Goal: Information Seeking & Learning: Learn about a topic

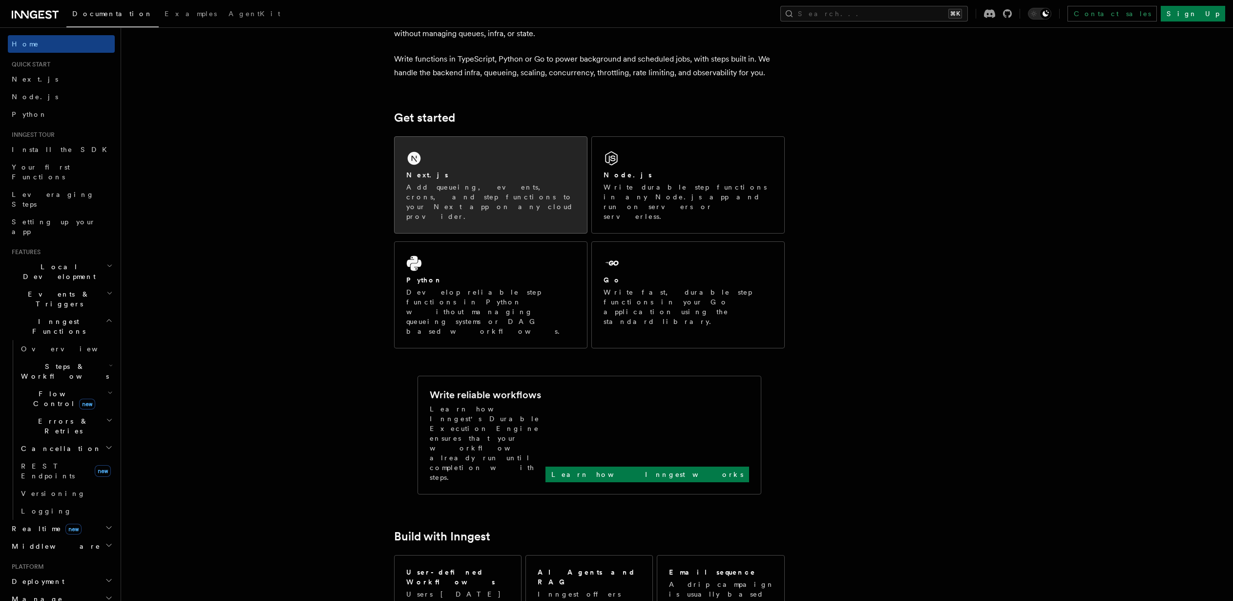
click at [476, 188] on p "Add queueing, events, crons, and step functions to your Next app on any cloud p…" at bounding box center [490, 201] width 169 height 39
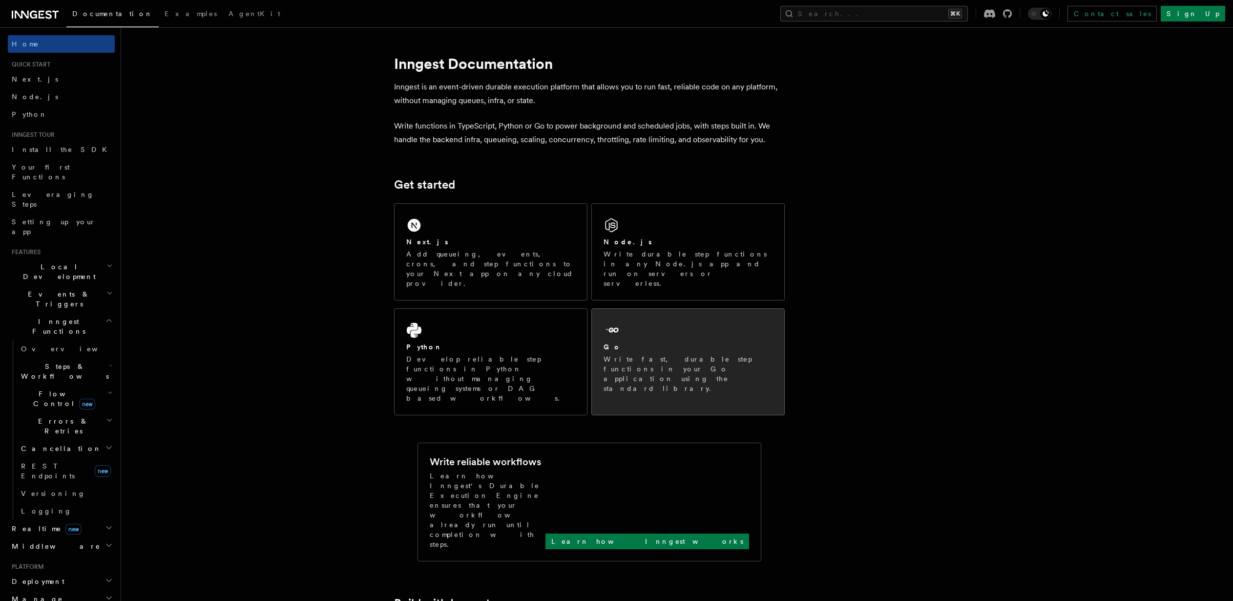
click at [615, 342] on div "Go" at bounding box center [688, 347] width 169 height 10
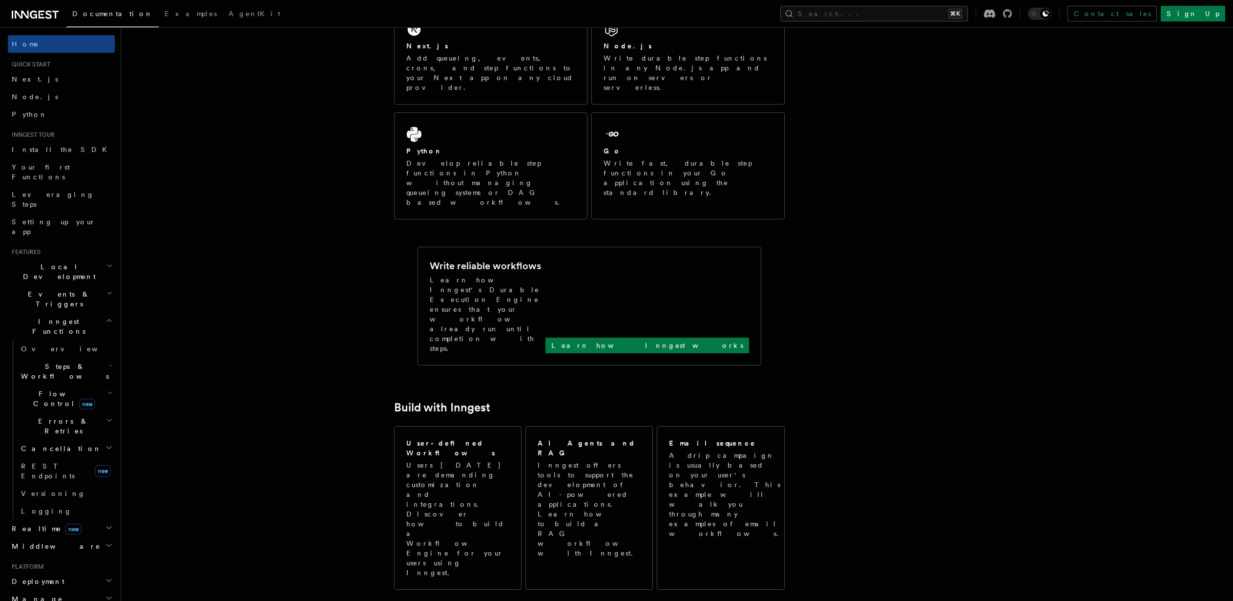
scroll to position [182, 0]
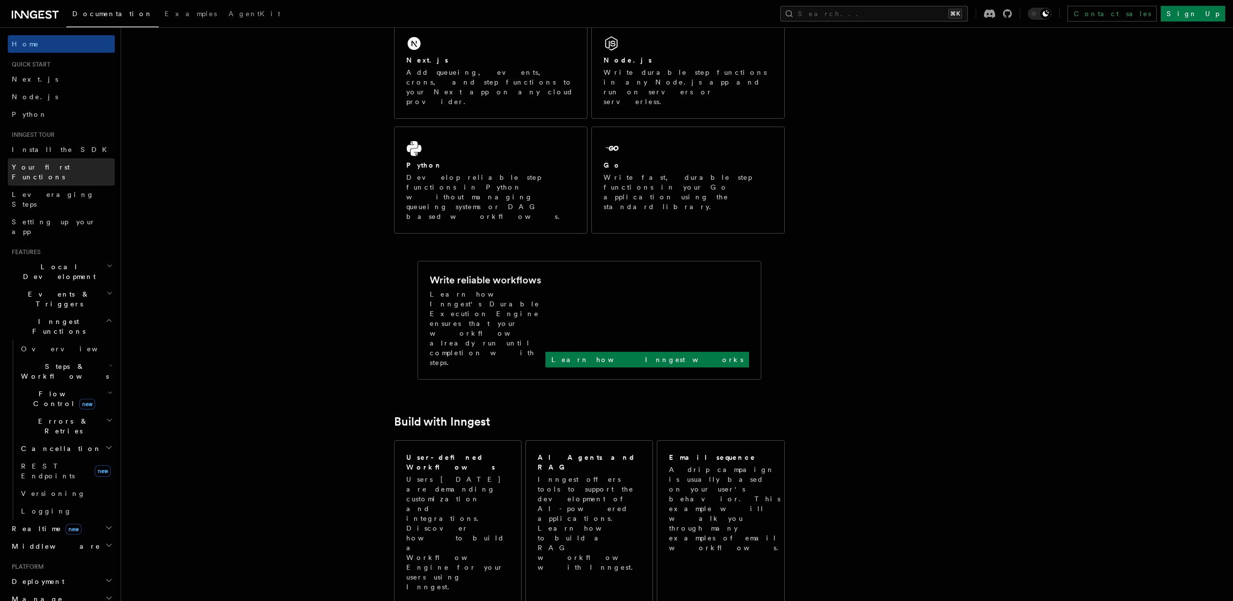
click at [47, 170] on span "Your first Functions" at bounding box center [63, 172] width 103 height 20
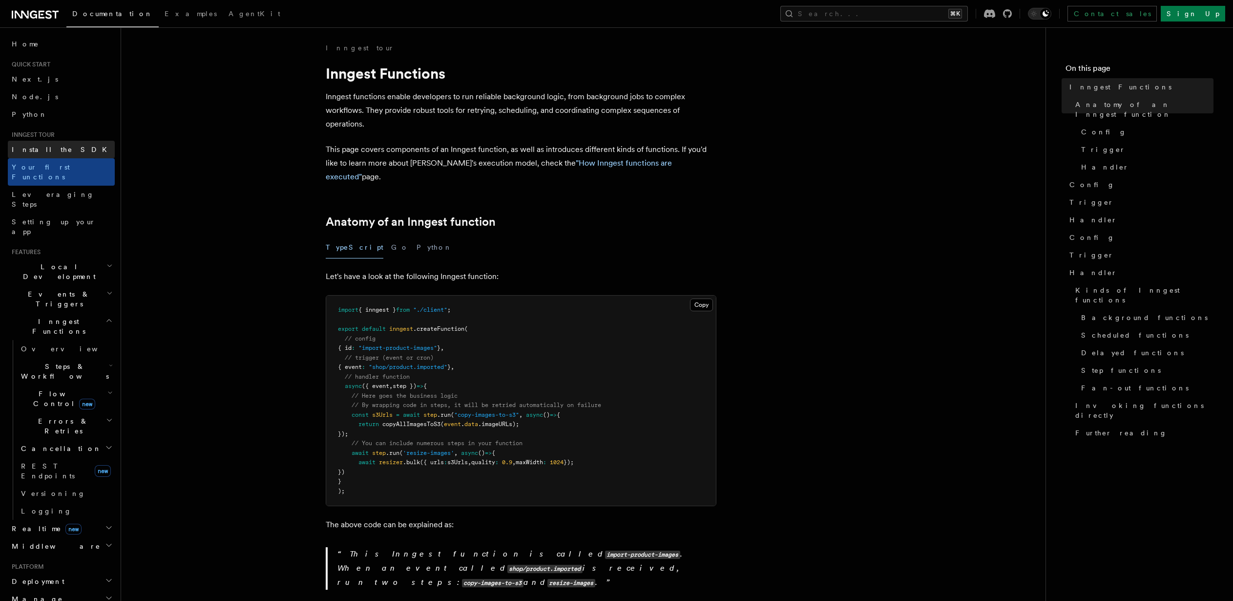
click at [41, 150] on span "Install the SDK" at bounding box center [62, 150] width 101 height 8
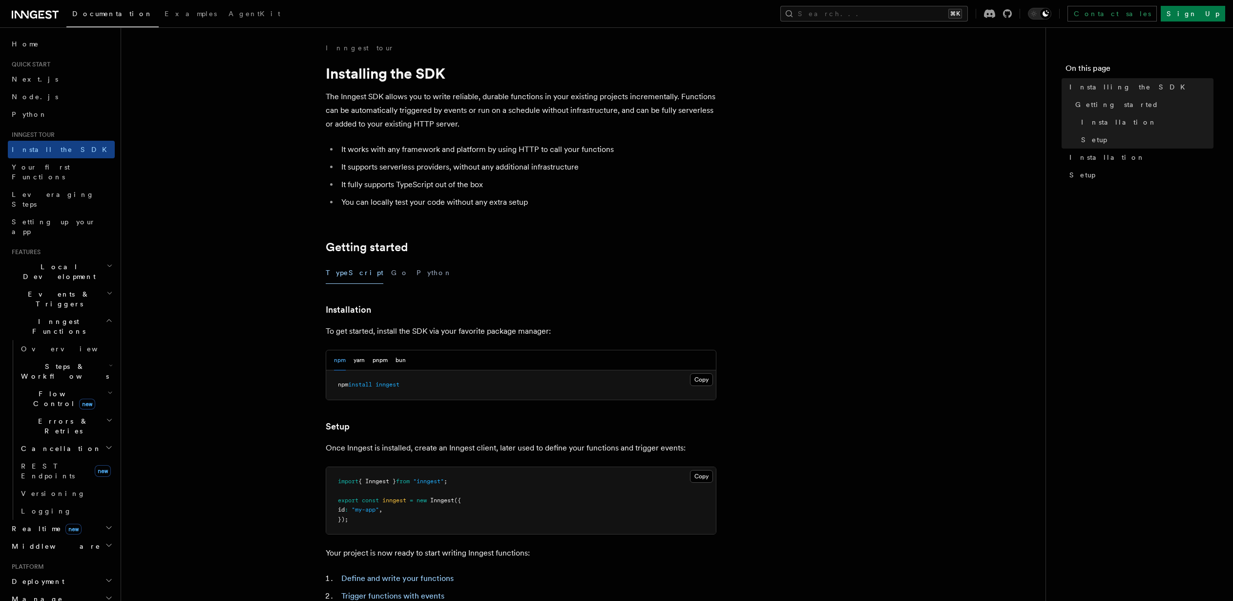
click at [247, 288] on article "Inngest tour Installing the SDK The Inngest SDK allows you to write reliable, d…" at bounding box center [583, 427] width 893 height 769
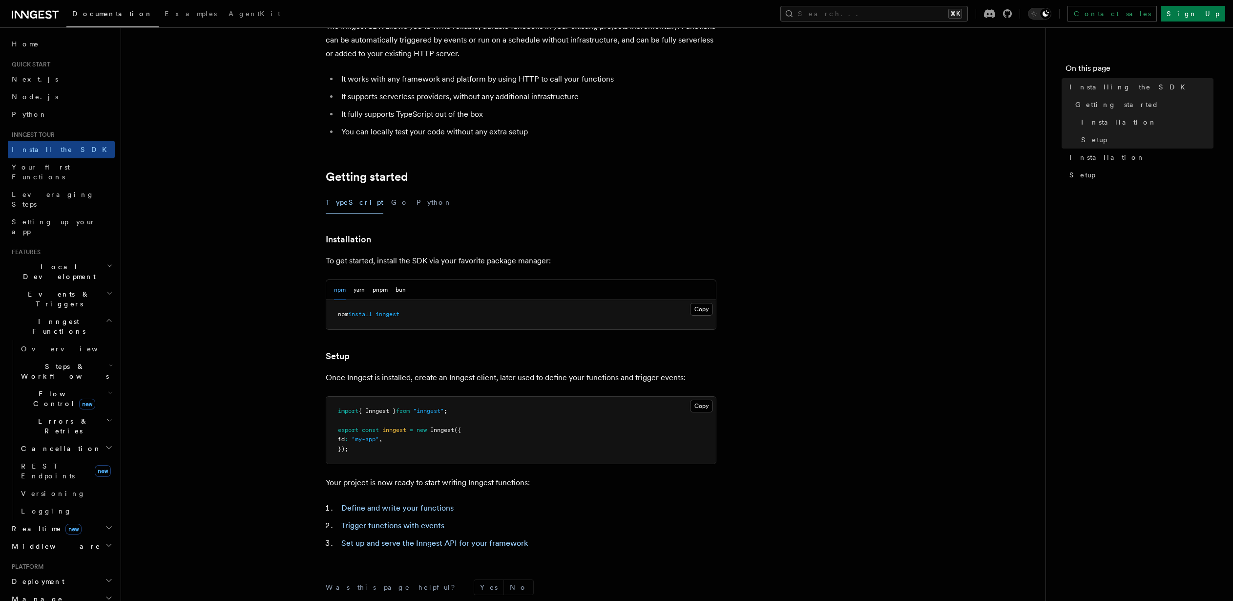
click at [181, 250] on article "Inngest tour Installing the SDK The Inngest SDK allows you to write reliable, d…" at bounding box center [583, 357] width 893 height 769
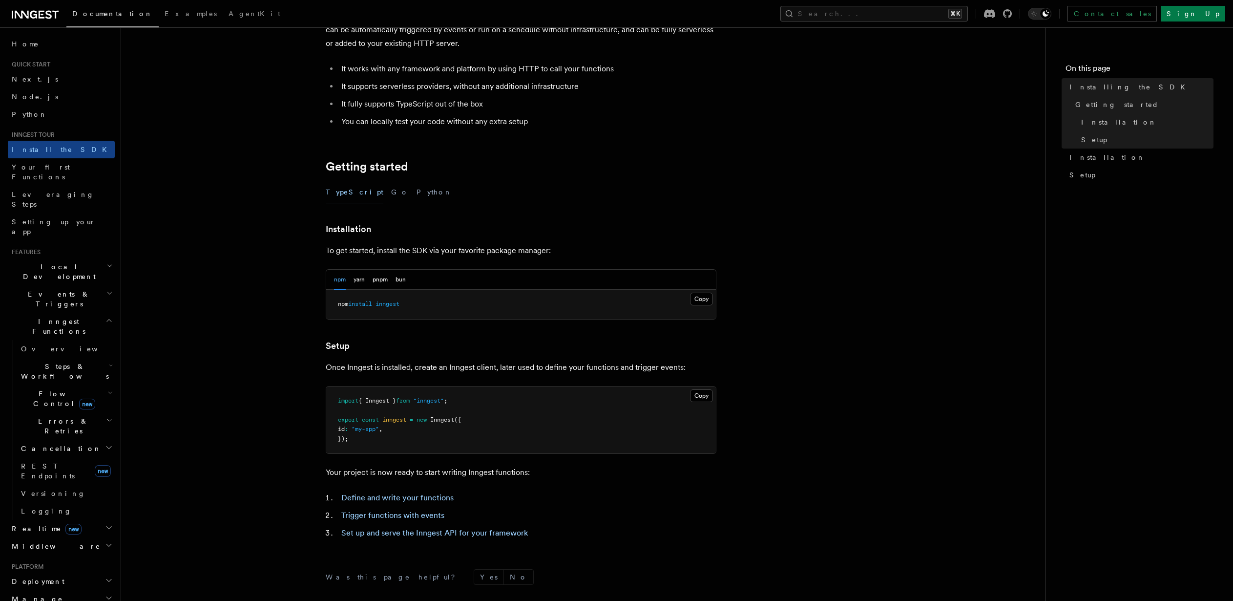
click at [181, 250] on article "Inngest tour Installing the SDK The Inngest SDK allows you to write reliable, d…" at bounding box center [583, 346] width 893 height 769
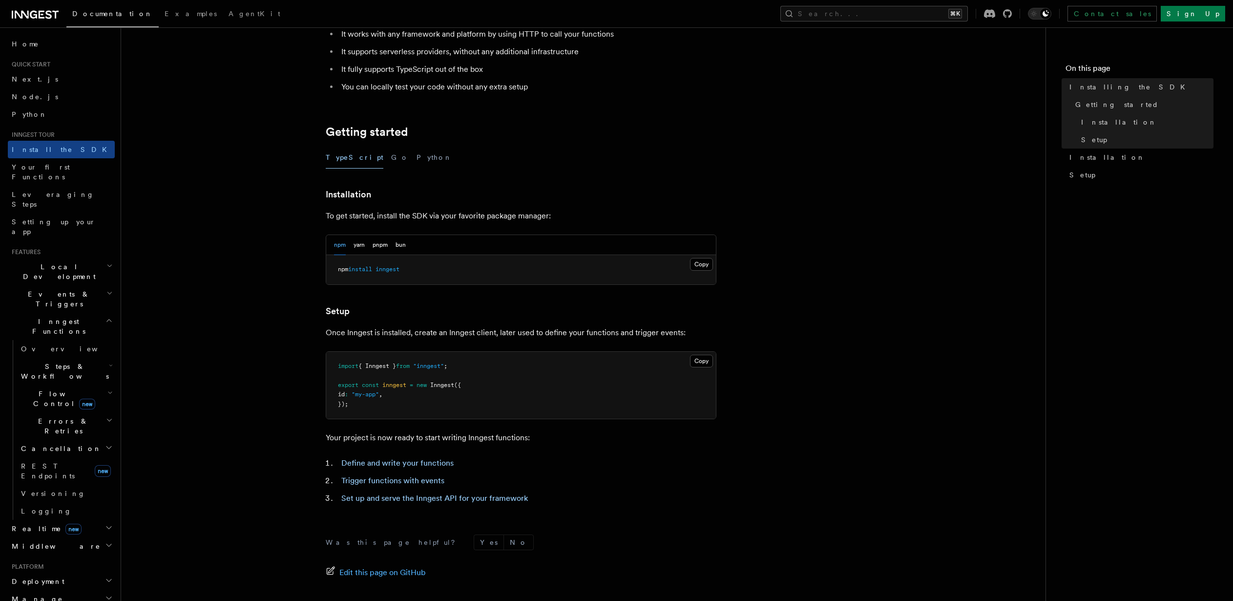
click at [181, 250] on article "Inngest tour Installing the SDK The Inngest SDK allows you to write reliable, d…" at bounding box center [583, 312] width 893 height 769
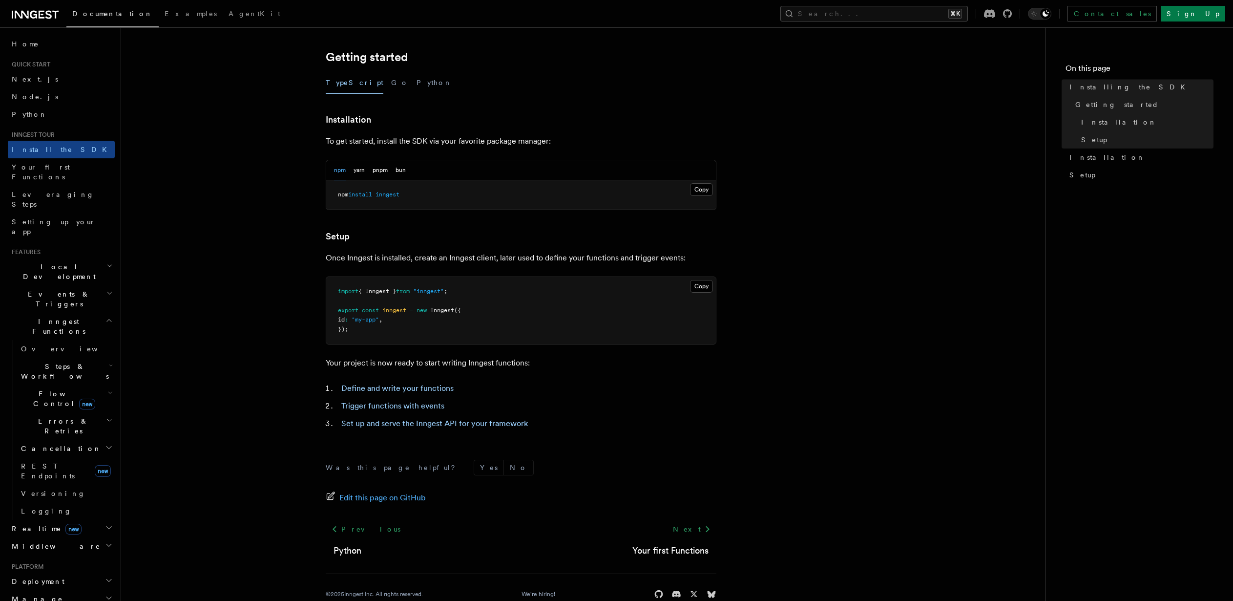
scroll to position [210, 0]
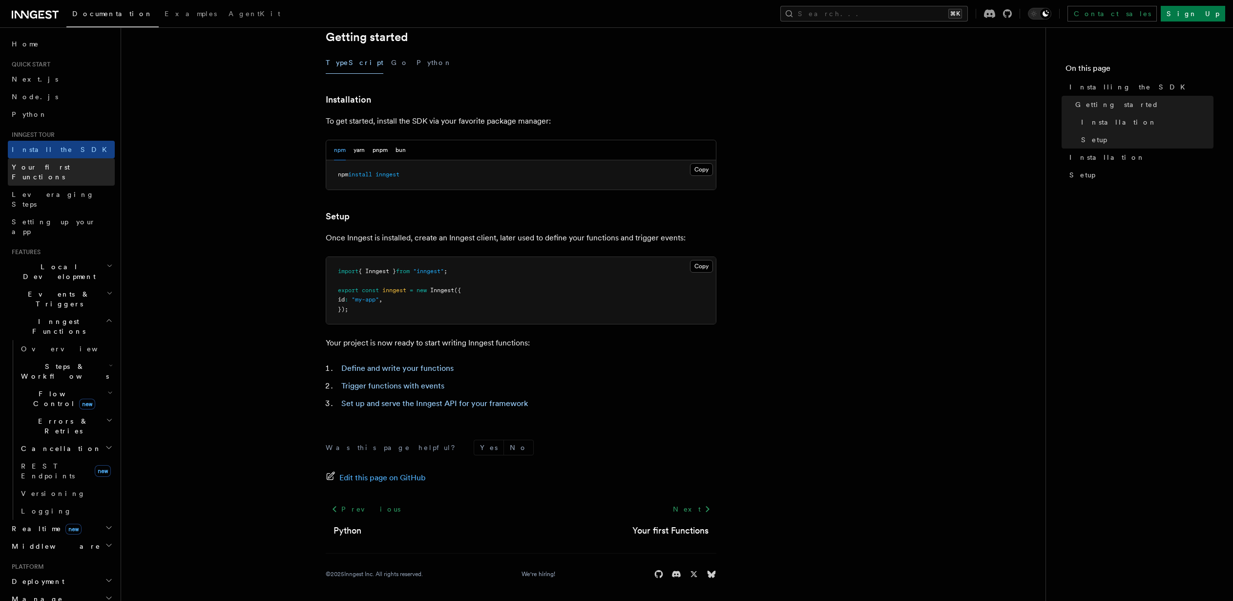
click at [52, 167] on span "Your first Functions" at bounding box center [41, 172] width 58 height 18
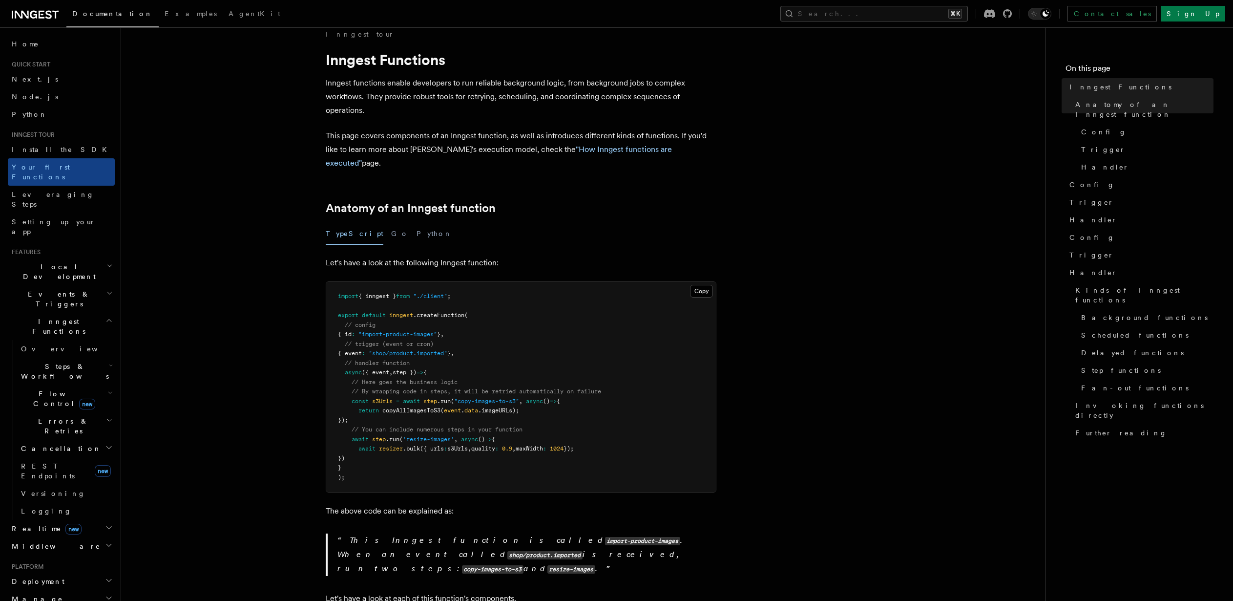
scroll to position [50, 0]
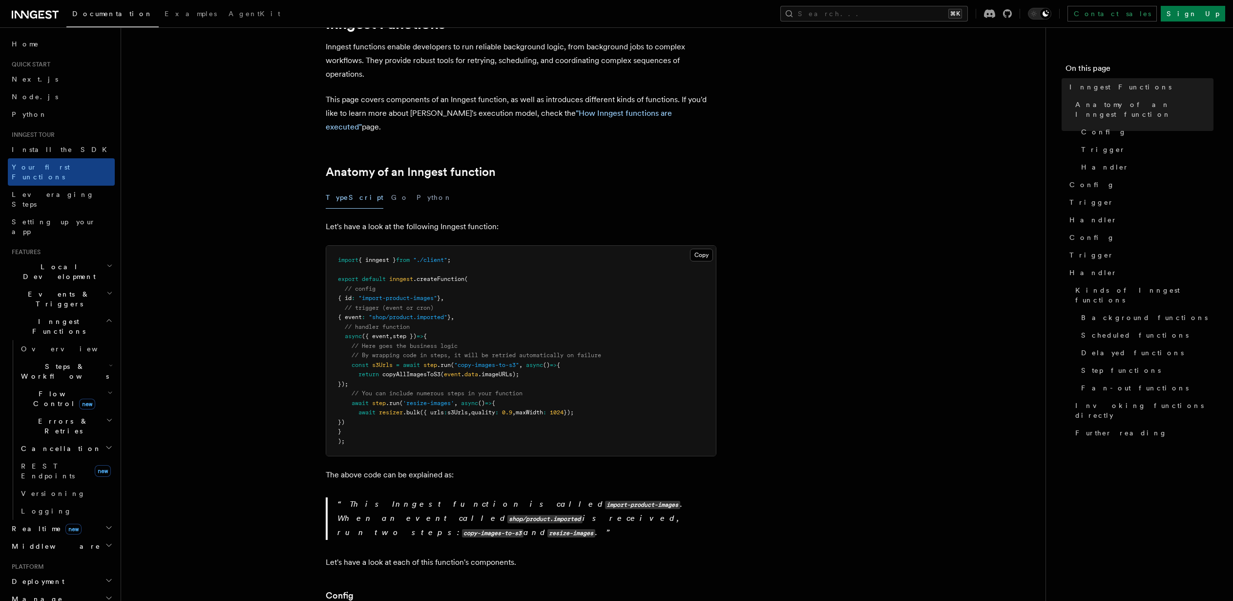
click at [361, 187] on div "TypeScript Go Python" at bounding box center [521, 198] width 391 height 22
click at [364, 187] on div "TypeScript Go Python" at bounding box center [521, 198] width 391 height 22
click at [391, 187] on button "Go" at bounding box center [400, 198] width 18 height 22
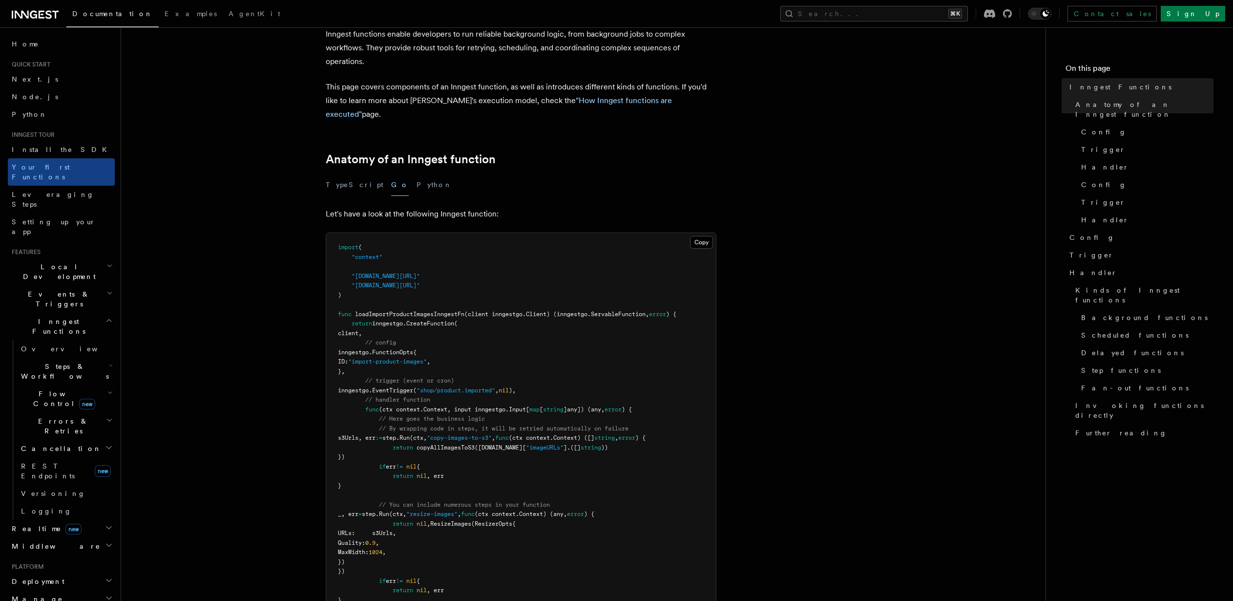
scroll to position [96, 0]
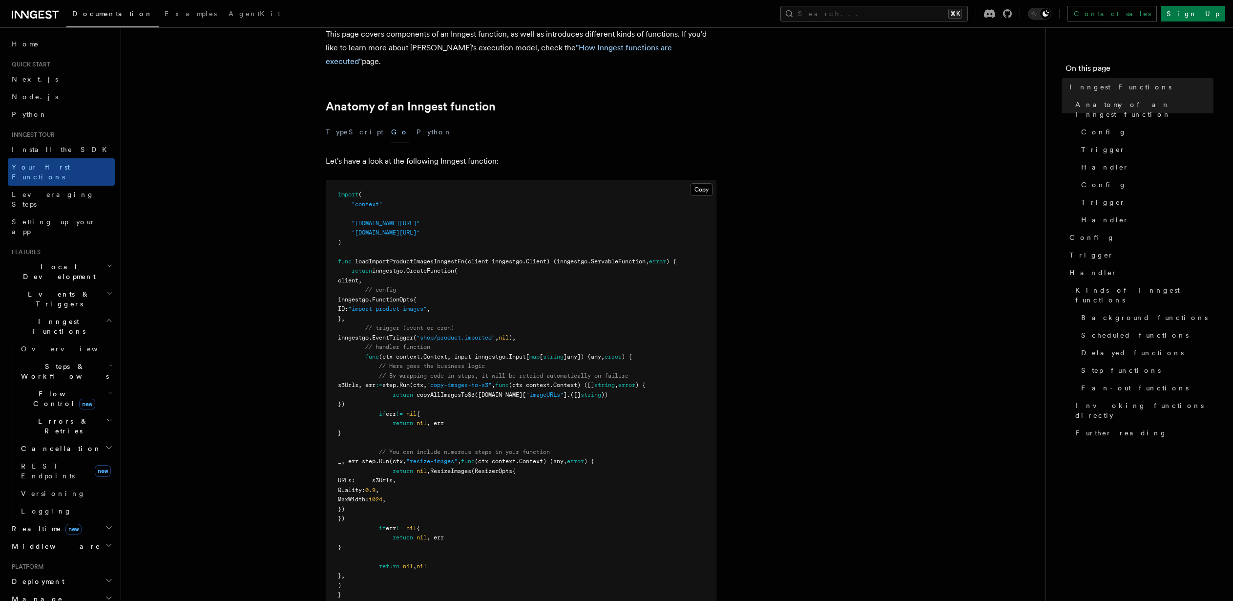
scroll to position [122, 0]
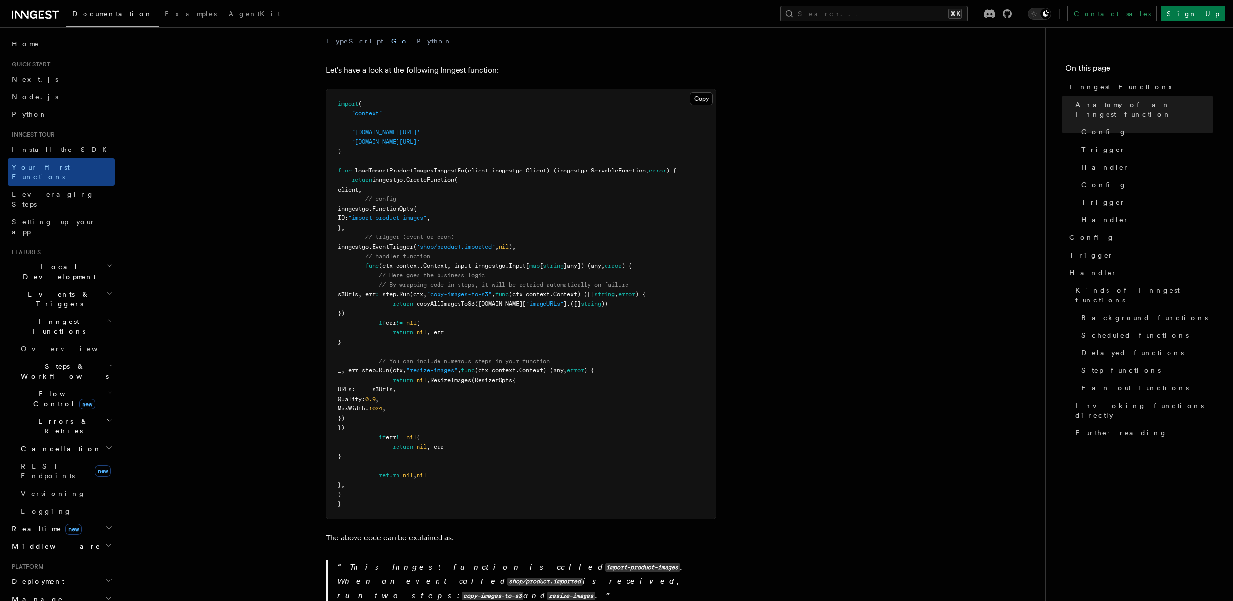
scroll to position [228, 0]
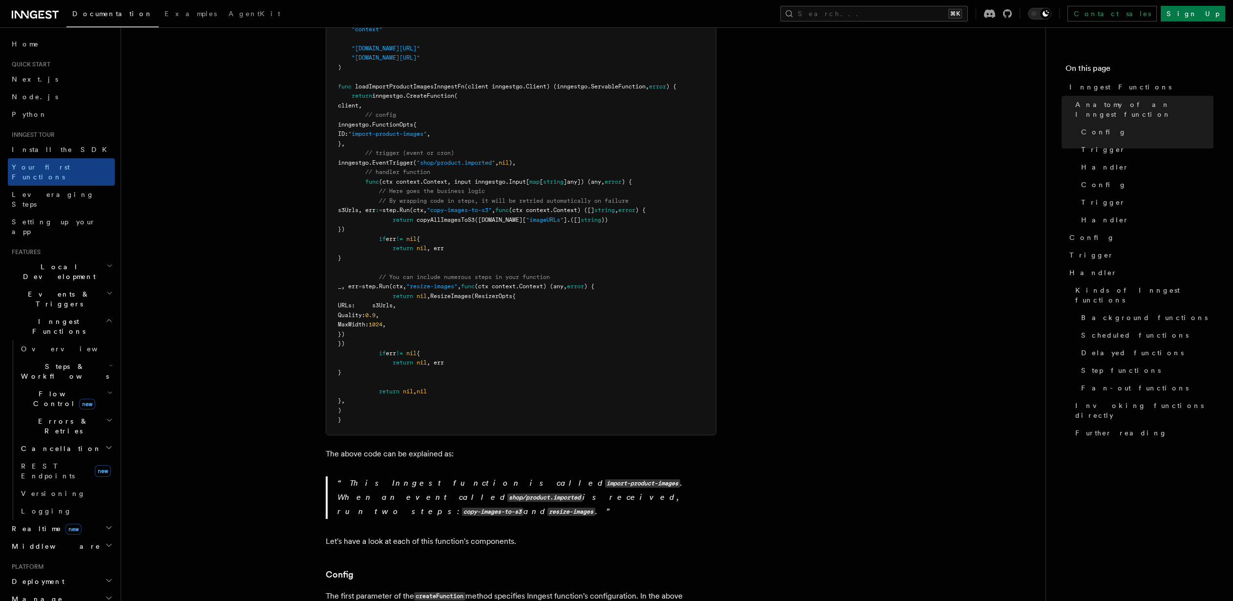
scroll to position [327, 0]
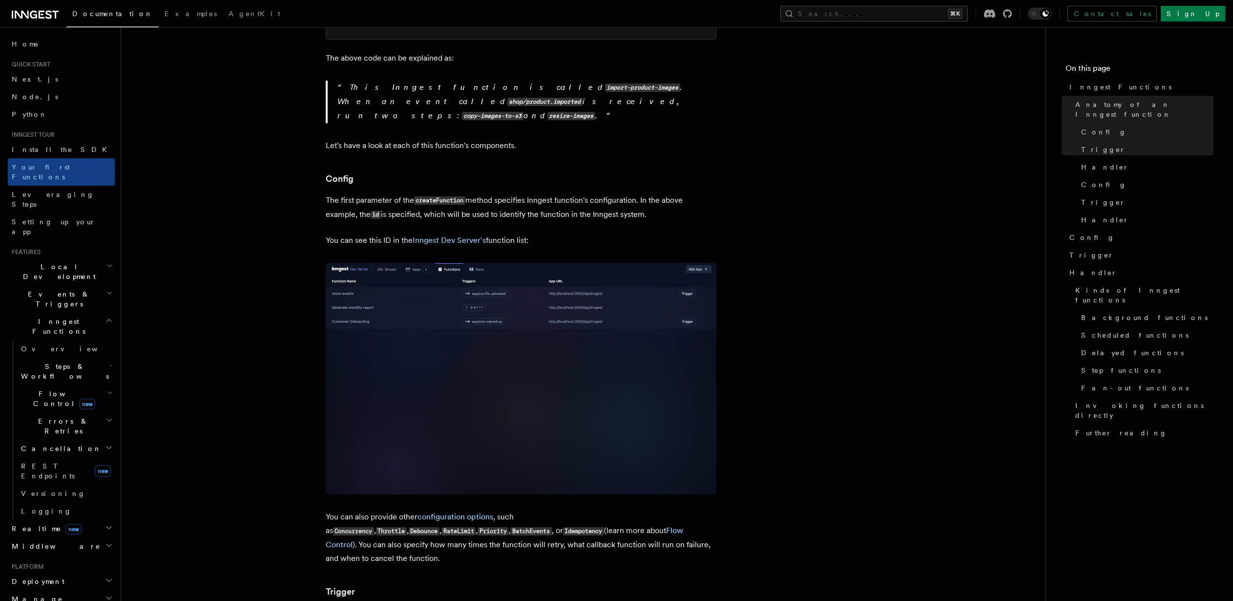
scroll to position [761, 0]
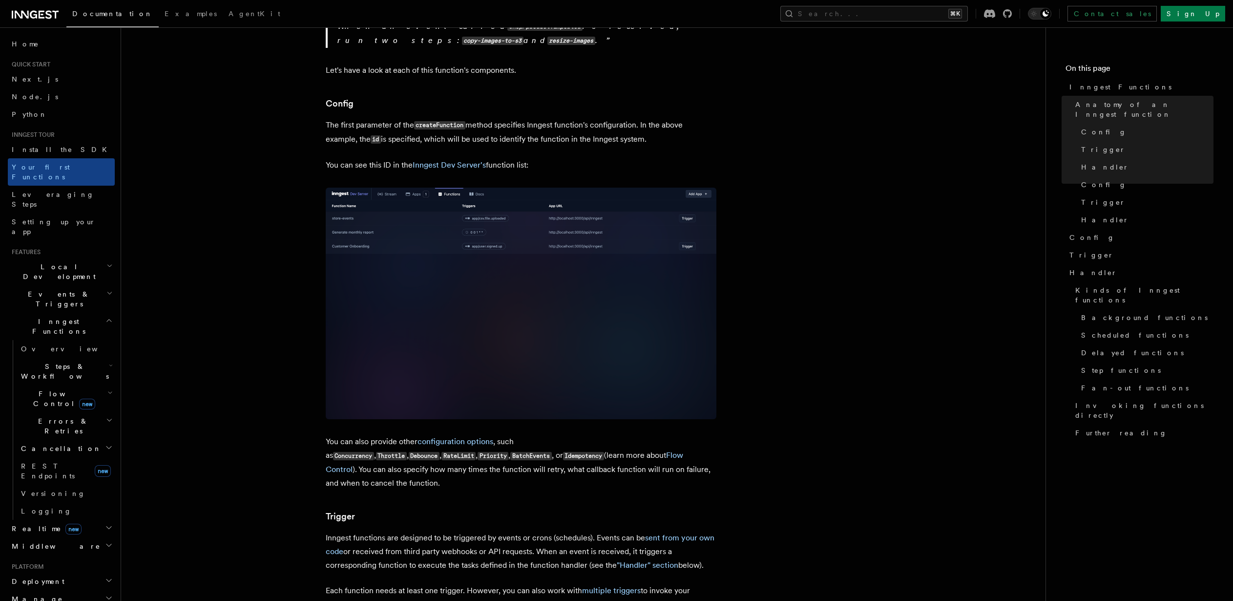
click at [795, 157] on article "Inngest tour Inngest Functions Inngest functions enable developers to run relia…" at bounding box center [583, 580] width 893 height 2596
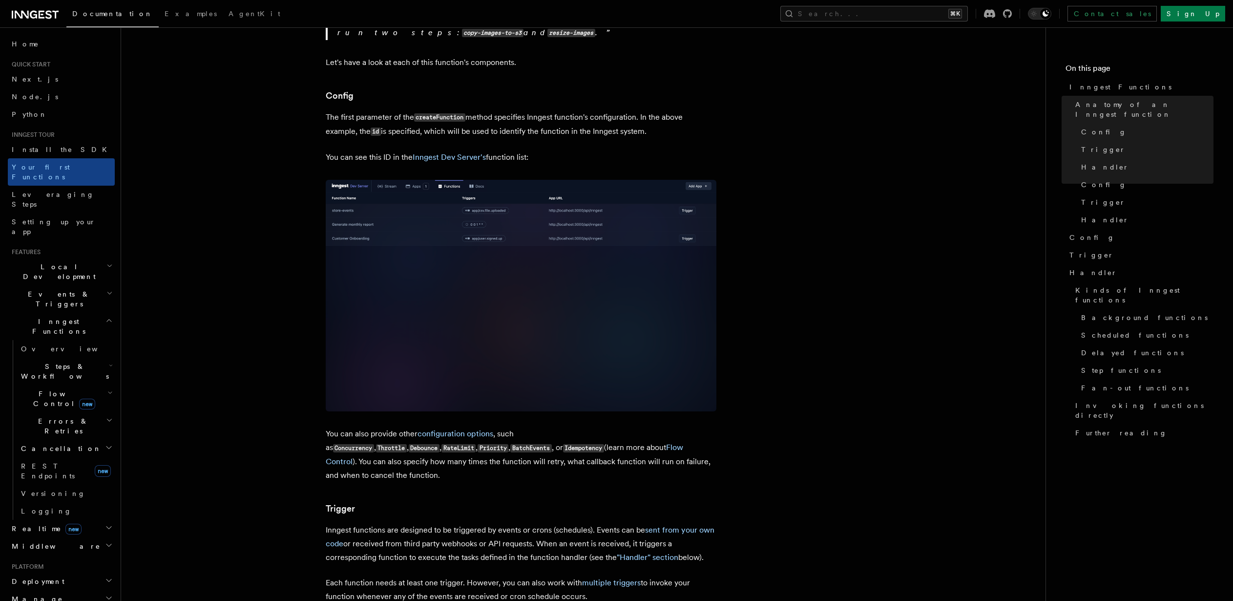
click at [794, 157] on article "Inngest tour Inngest Functions Inngest functions enable developers to run relia…" at bounding box center [583, 572] width 893 height 2596
click at [794, 158] on article "Inngest tour Inngest Functions Inngest functions enable developers to run relia…" at bounding box center [583, 572] width 893 height 2596
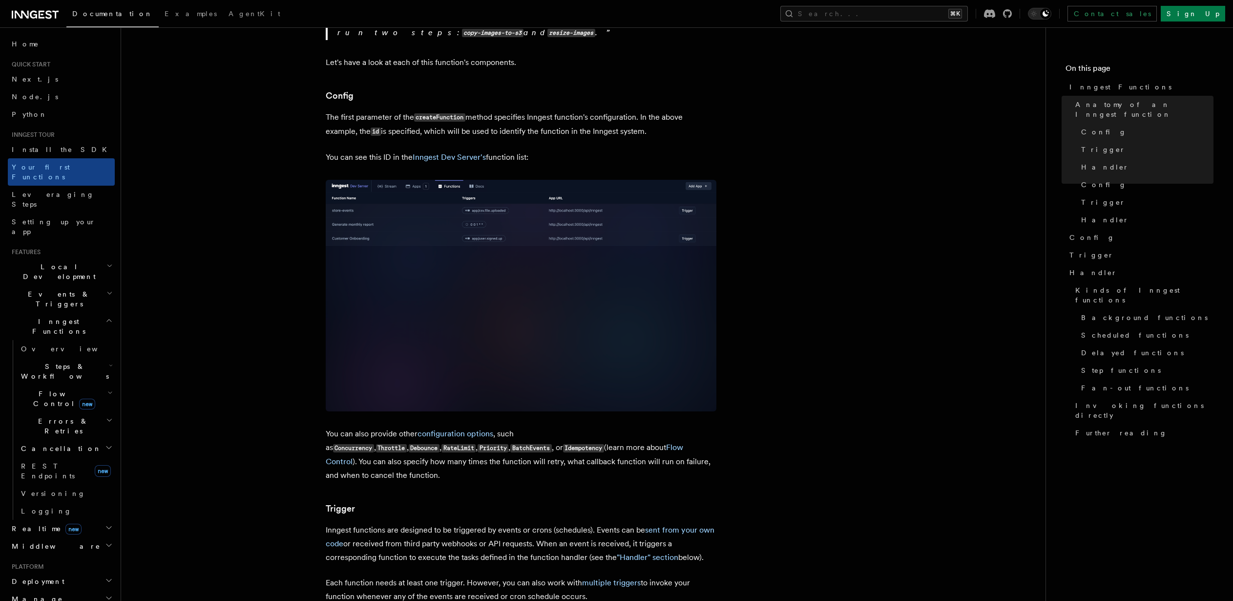
click at [794, 158] on article "Inngest tour Inngest Functions Inngest functions enable developers to run relia…" at bounding box center [583, 572] width 893 height 2596
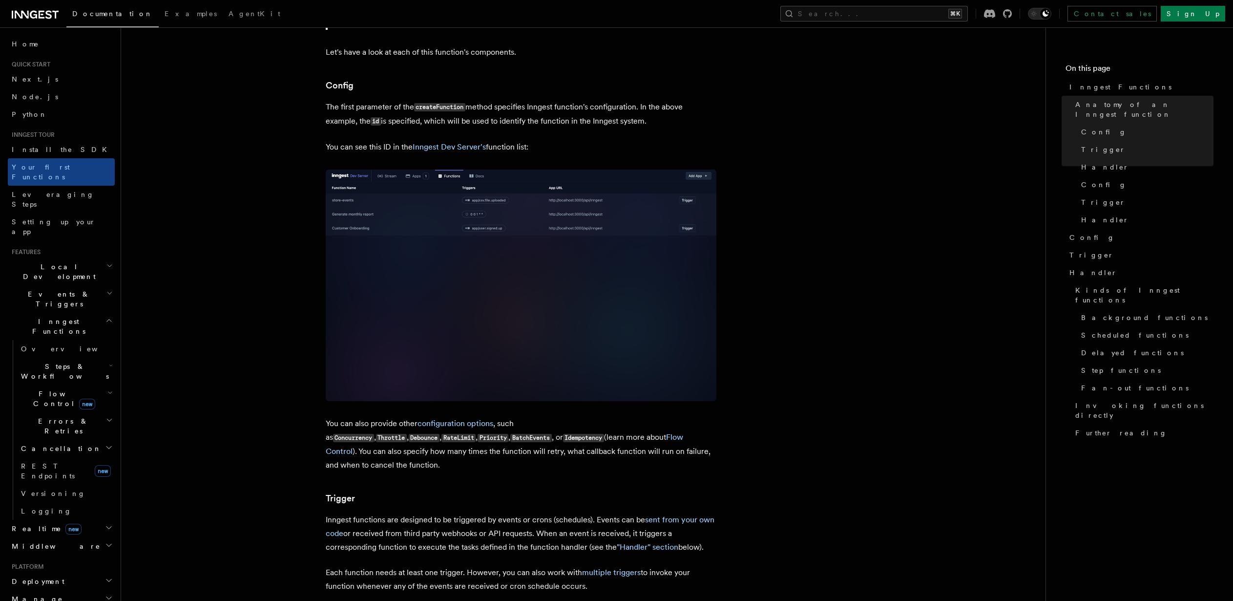
click at [794, 158] on article "Inngest tour Inngest Functions Inngest functions enable developers to run relia…" at bounding box center [583, 562] width 893 height 2596
click at [792, 159] on article "Inngest tour Inngest Functions Inngest functions enable developers to run relia…" at bounding box center [583, 562] width 893 height 2596
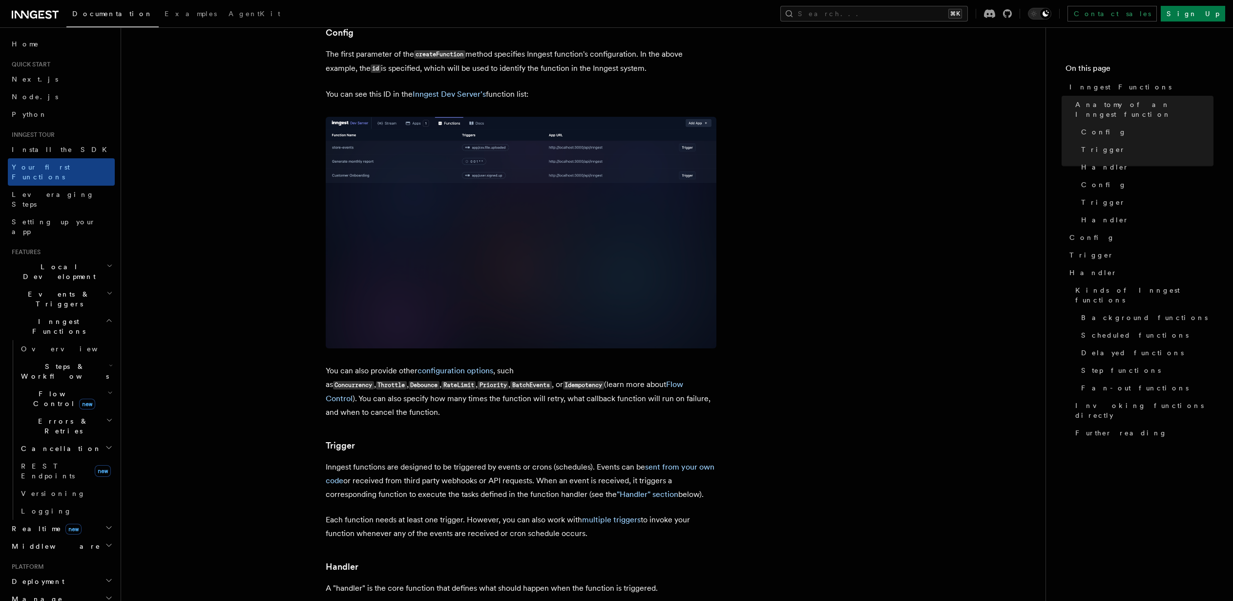
scroll to position [842, 0]
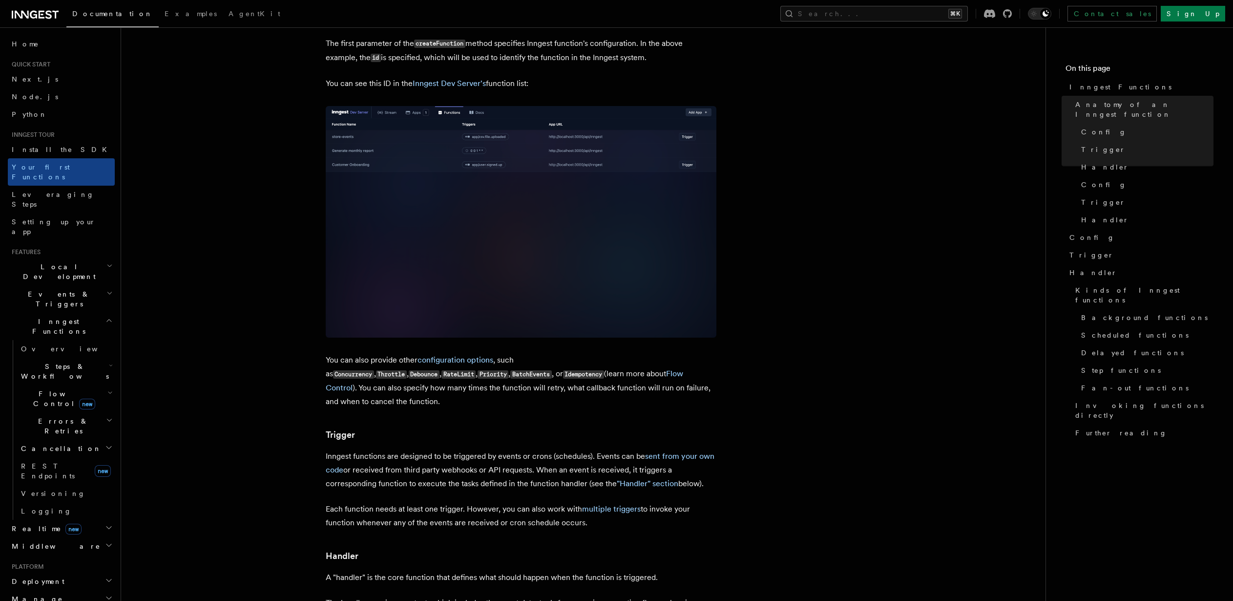
click at [788, 181] on article "Inngest tour Inngest Functions Inngest functions enable developers to run relia…" at bounding box center [583, 499] width 893 height 2596
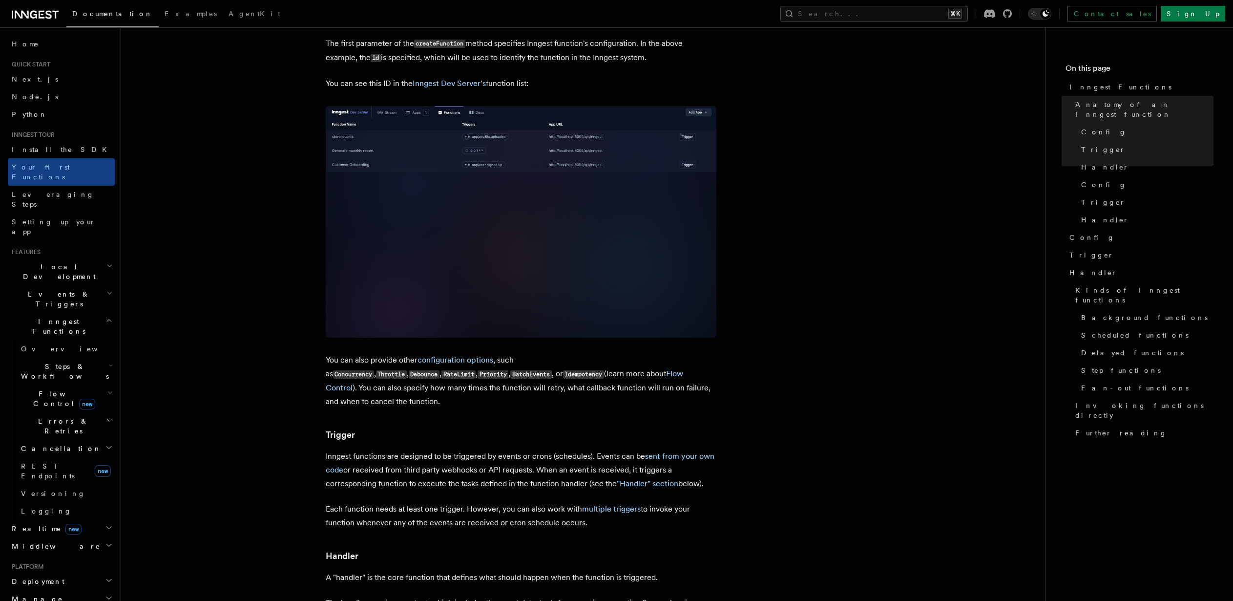
click at [788, 181] on article "Inngest tour Inngest Functions Inngest functions enable developers to run relia…" at bounding box center [583, 499] width 893 height 2596
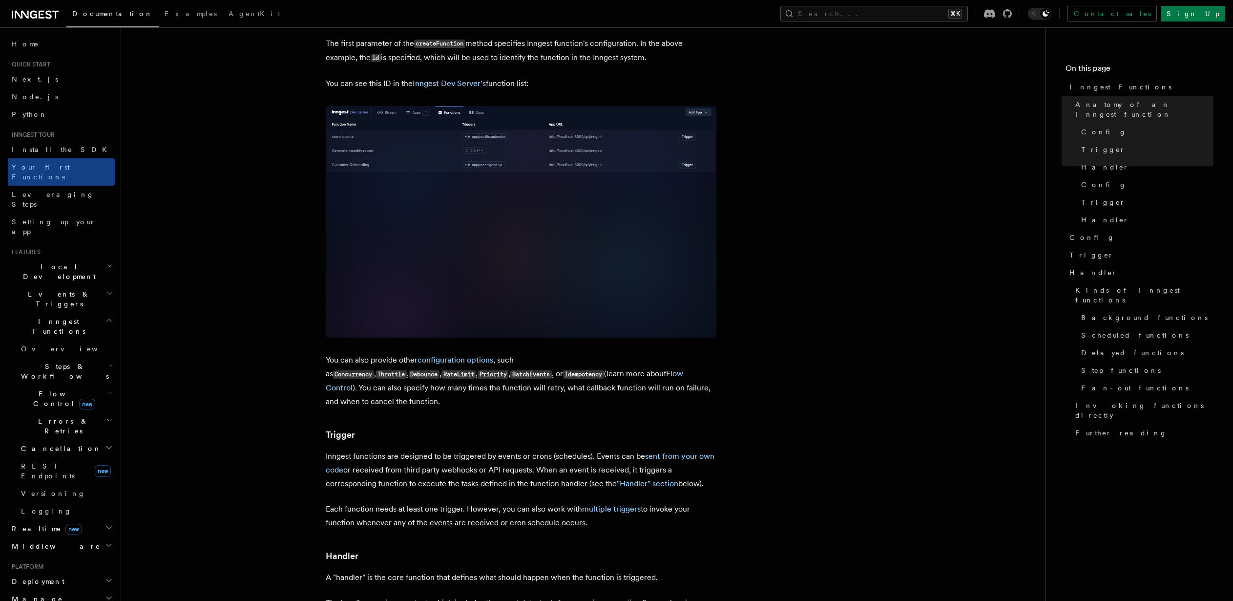
scroll to position [856, 0]
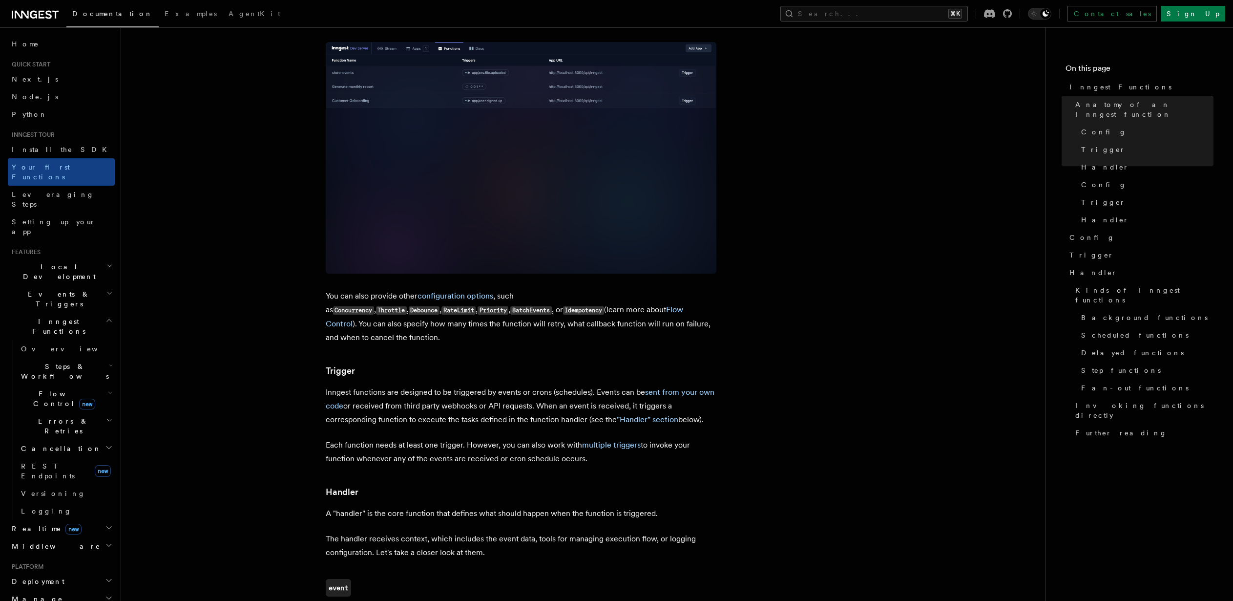
click at [796, 182] on article "Inngest tour Inngest Functions Inngest functions enable developers to run relia…" at bounding box center [583, 435] width 893 height 2596
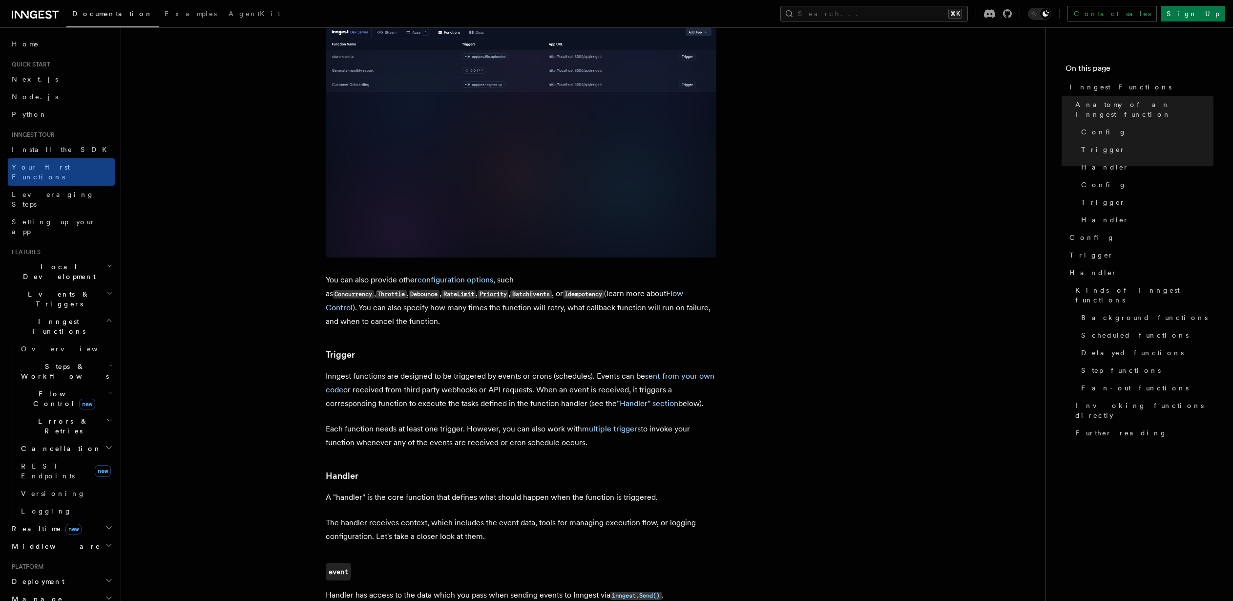
click at [795, 182] on article "Inngest tour Inngest Functions Inngest functions enable developers to run relia…" at bounding box center [583, 419] width 893 height 2596
click at [796, 183] on article "Inngest tour Inngest Functions Inngest functions enable developers to run relia…" at bounding box center [583, 419] width 893 height 2596
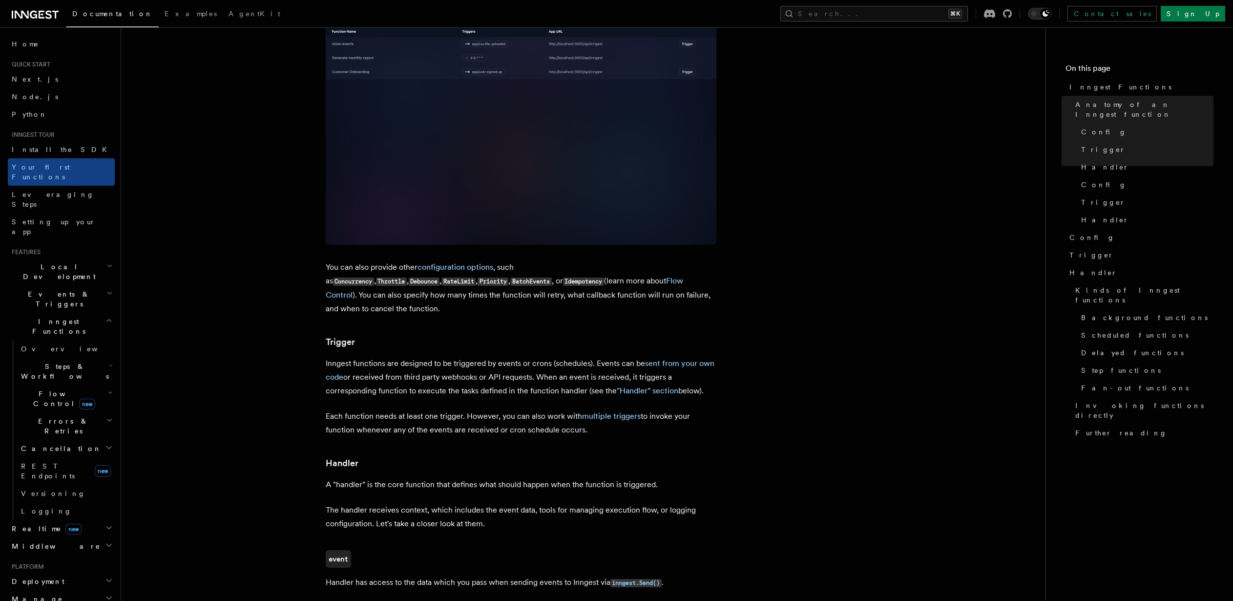
click at [796, 183] on article "Inngest tour Inngest Functions Inngest functions enable developers to run relia…" at bounding box center [583, 406] width 893 height 2596
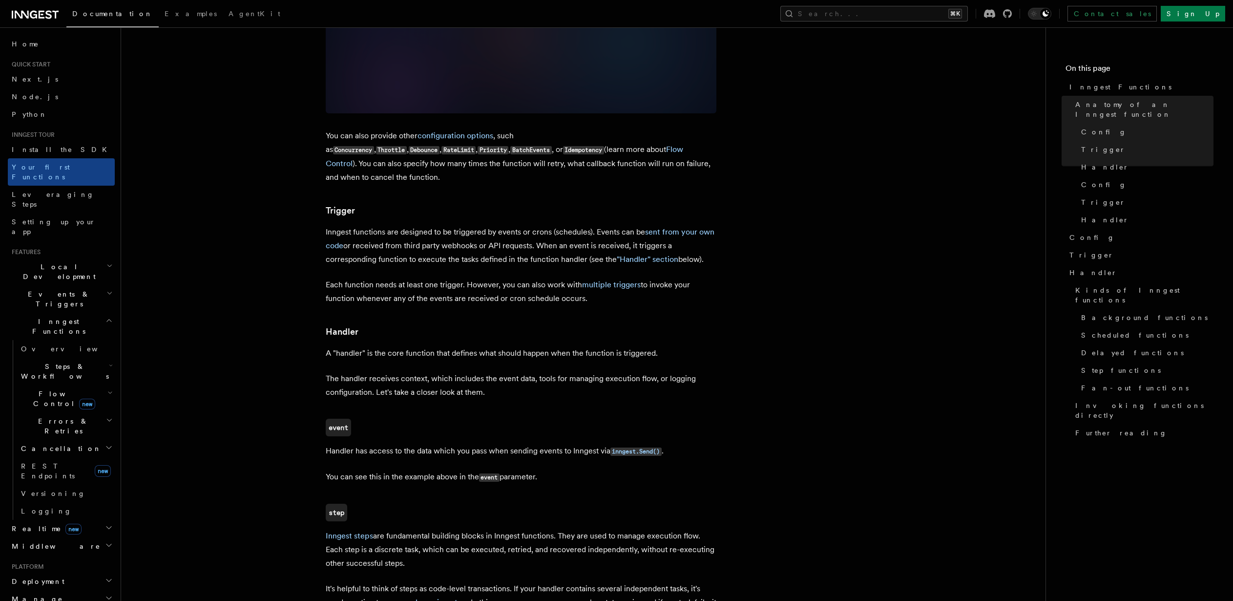
scroll to position [1135, 0]
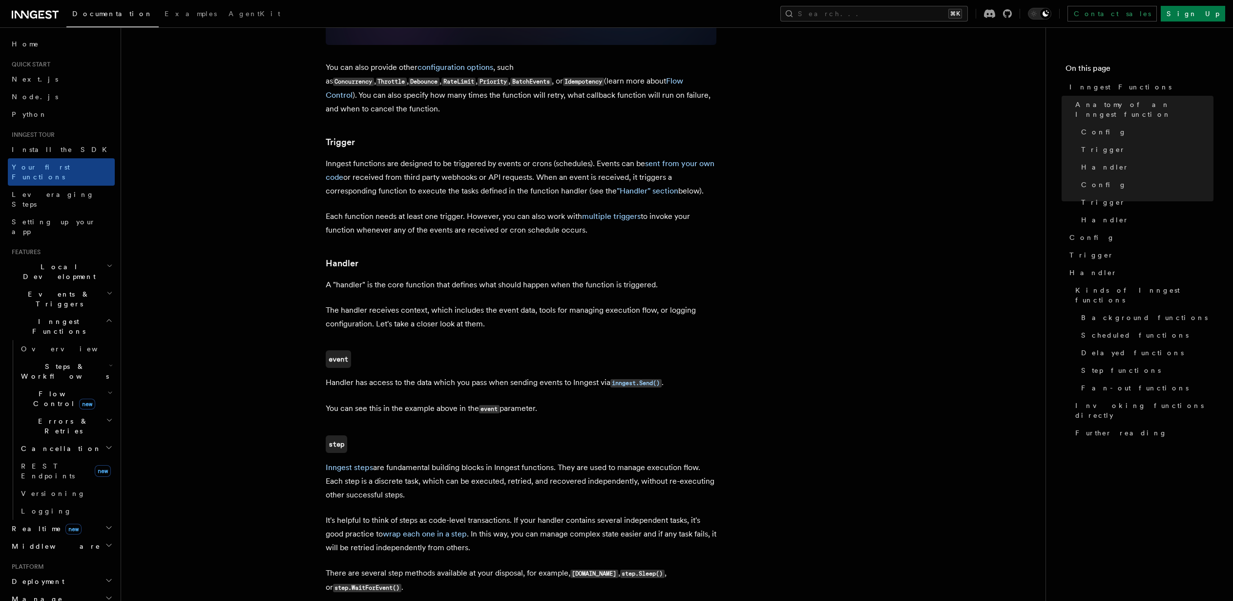
click at [852, 196] on article "Inngest tour Inngest Functions Inngest functions enable developers to run relia…" at bounding box center [583, 206] width 893 height 2596
click at [796, 252] on article "Inngest tour Inngest Functions Inngest functions enable developers to run relia…" at bounding box center [583, 206] width 893 height 2596
click at [776, 255] on article "Inngest tour Inngest Functions Inngest functions enable developers to run relia…" at bounding box center [583, 206] width 893 height 2596
click at [773, 255] on article "Inngest tour Inngest Functions Inngest functions enable developers to run relia…" at bounding box center [583, 206] width 893 height 2596
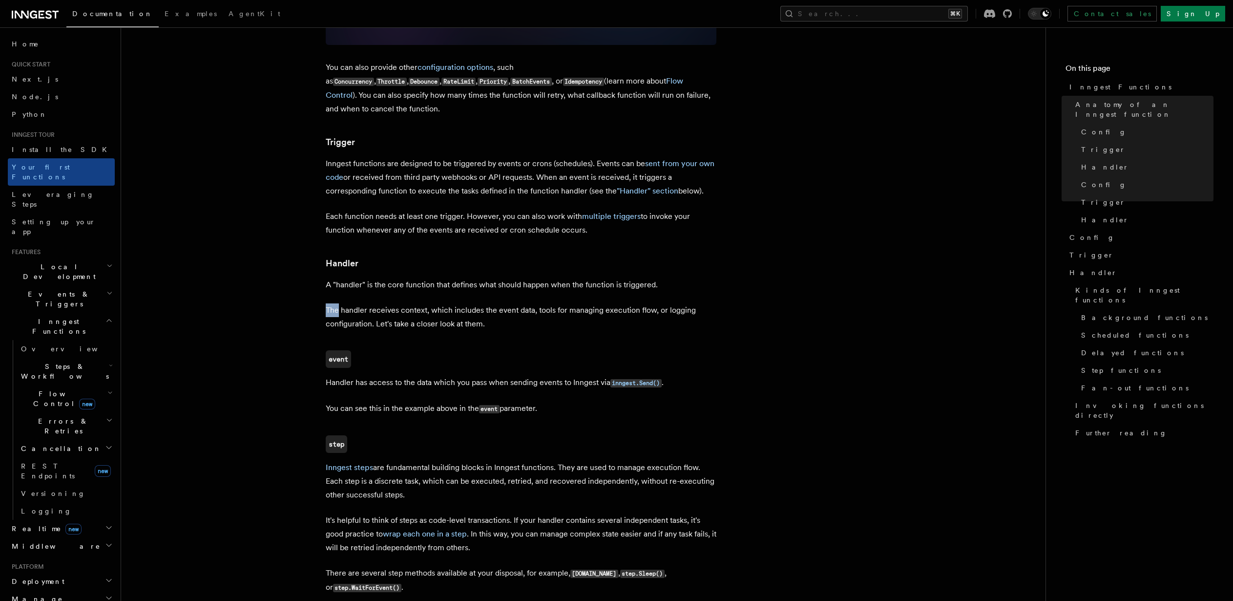
click at [773, 255] on article "Inngest tour Inngest Functions Inngest functions enable developers to run relia…" at bounding box center [583, 206] width 893 height 2596
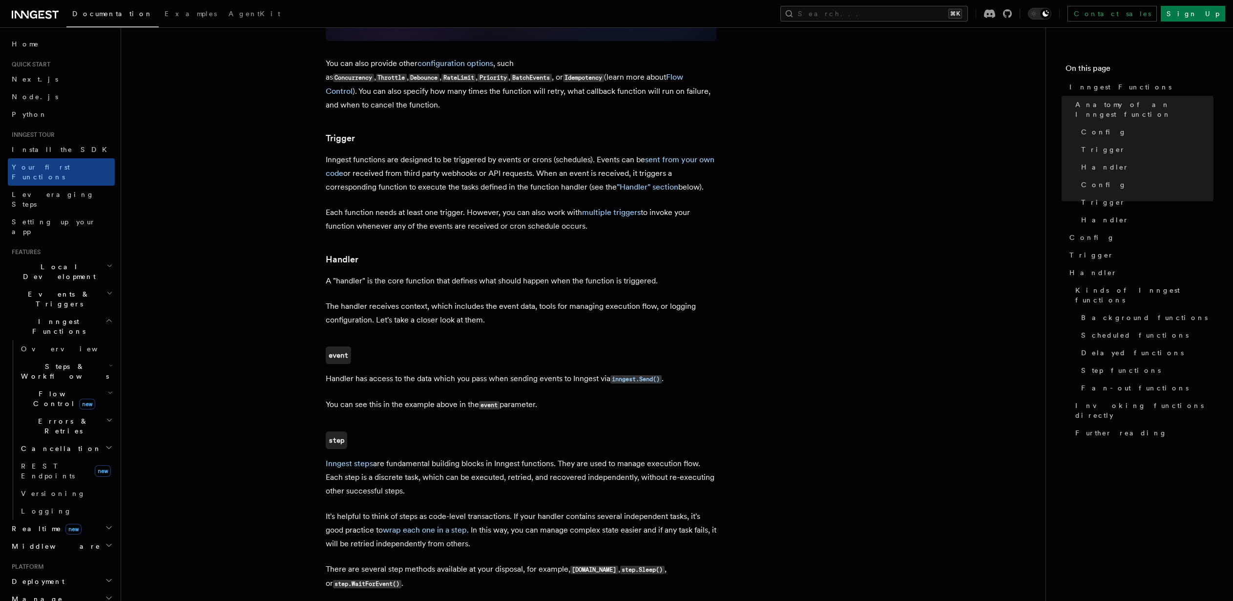
scroll to position [1169, 0]
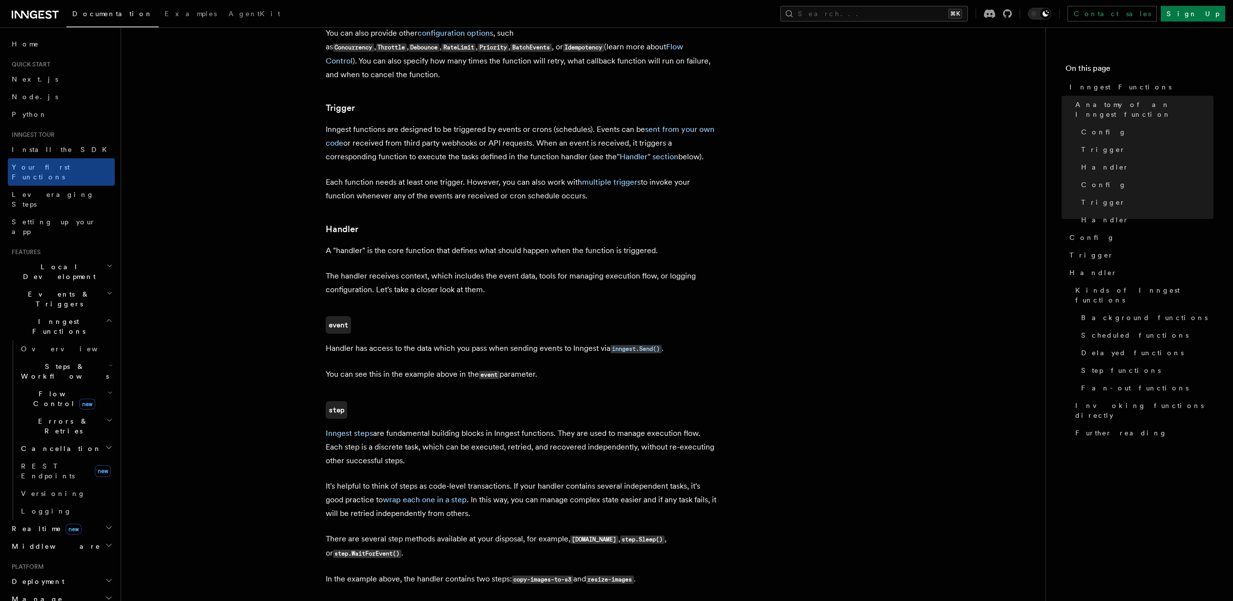
click at [773, 255] on article "Inngest tour Inngest Functions Inngest functions enable developers to run relia…" at bounding box center [583, 172] width 893 height 2596
click at [765, 263] on article "Inngest tour Inngest Functions Inngest functions enable developers to run relia…" at bounding box center [583, 172] width 893 height 2596
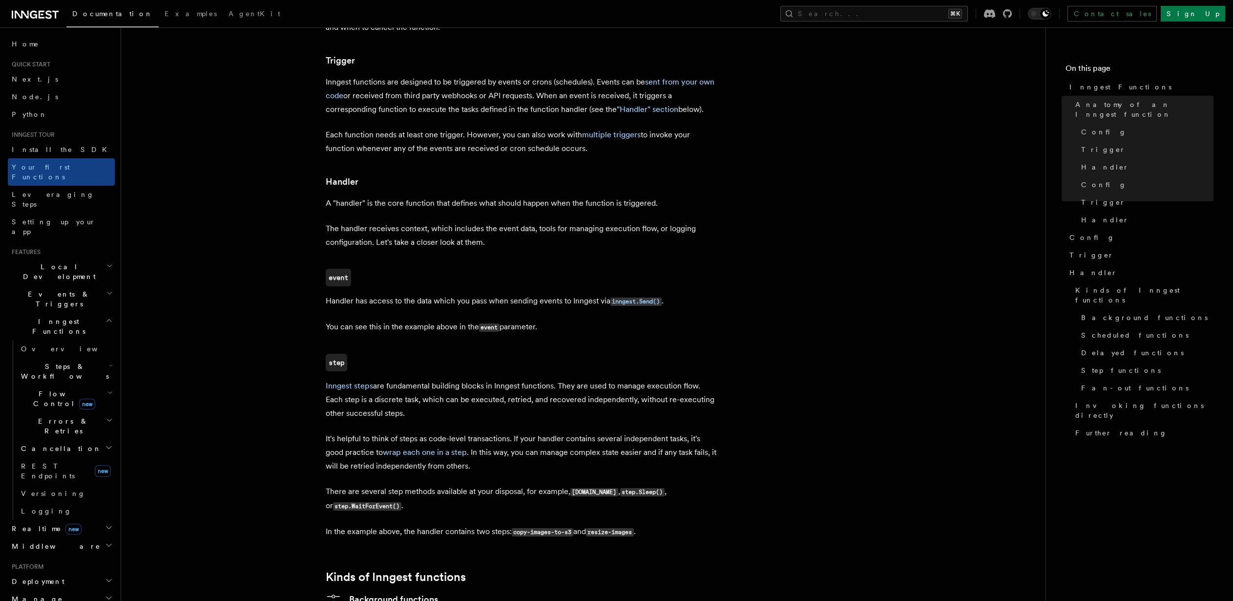
click at [763, 263] on article "Inngest tour Inngest Functions Inngest functions enable developers to run relia…" at bounding box center [583, 125] width 893 height 2596
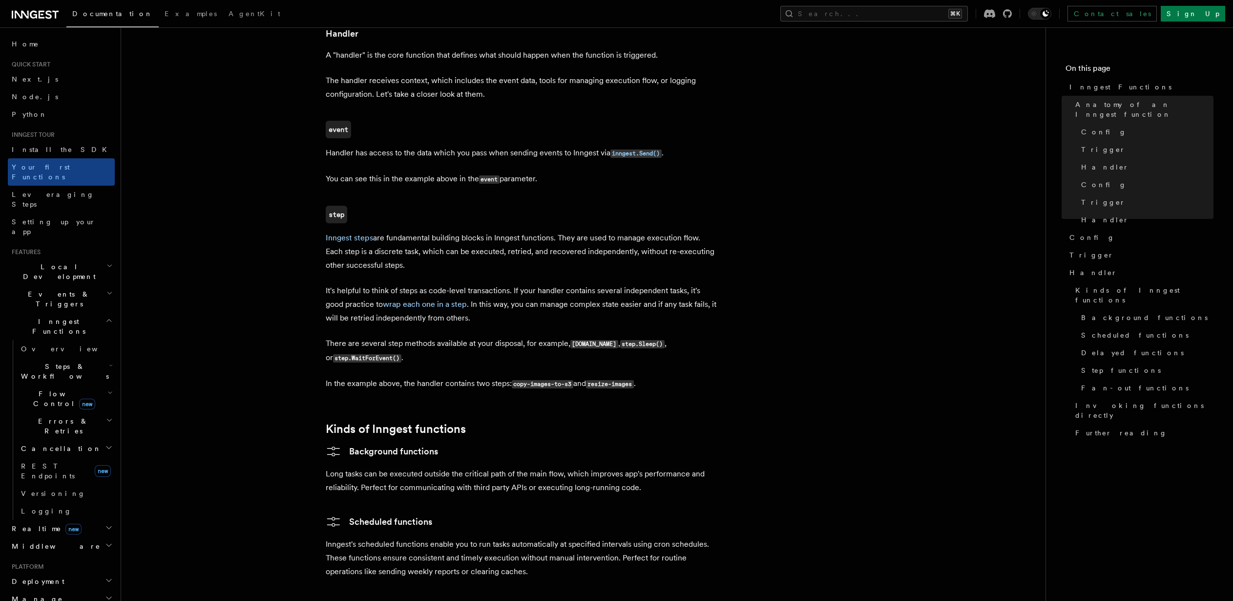
scroll to position [1366, 0]
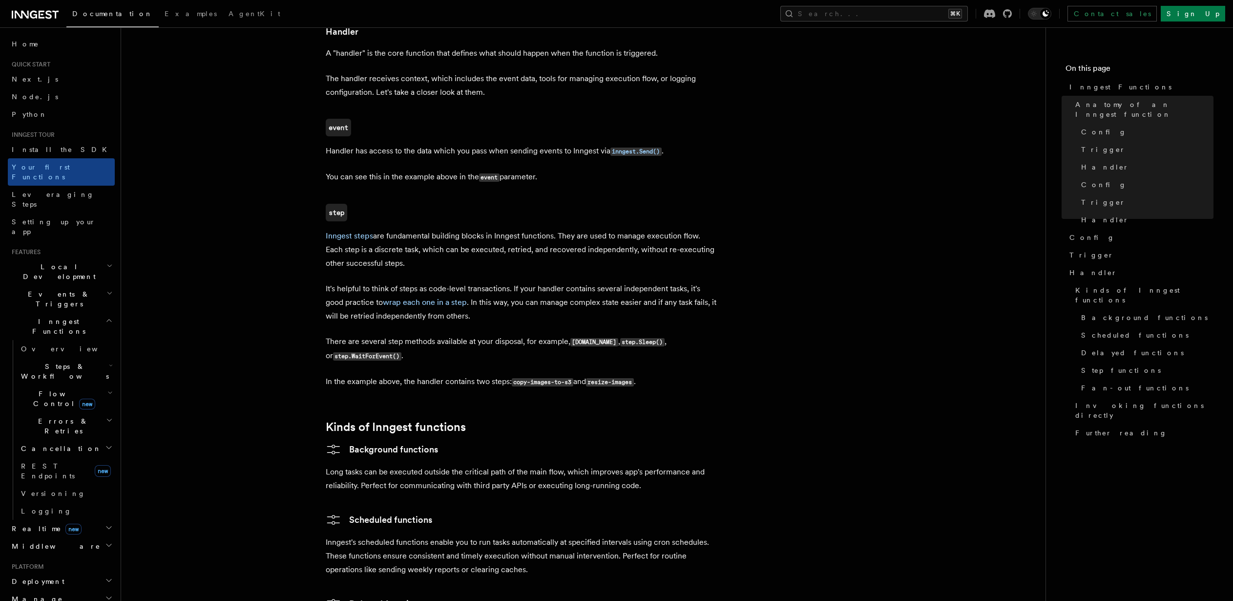
scroll to position [1375, 0]
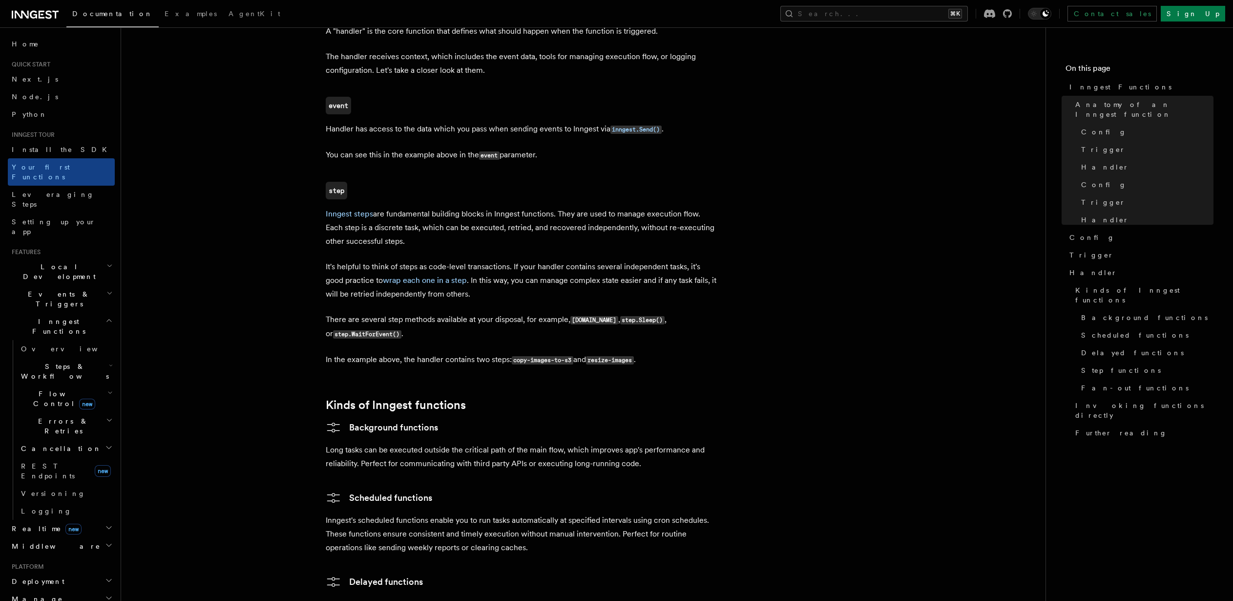
scroll to position [1423, 0]
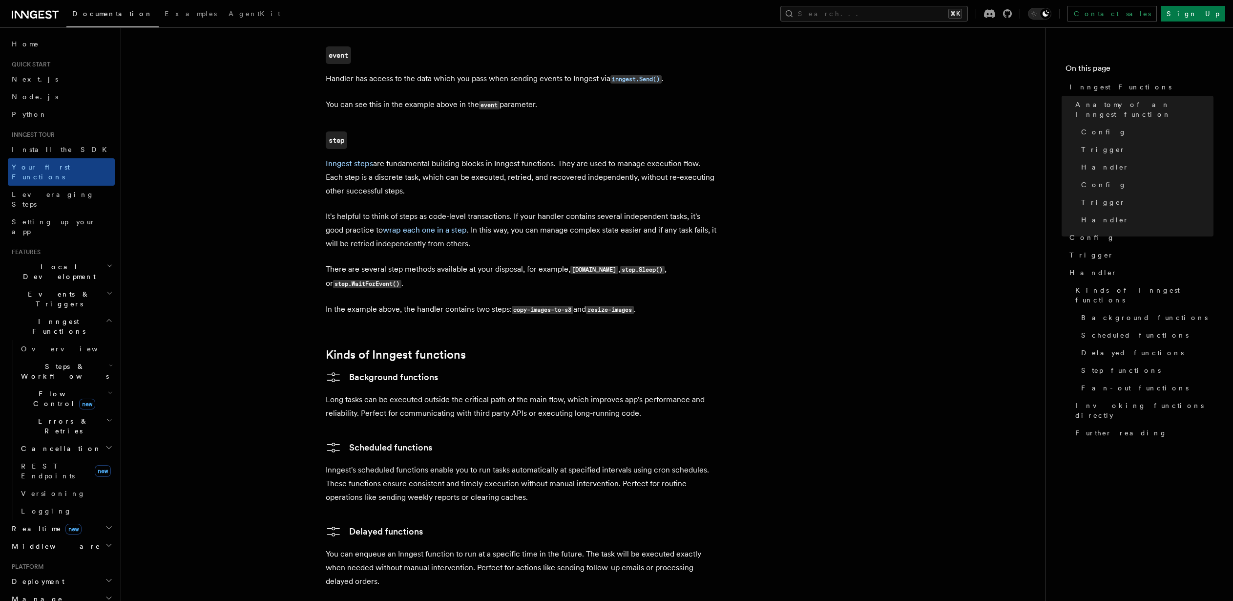
scroll to position [1476, 0]
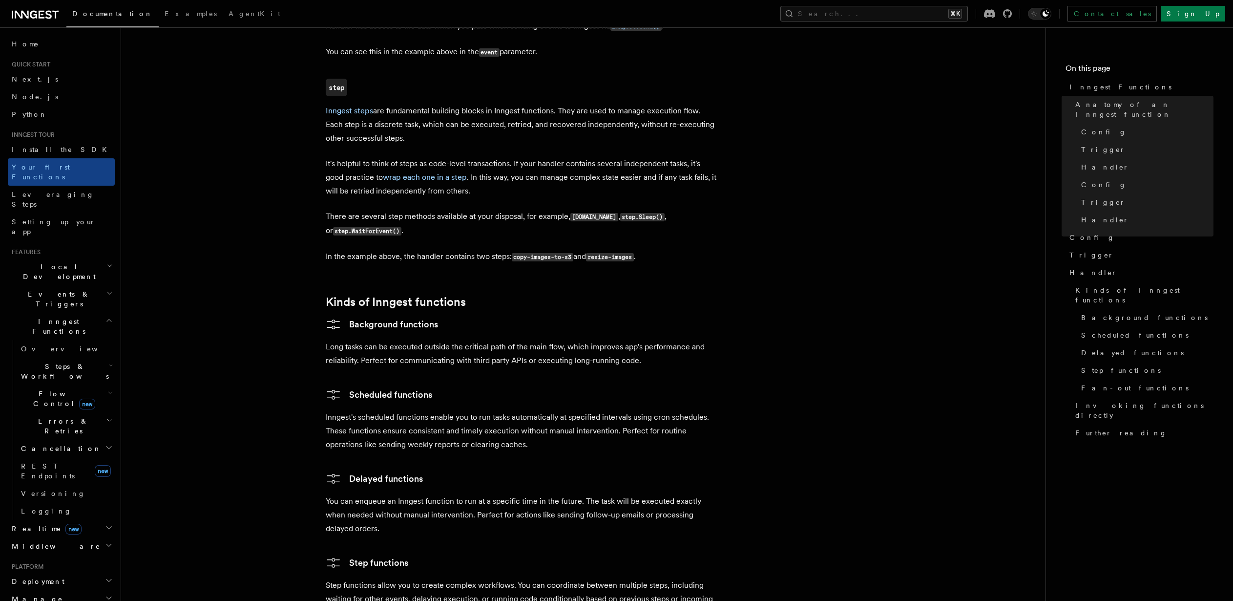
scroll to position [1539, 0]
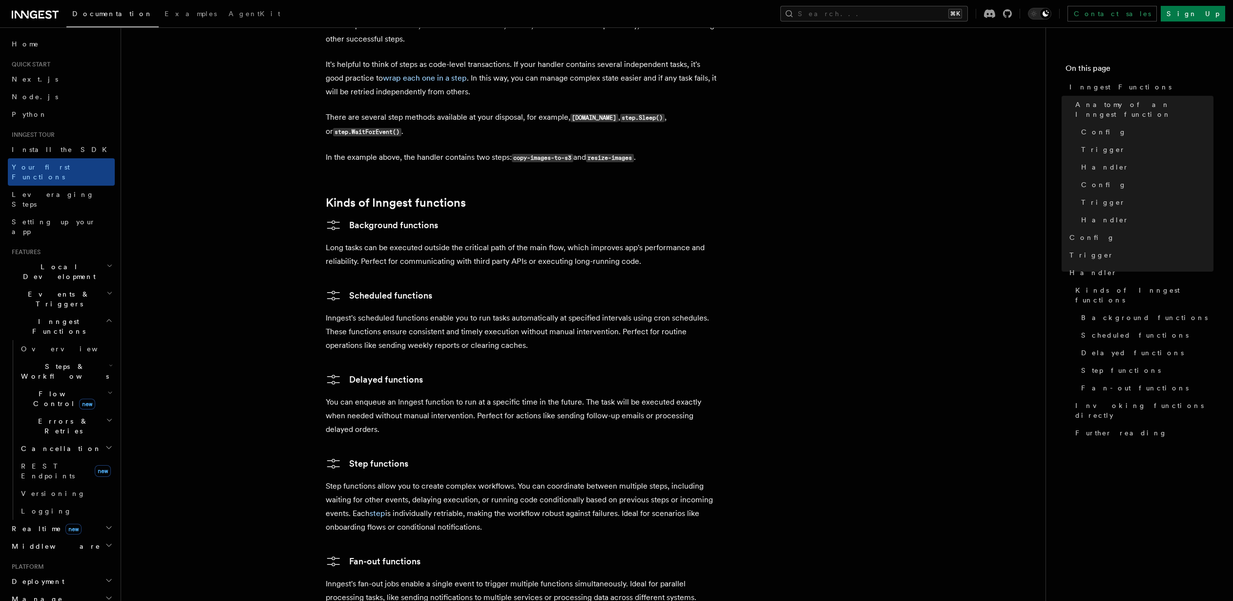
scroll to position [1605, 0]
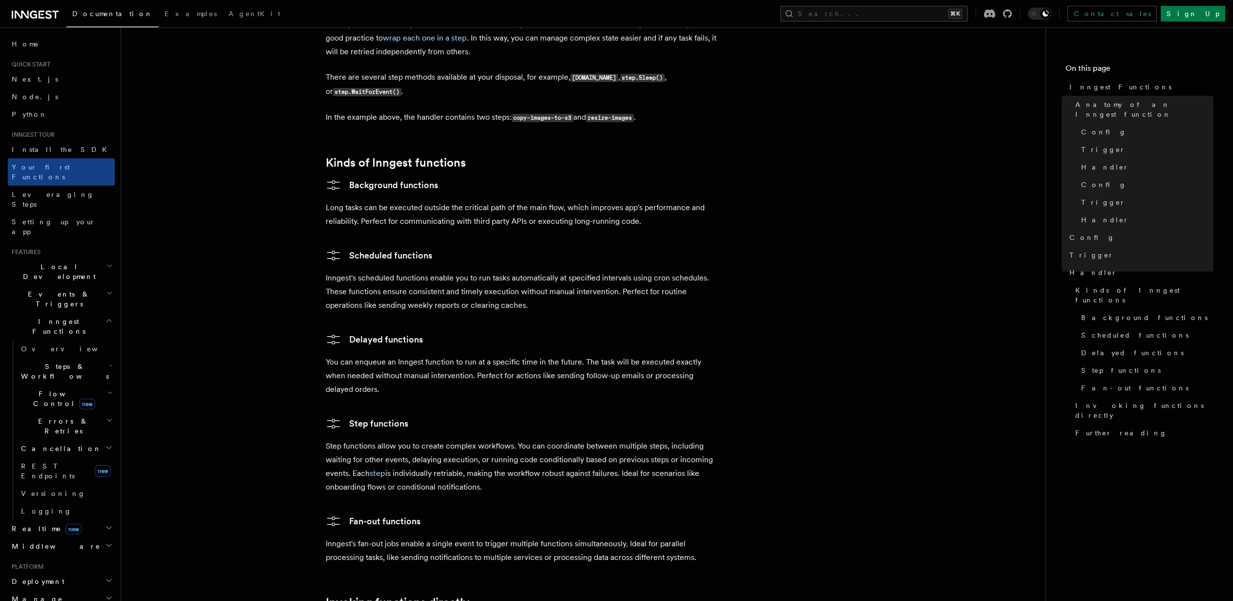
scroll to position [1639, 0]
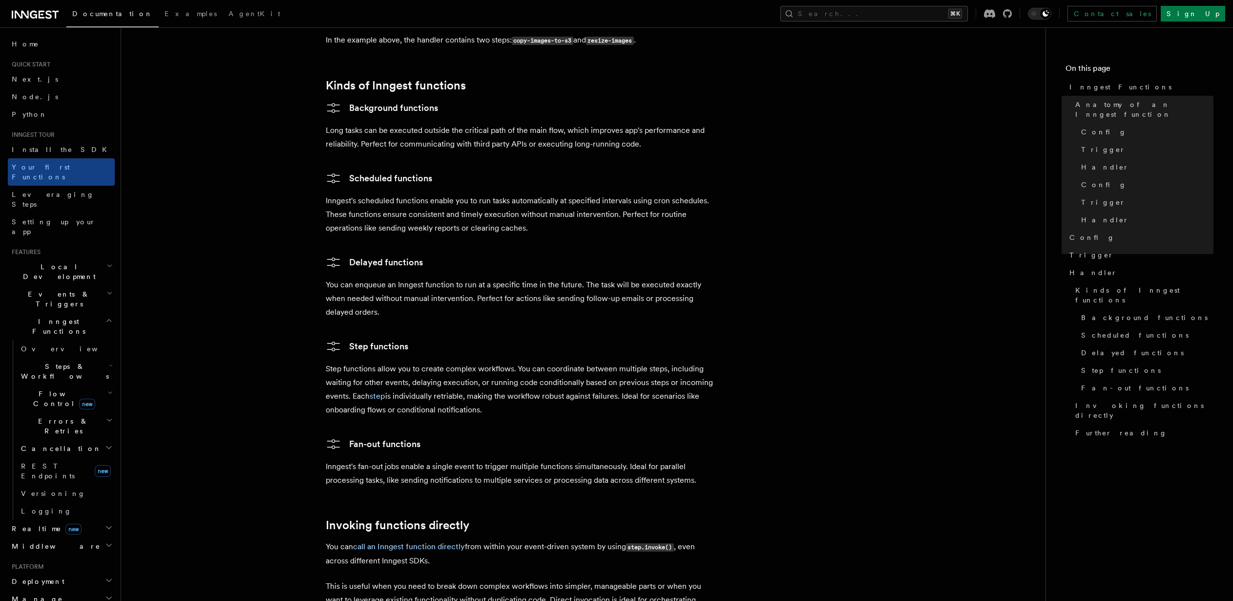
scroll to position [1721, 0]
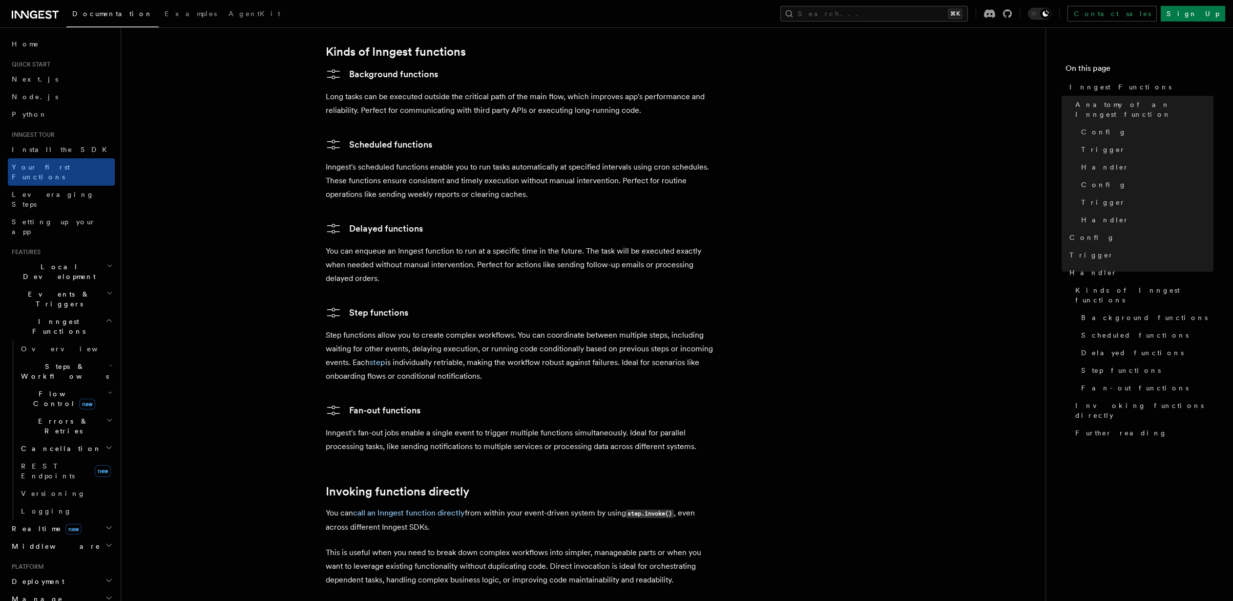
scroll to position [1743, 0]
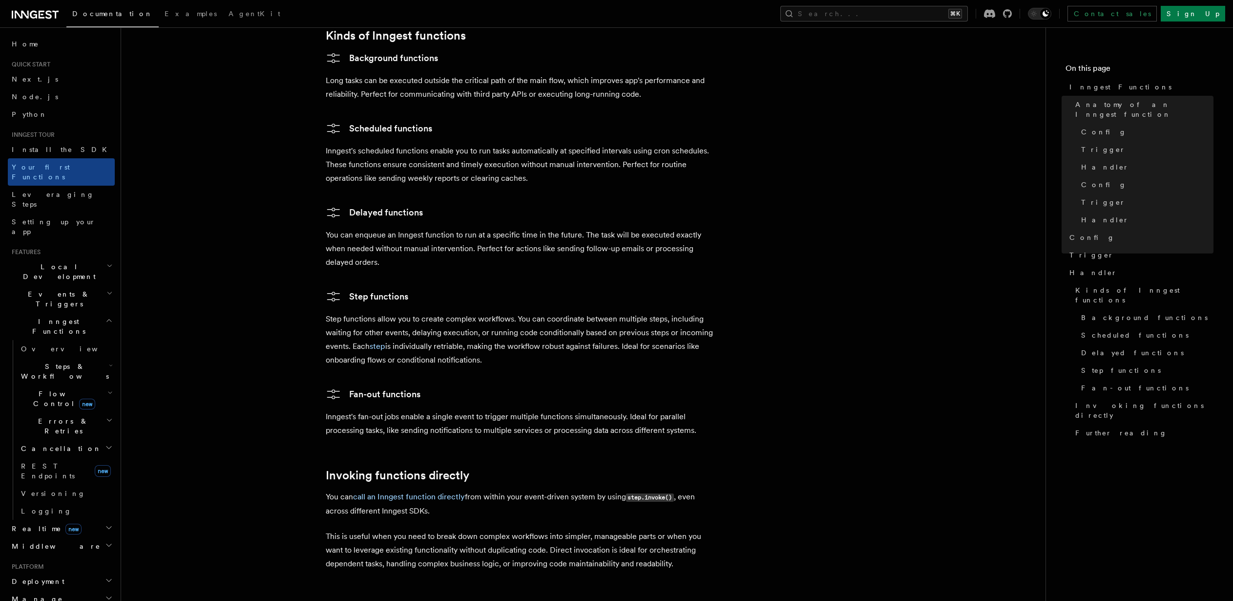
scroll to position [1863, 0]
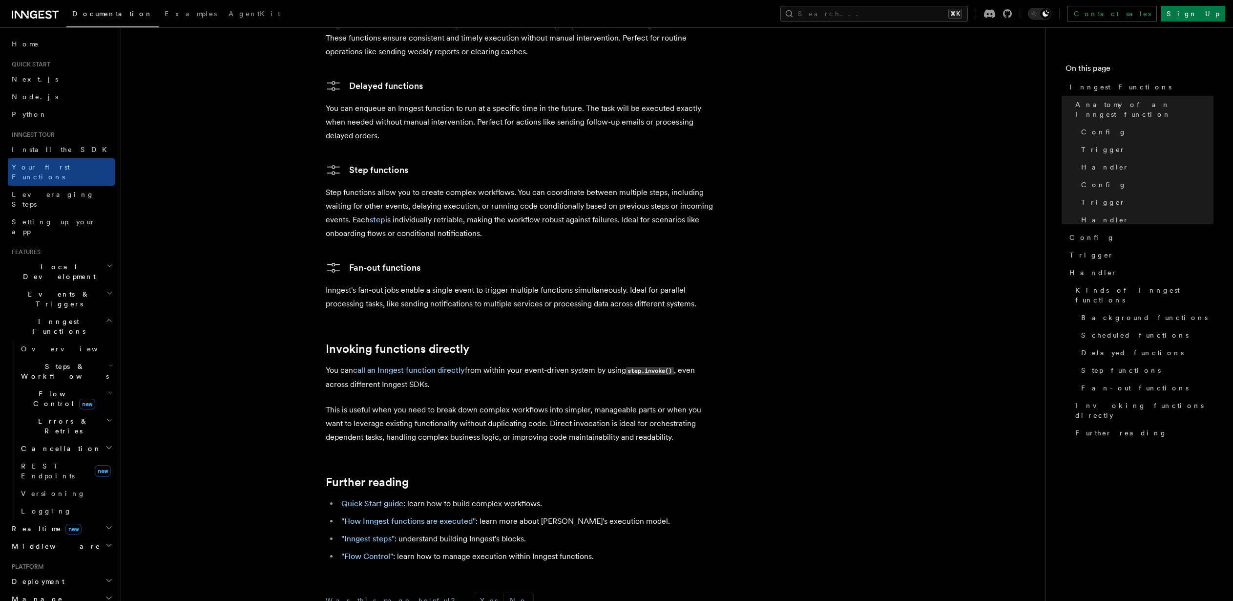
scroll to position [1898, 0]
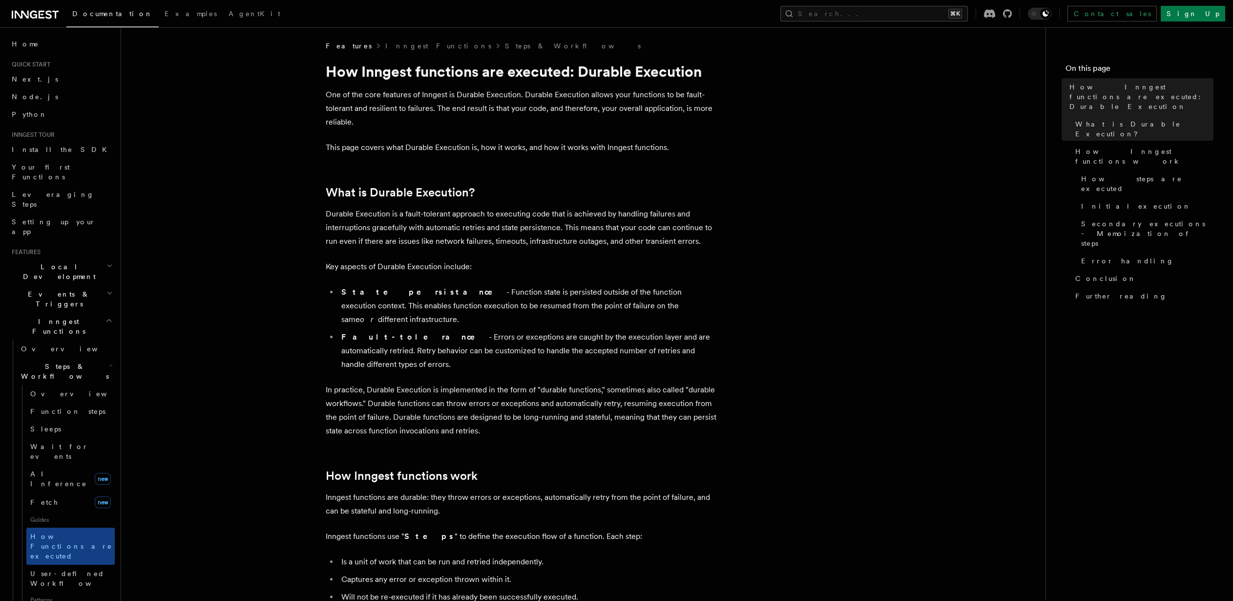
scroll to position [4, 0]
click at [619, 381] on p "In practice, Durable Execution is implemented in the form of "durable functions…" at bounding box center [521, 408] width 391 height 55
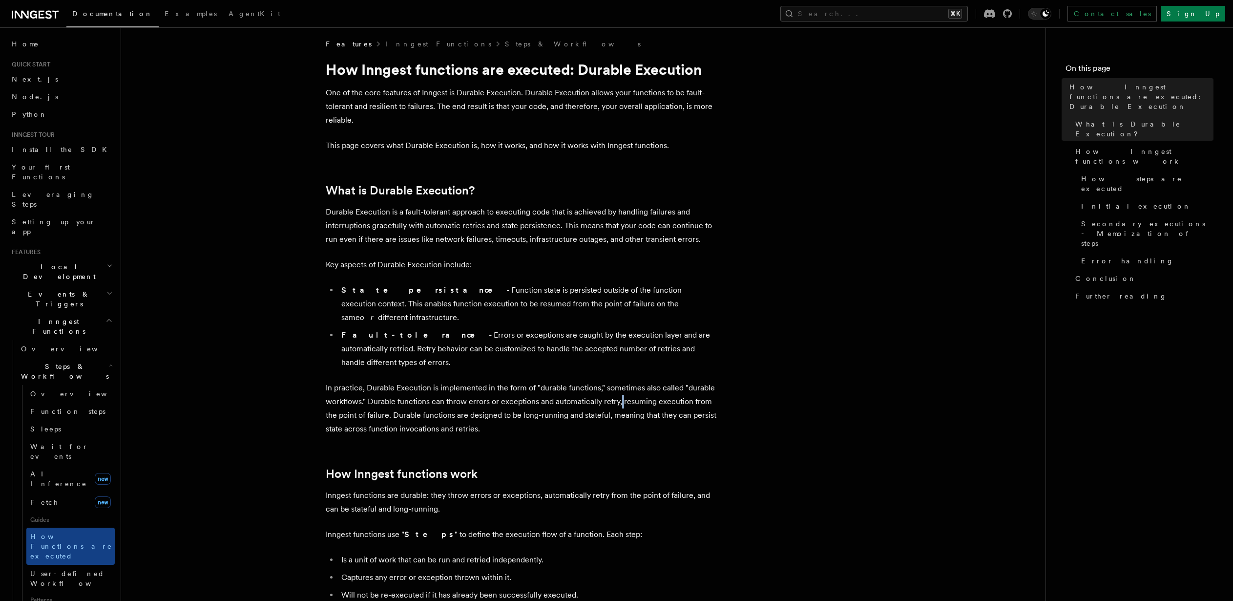
click at [619, 381] on p "In practice, Durable Execution is implemented in the form of "durable functions…" at bounding box center [521, 408] width 391 height 55
click at [618, 381] on p "In practice, Durable Execution is implemented in the form of "durable functions…" at bounding box center [521, 408] width 391 height 55
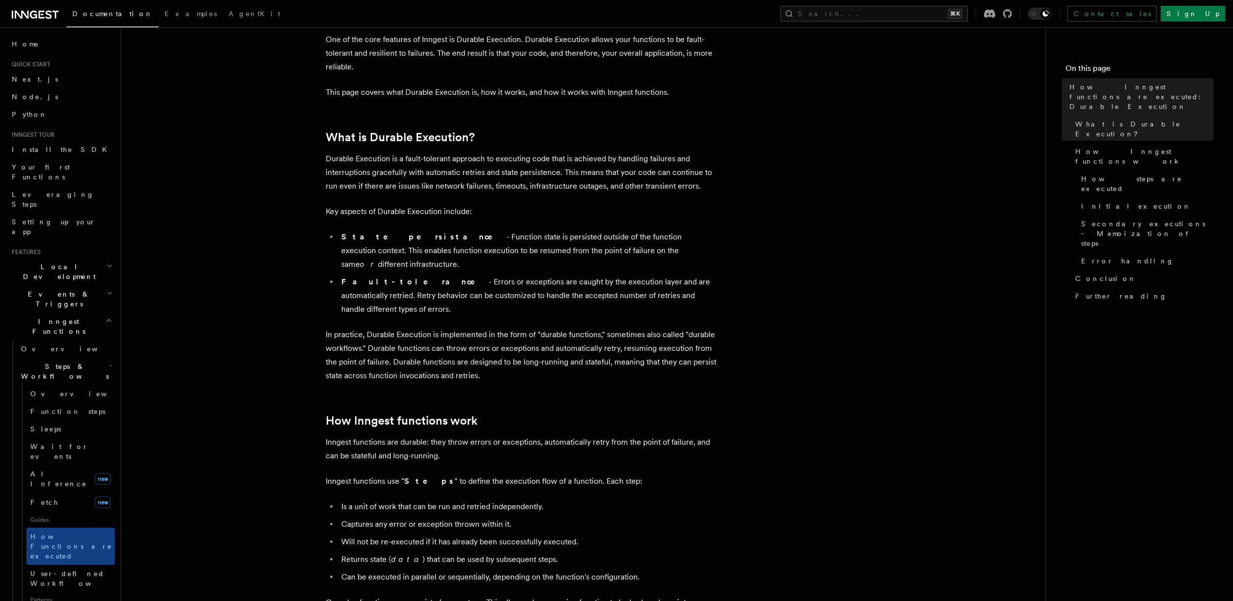
click at [600, 474] on p "Inngest functions use " Steps " to define the execution flow of a function. Eac…" at bounding box center [521, 481] width 391 height 14
click at [646, 474] on p "Inngest functions use " Steps " to define the execution flow of a function. Eac…" at bounding box center [521, 481] width 391 height 14
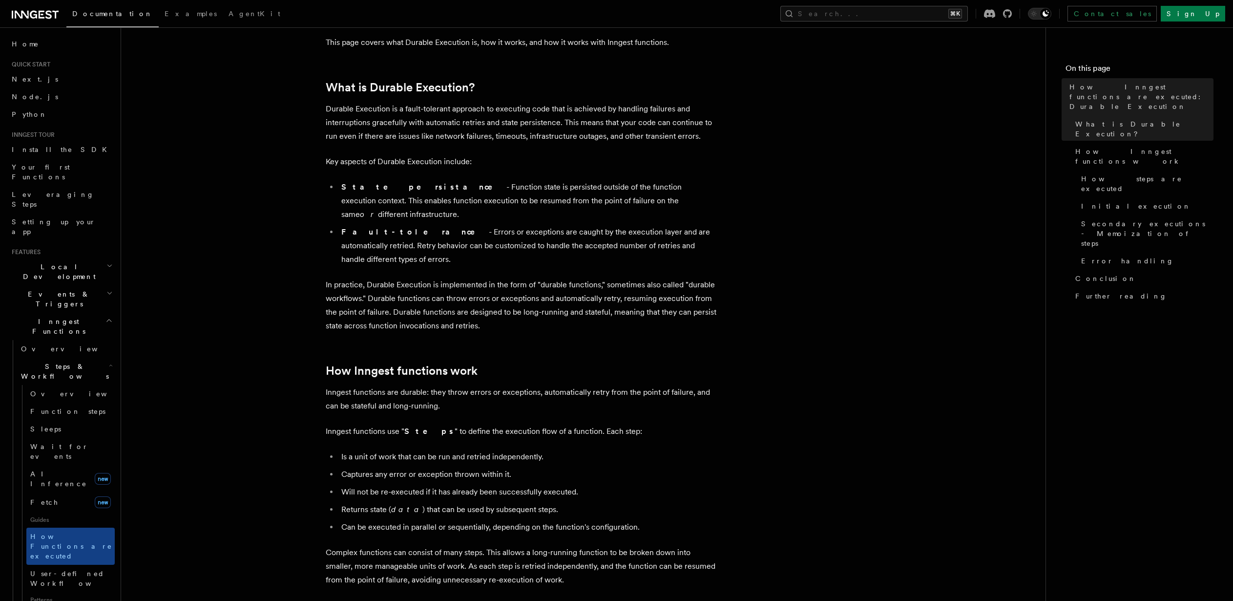
click at [646, 457] on ul "Is a unit of work that can be run and retried independently. Captures any error…" at bounding box center [521, 492] width 391 height 84
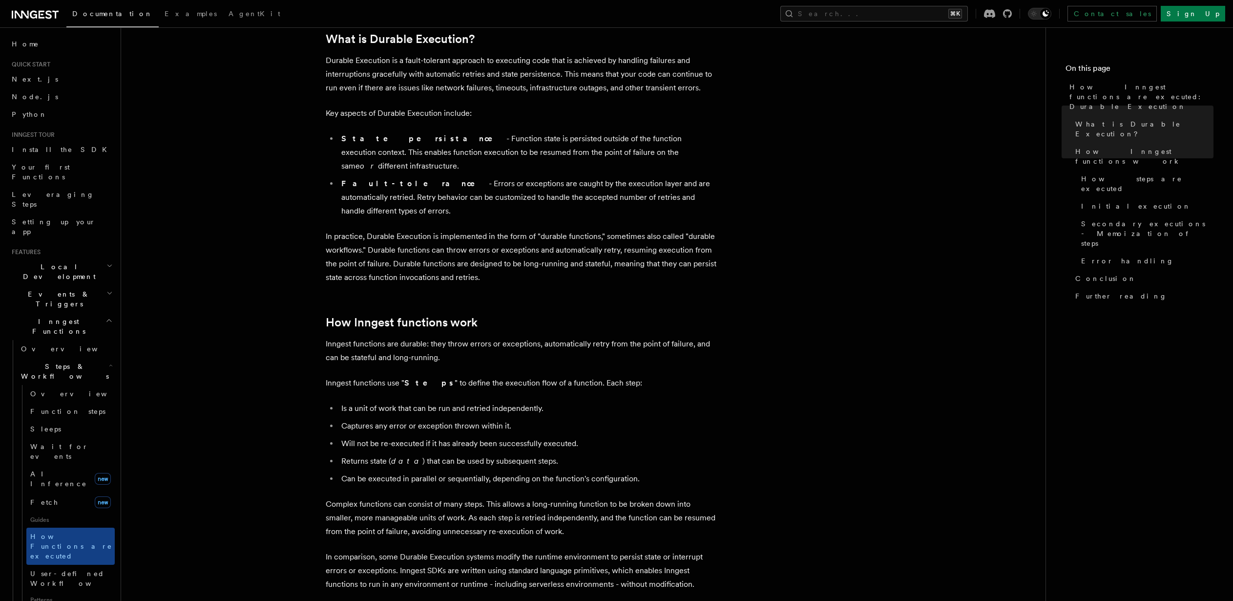
scroll to position [185, 0]
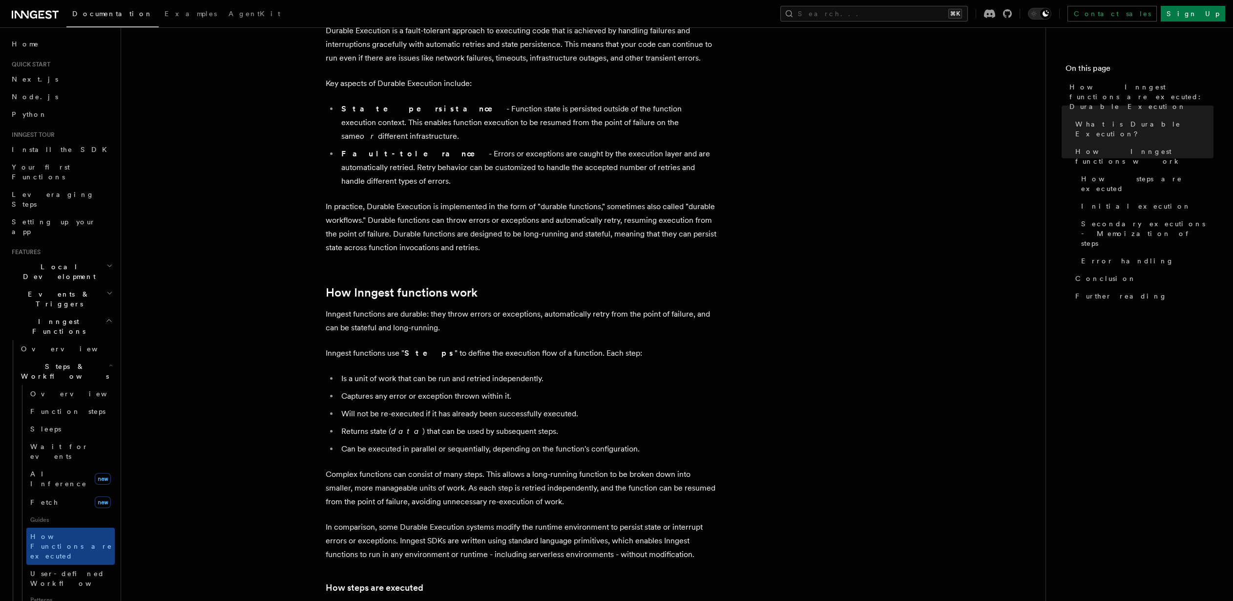
click at [646, 467] on p "Complex functions can consist of many steps. This allows a long-running functio…" at bounding box center [521, 487] width 391 height 41
click at [675, 424] on li "Returns state ( data ) that can be used by subsequent steps." at bounding box center [527, 431] width 378 height 14
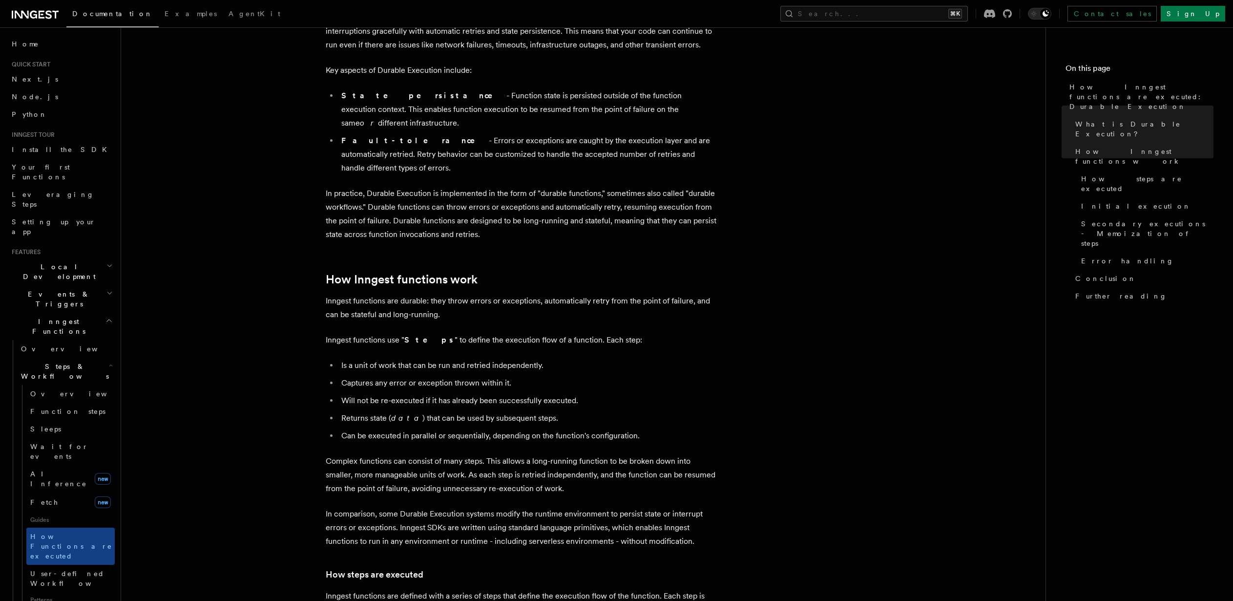
scroll to position [237, 0]
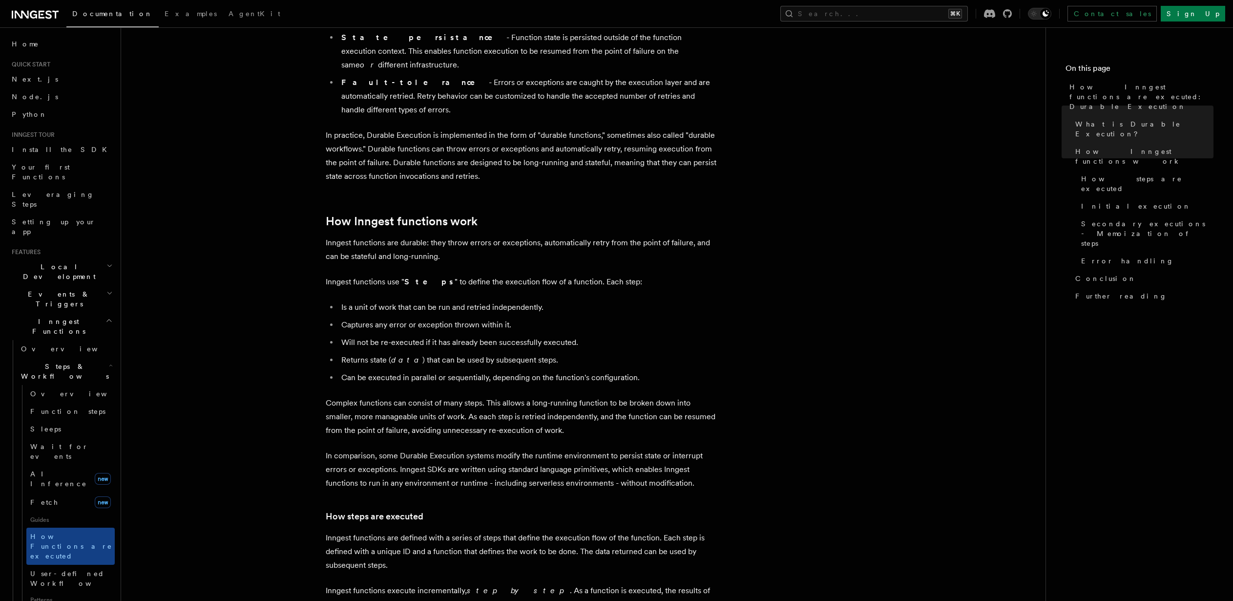
scroll to position [301, 0]
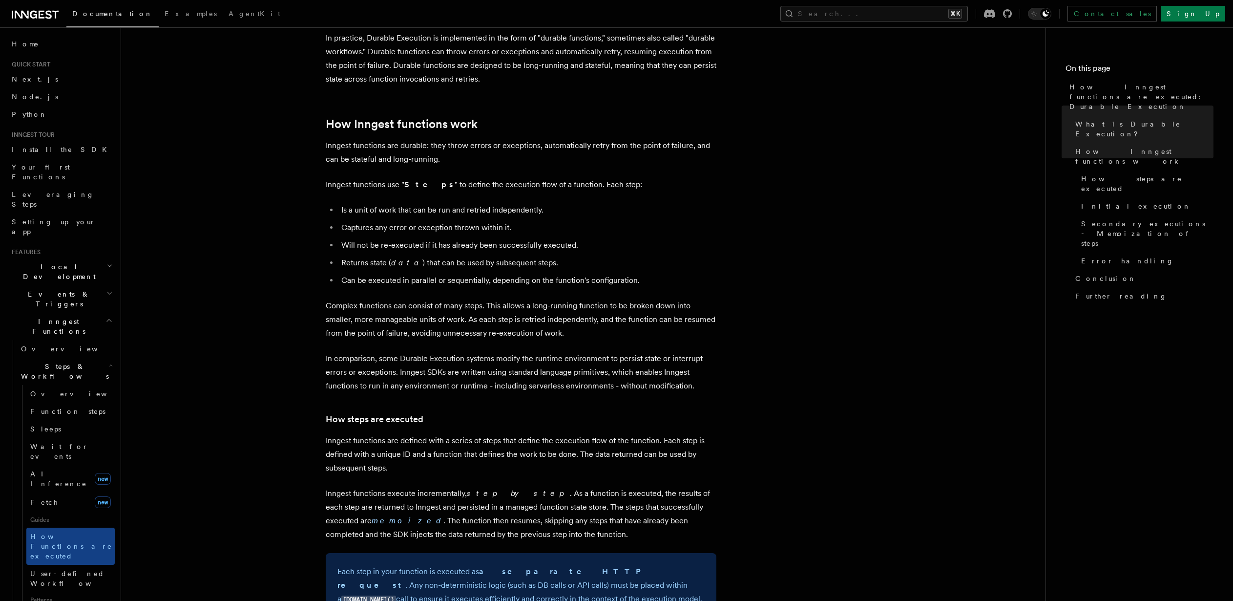
scroll to position [389, 0]
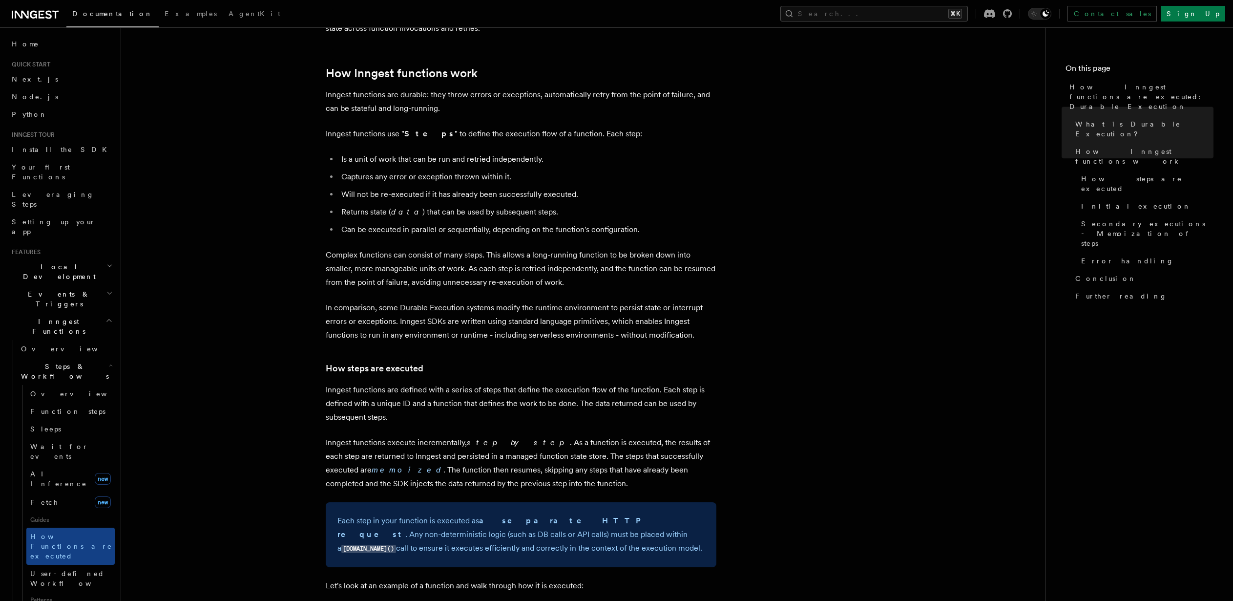
scroll to position [432, 0]
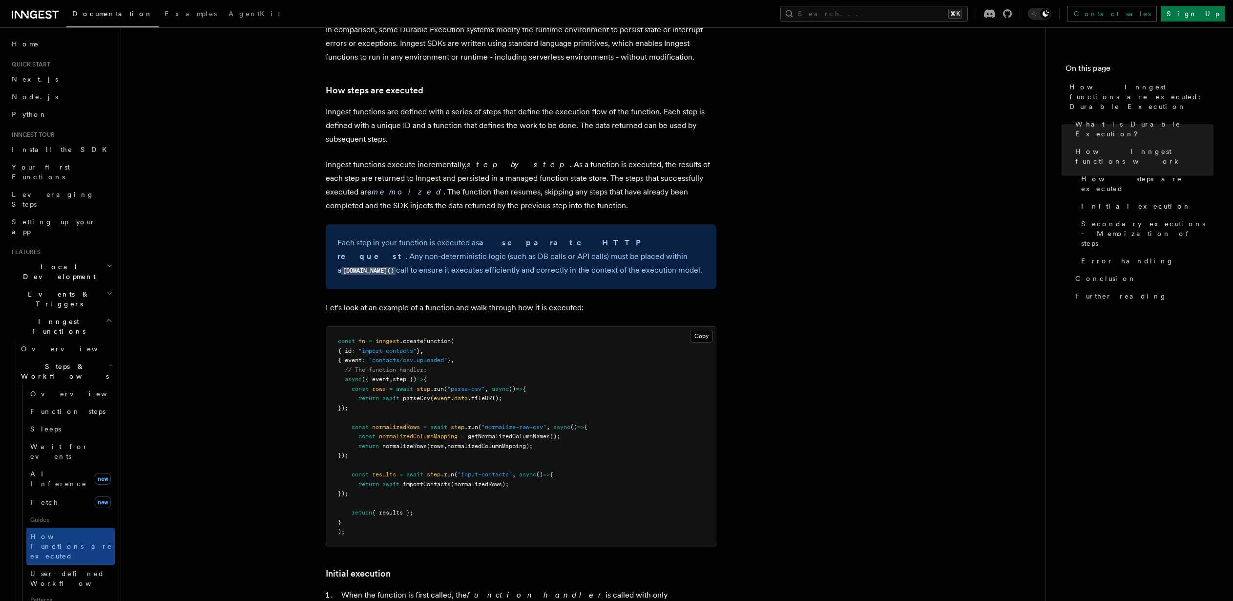
scroll to position [754, 0]
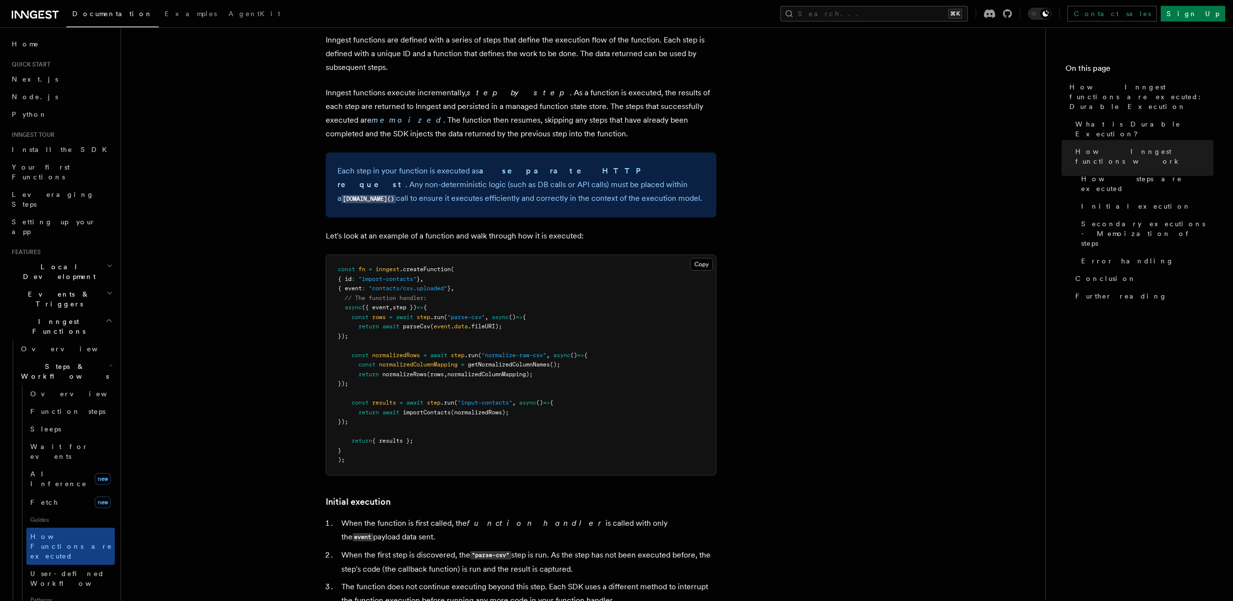
click at [783, 408] on article "Features Inngest Functions Steps & Workflows How Inngest functions are executed…" at bounding box center [583, 444] width 893 height 2311
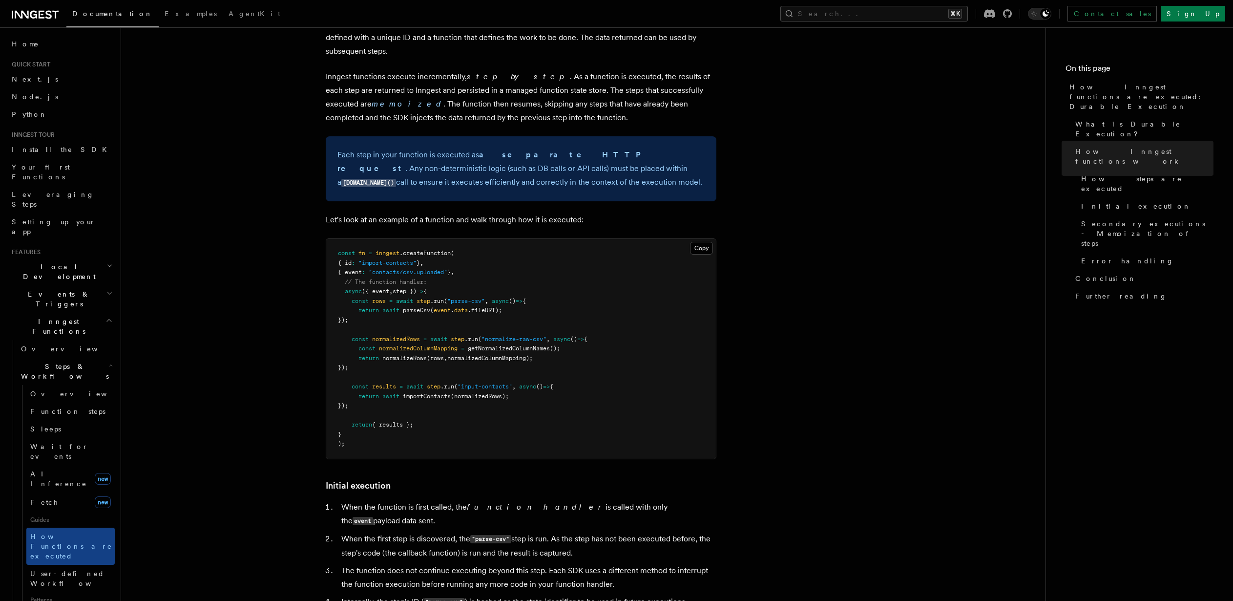
scroll to position [814, 0]
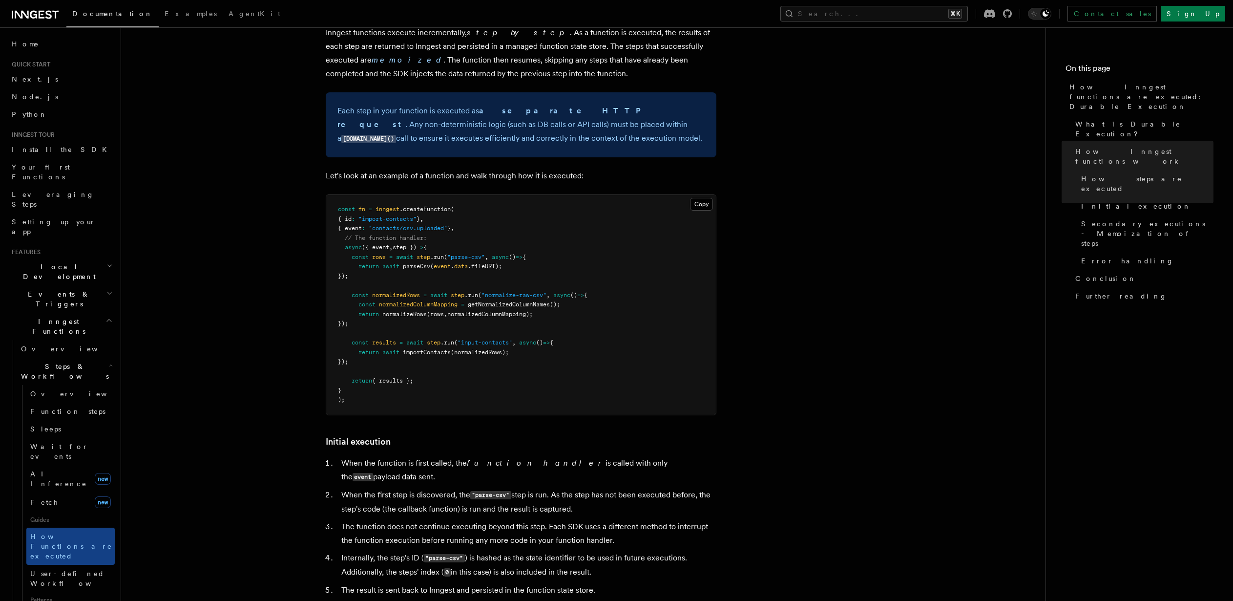
click at [783, 408] on article "Features Inngest Functions Steps & Workflows How Inngest functions are executed…" at bounding box center [583, 384] width 893 height 2311
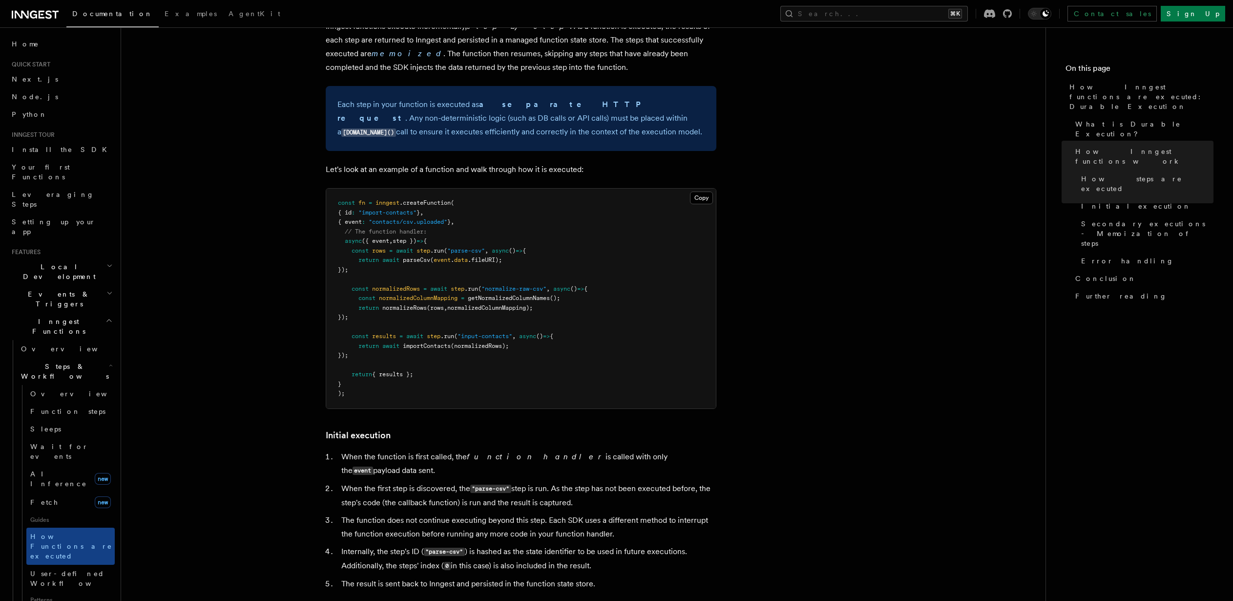
click at [783, 408] on article "Features Inngest Functions Steps & Workflows How Inngest functions are executed…" at bounding box center [583, 378] width 893 height 2311
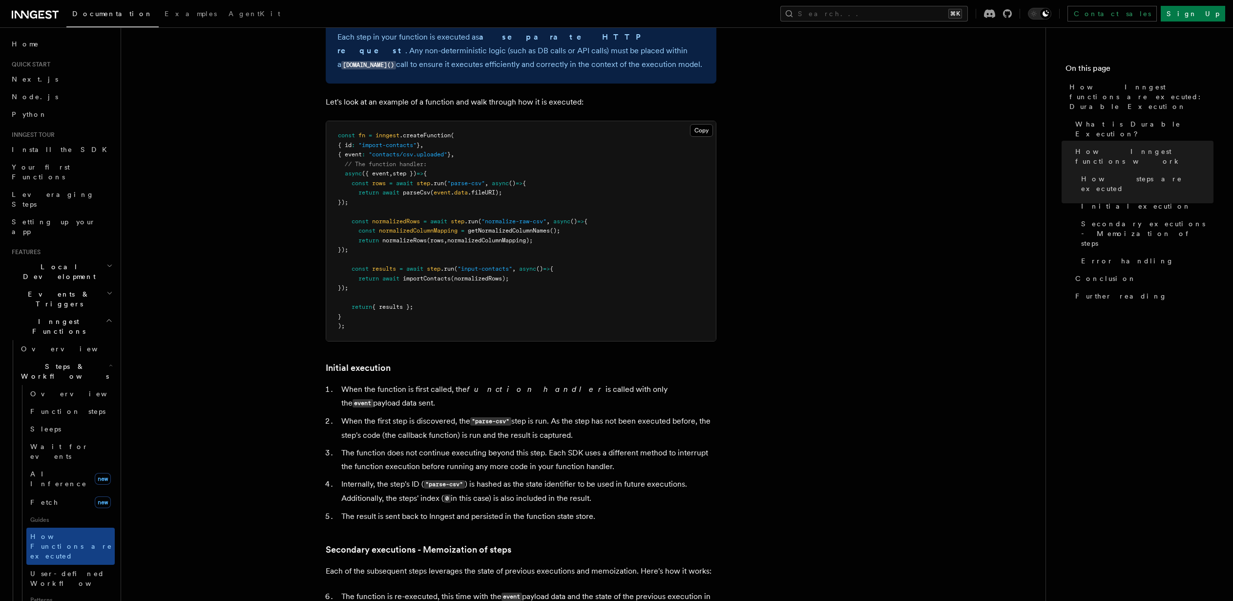
click at [783, 408] on article "Features Inngest Functions Steps & Workflows How Inngest functions are executed…" at bounding box center [583, 310] width 893 height 2311
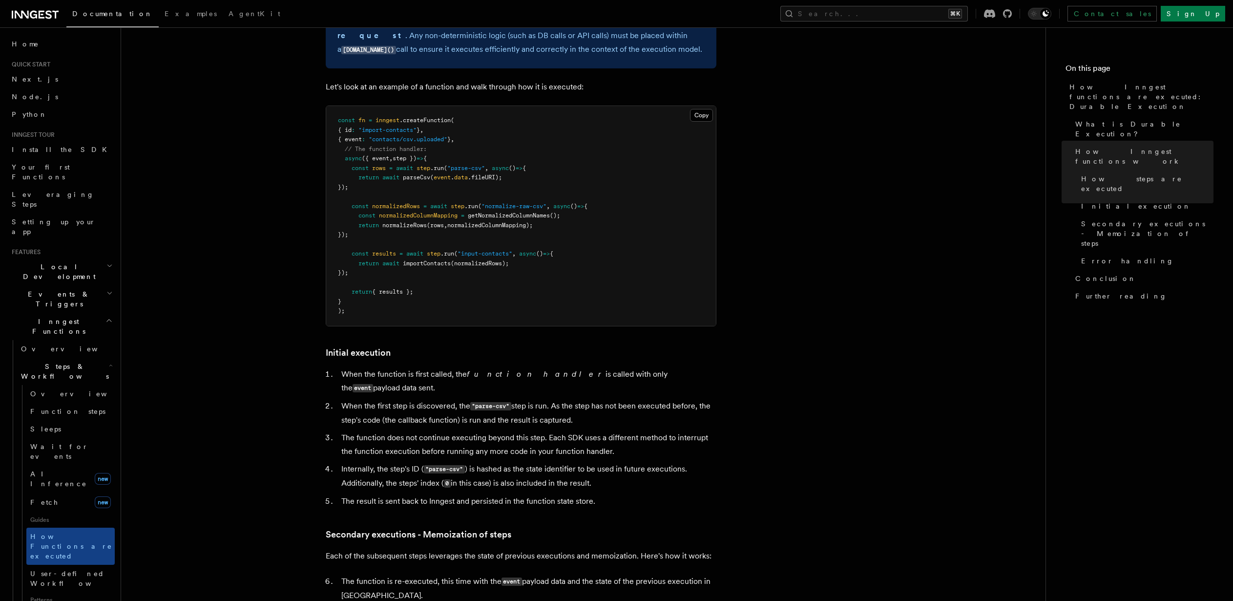
scroll to position [905, 0]
click at [783, 409] on article "Features Inngest Functions Steps & Workflows How Inngest functions are executed…" at bounding box center [583, 293] width 893 height 2311
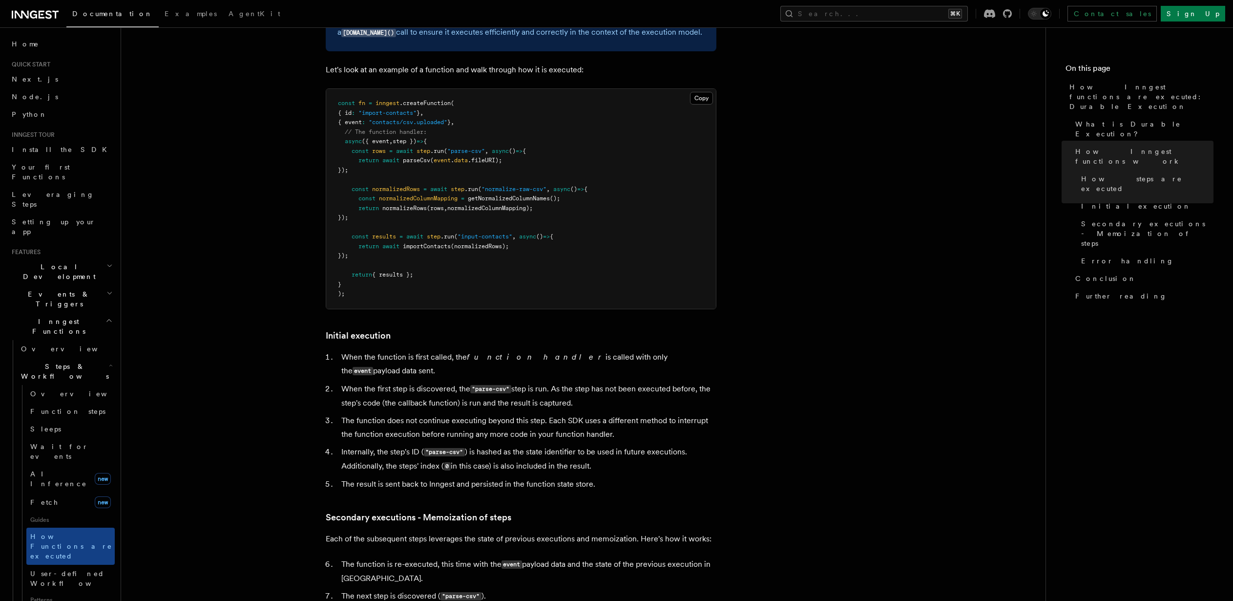
click at [783, 409] on article "Features Inngest Functions Steps & Workflows How Inngest functions are executed…" at bounding box center [583, 278] width 893 height 2311
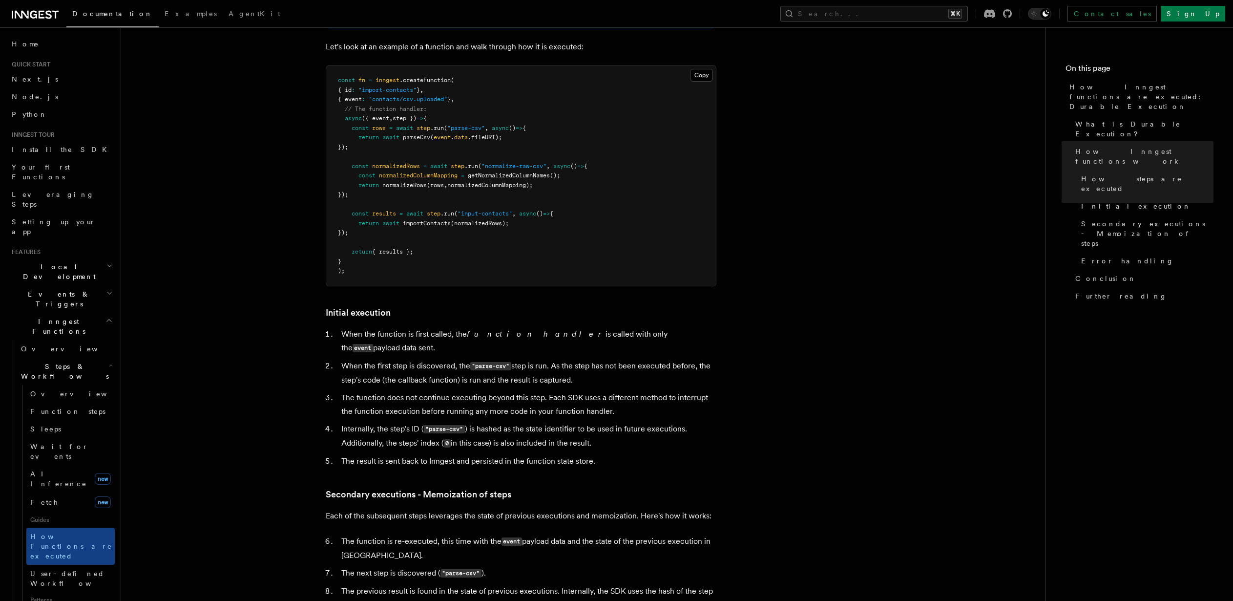
scroll to position [968, 0]
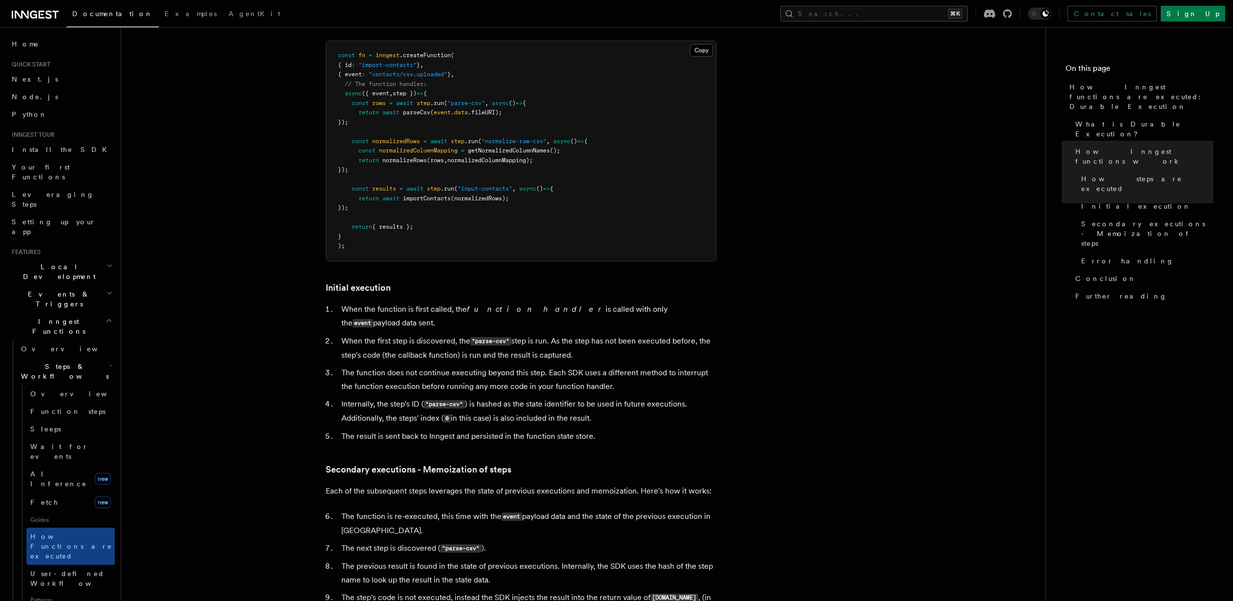
click at [783, 409] on article "Features Inngest Functions Steps & Workflows How Inngest functions are executed…" at bounding box center [583, 230] width 893 height 2311
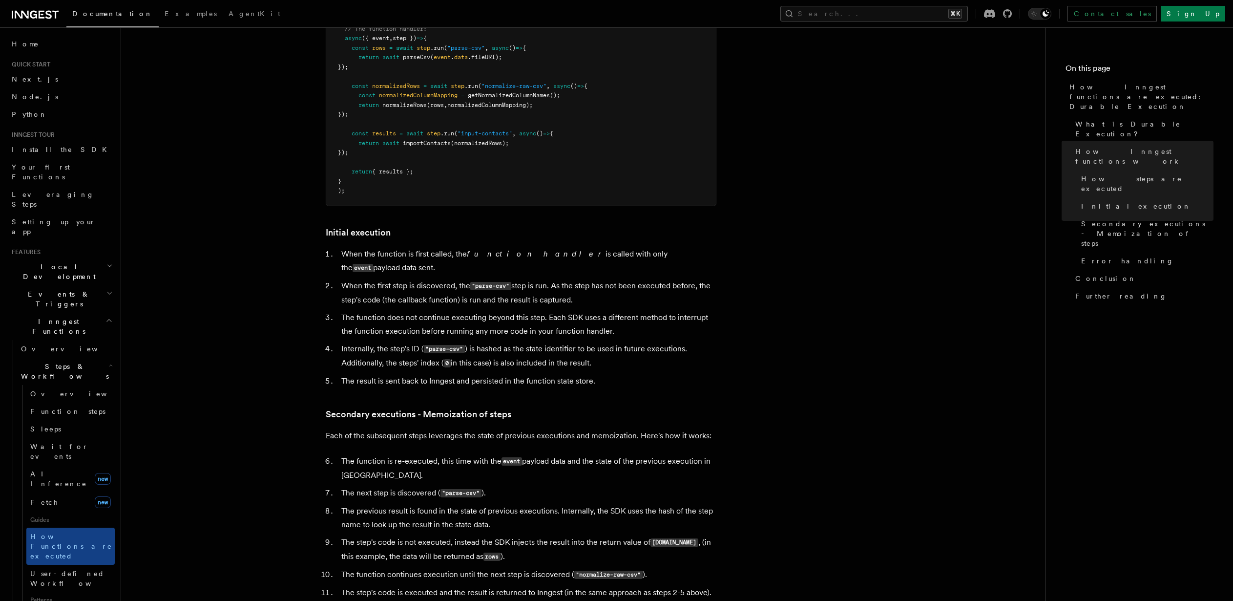
click at [783, 409] on article "Features Inngest Functions Steps & Workflows How Inngest functions are executed…" at bounding box center [583, 175] width 893 height 2311
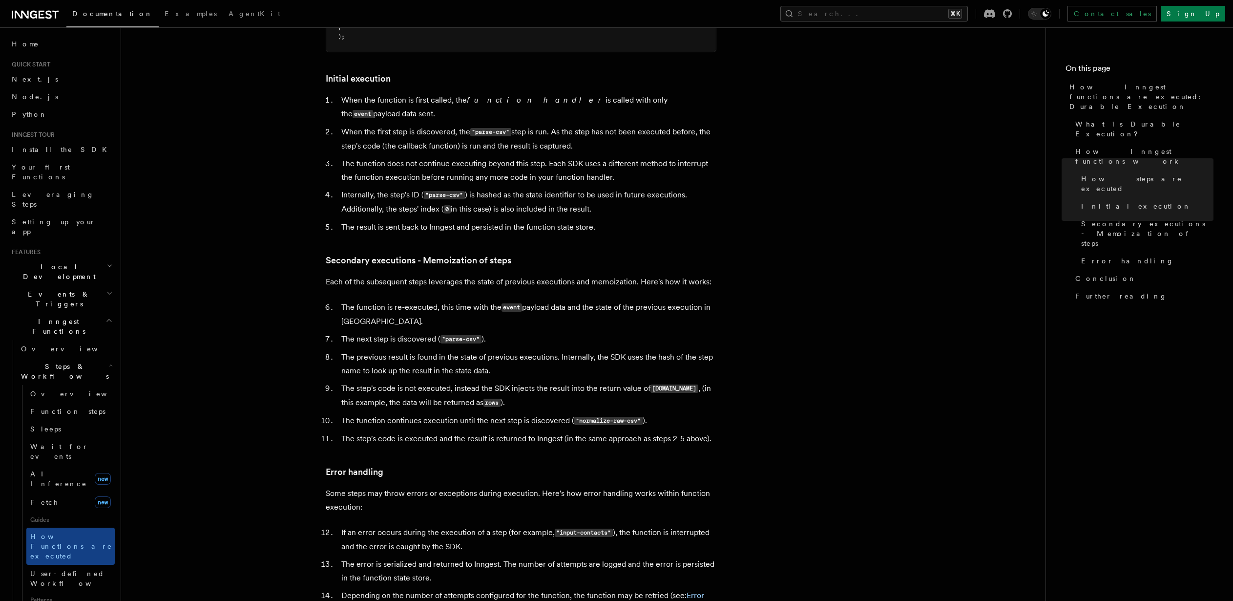
click at [783, 409] on article "Features Inngest Functions Steps & Workflows How Inngest functions are executed…" at bounding box center [583, 21] width 893 height 2311
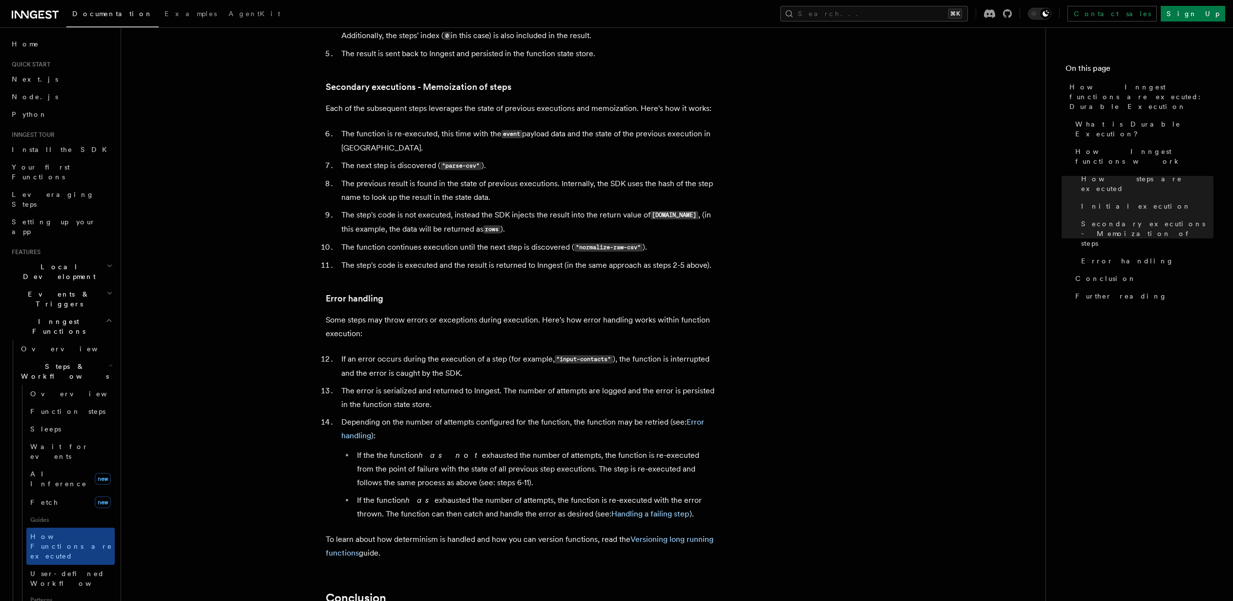
scroll to position [1481, 0]
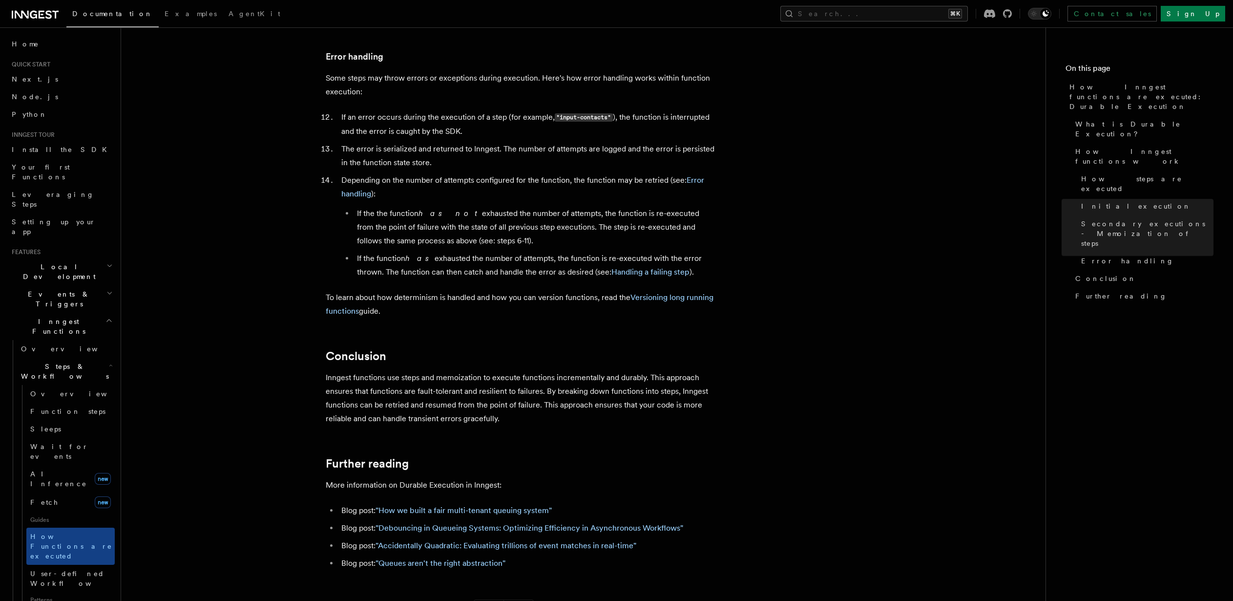
scroll to position [1594, 0]
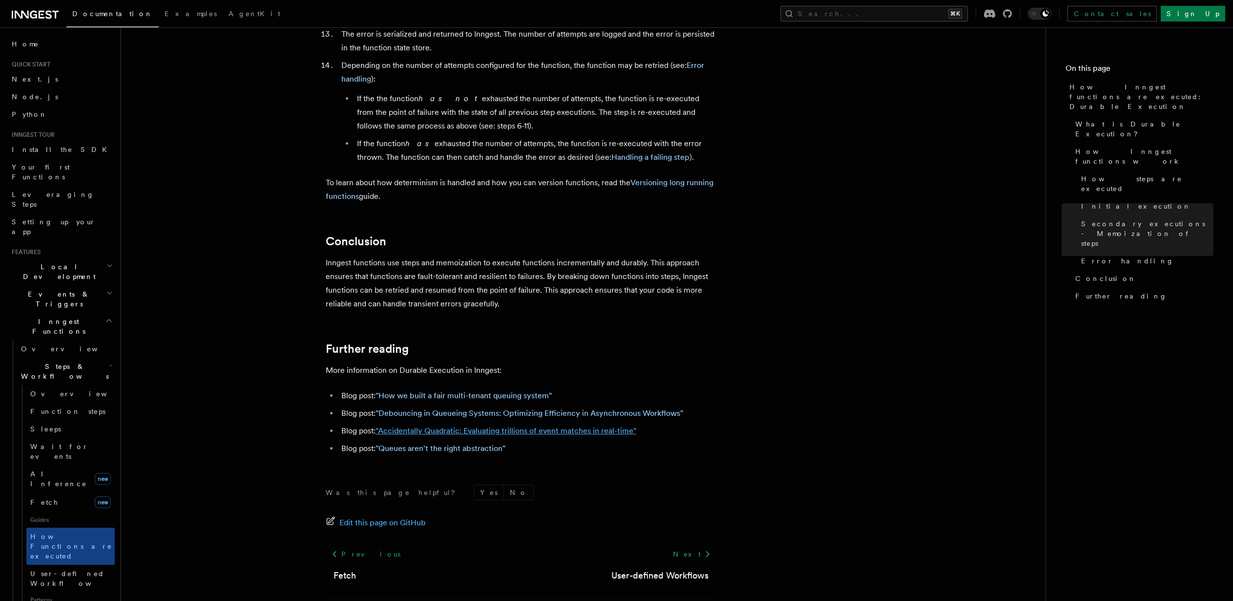
click at [428, 426] on link ""Accidentally Quadratic: Evaluating trillions of event matches in real-time"" at bounding box center [505, 430] width 261 height 9
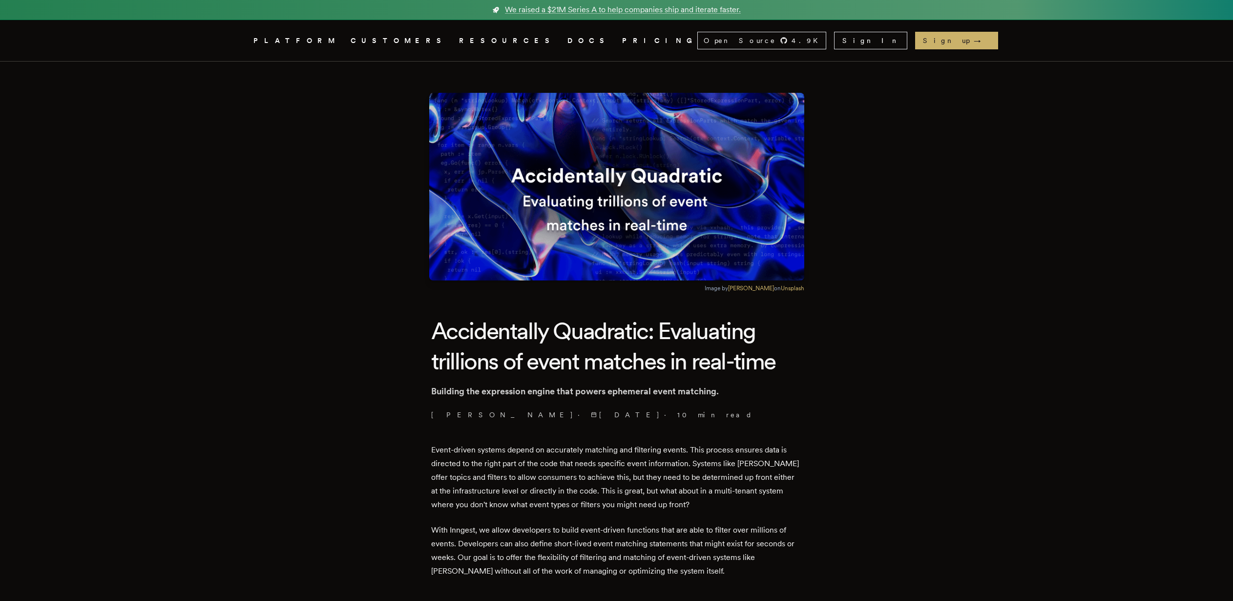
click at [505, 452] on p "Event-driven systems depend on accurately matching and filtering events. This p…" at bounding box center [616, 477] width 371 height 68
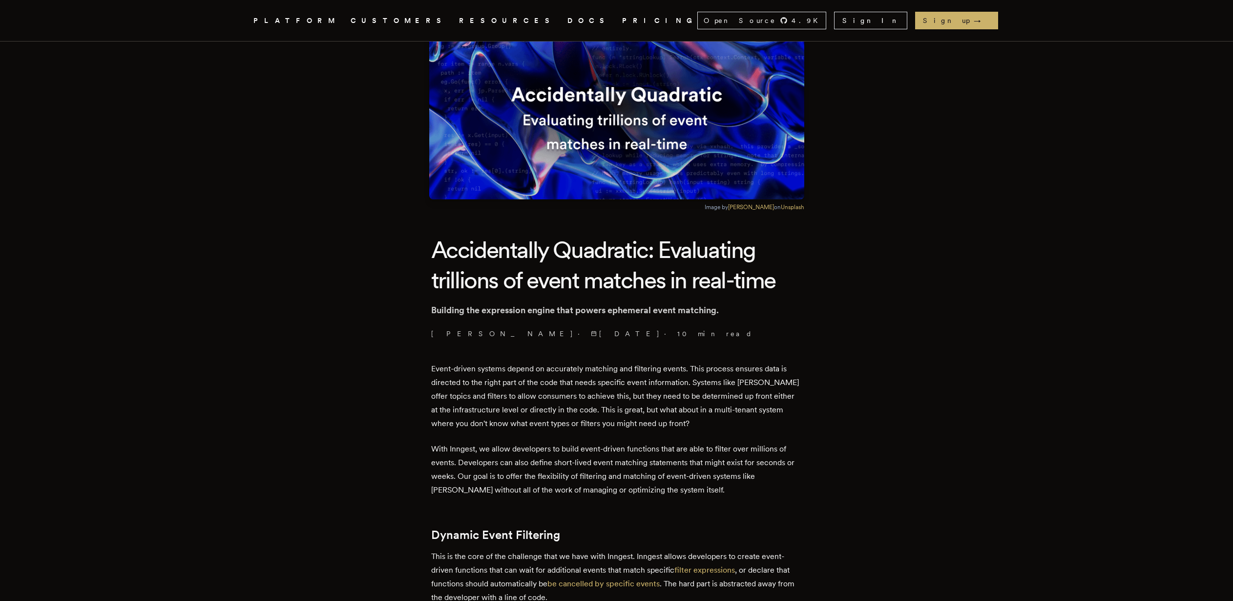
click at [500, 442] on p "With Inngest, we allow developers to build event-driven functions that are able…" at bounding box center [616, 469] width 371 height 55
click at [495, 423] on p "Event-driven systems depend on accurately matching and filtering events. This p…" at bounding box center [616, 396] width 371 height 68
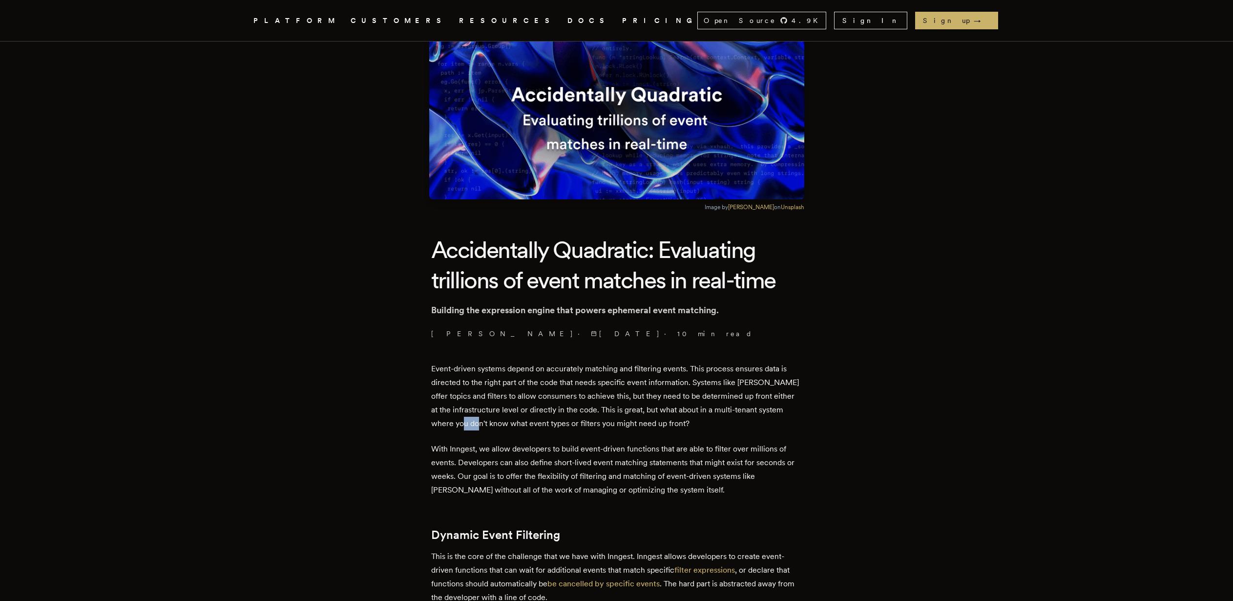
click at [495, 422] on p "Event-driven systems depend on accurately matching and filtering events. This p…" at bounding box center [616, 396] width 371 height 68
click at [544, 418] on p "Event-driven systems depend on accurately matching and filtering events. This p…" at bounding box center [616, 396] width 371 height 68
click at [661, 407] on p "Event-driven systems depend on accurately matching and filtering events. This p…" at bounding box center [616, 396] width 371 height 68
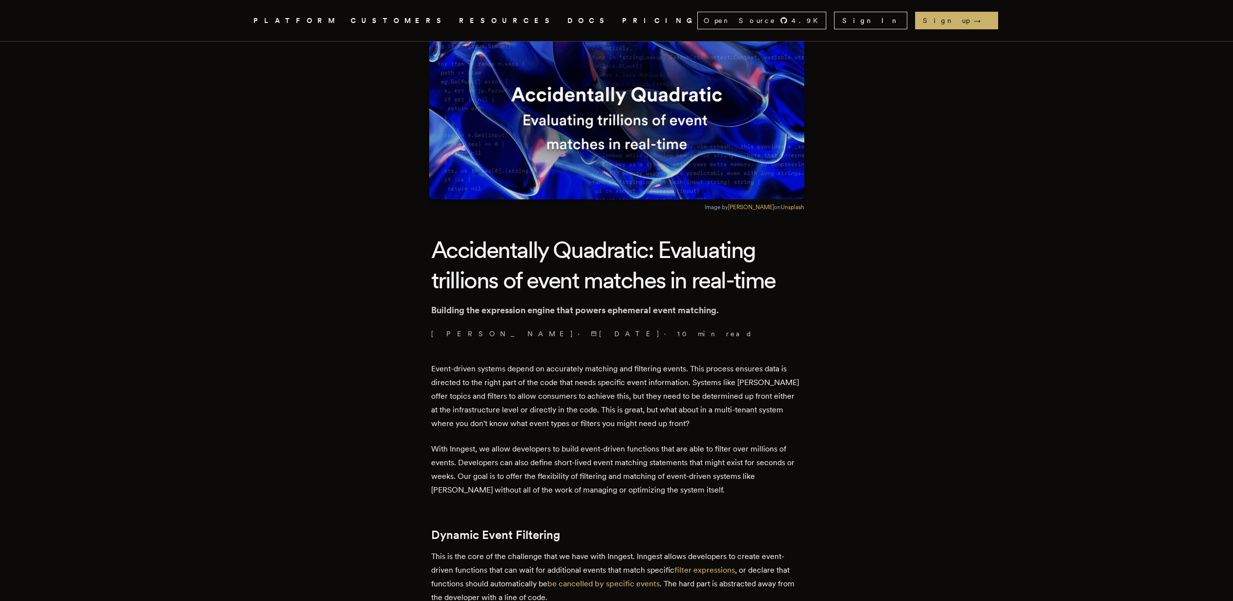
click at [652, 407] on p "Event-driven systems depend on accurately matching and filtering events. This p…" at bounding box center [616, 396] width 371 height 68
click at [606, 447] on p "With Inngest, we allow developers to build event-driven functions that are able…" at bounding box center [616, 469] width 371 height 55
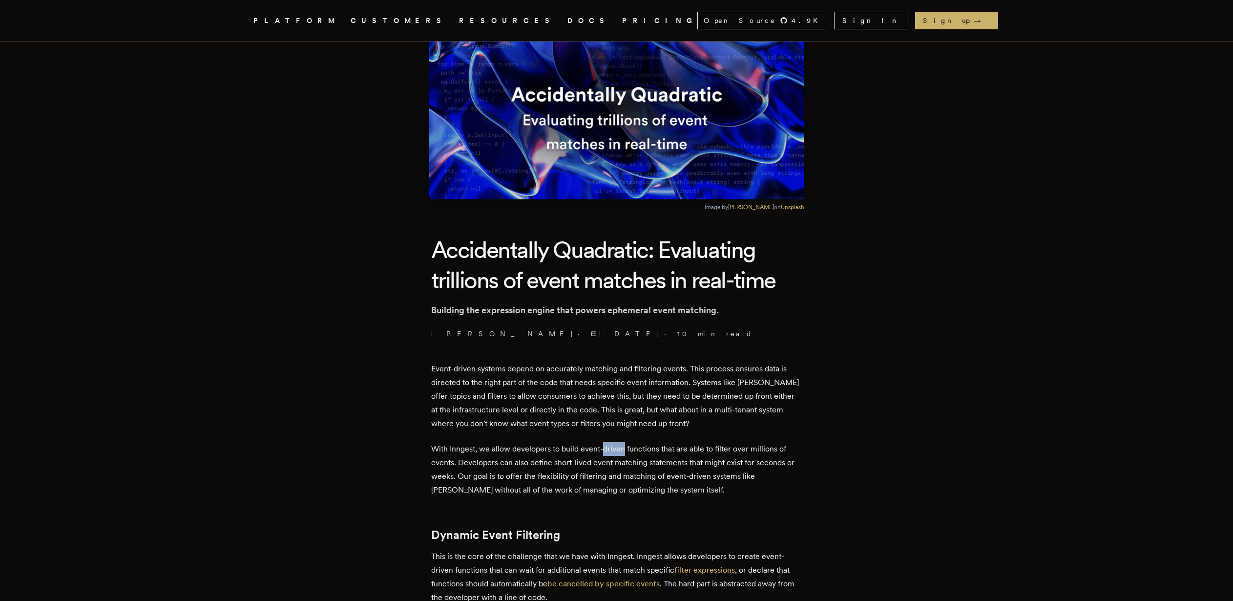
click at [606, 447] on p "With Inngest, we allow developers to build event-driven functions that are able…" at bounding box center [616, 469] width 371 height 55
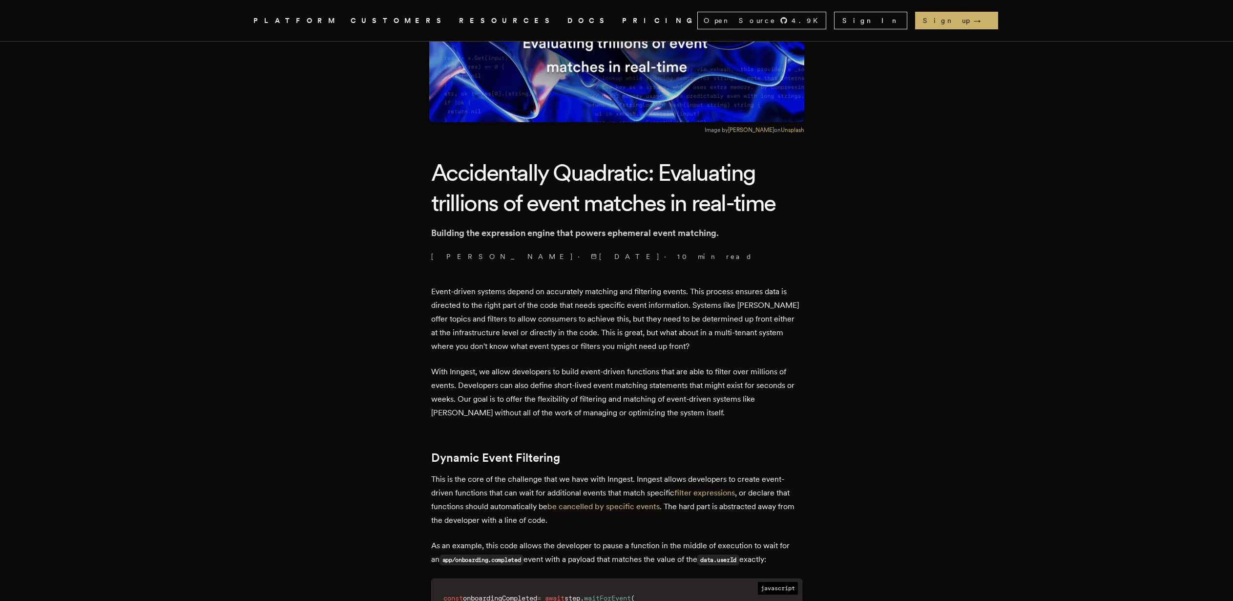
scroll to position [160, 0]
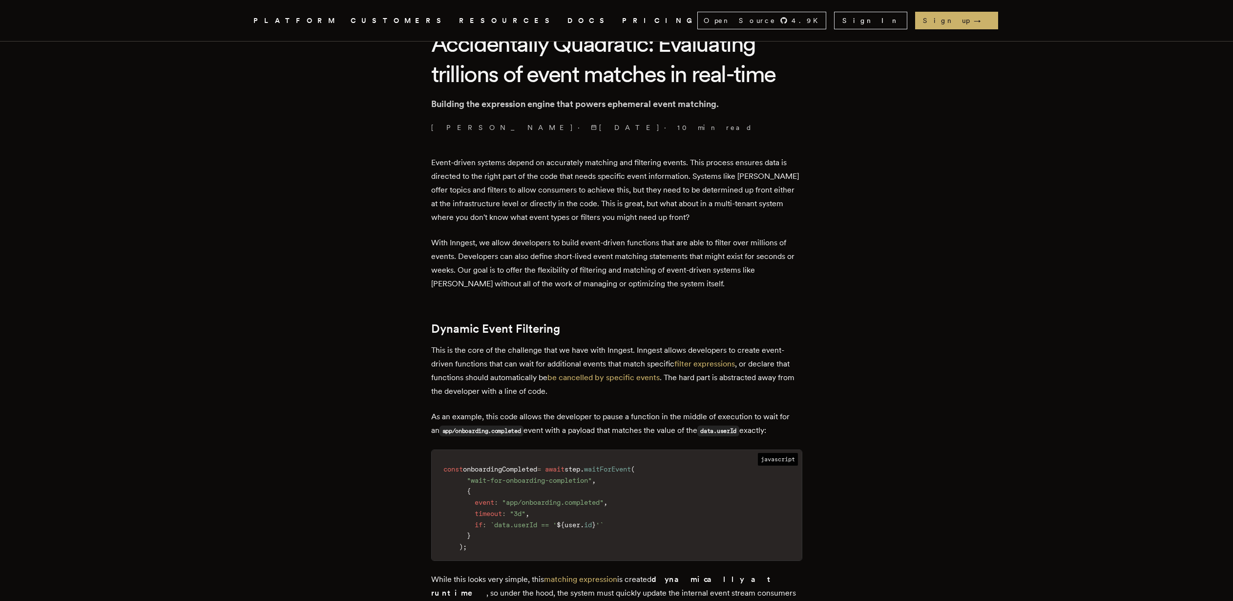
scroll to position [289, 0]
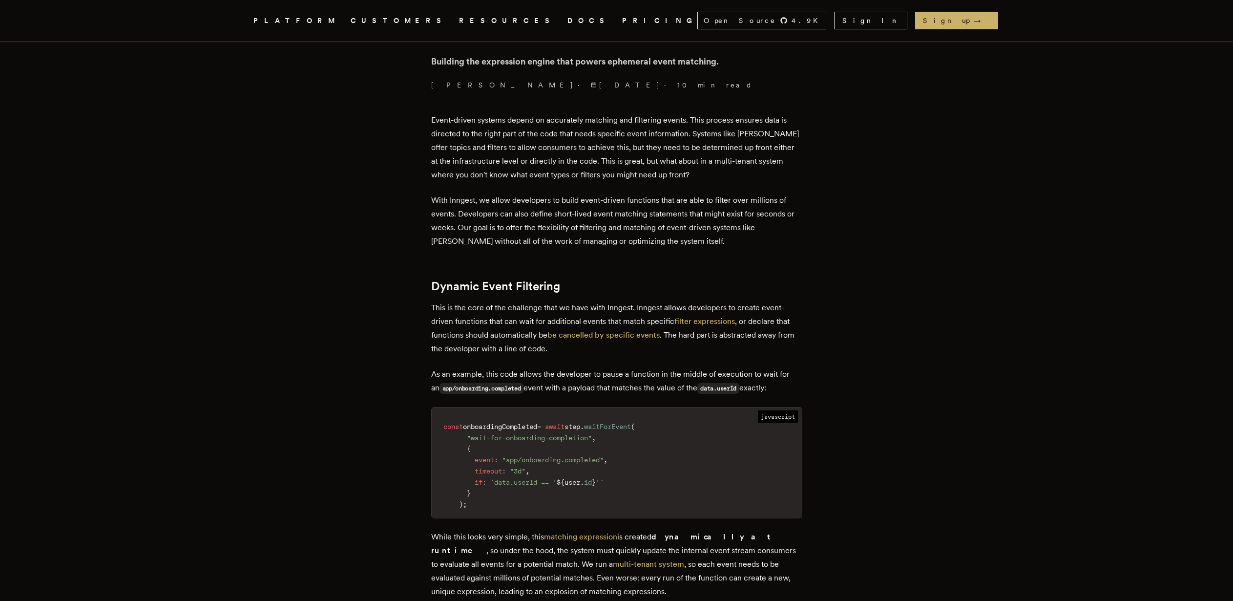
scroll to position [375, 0]
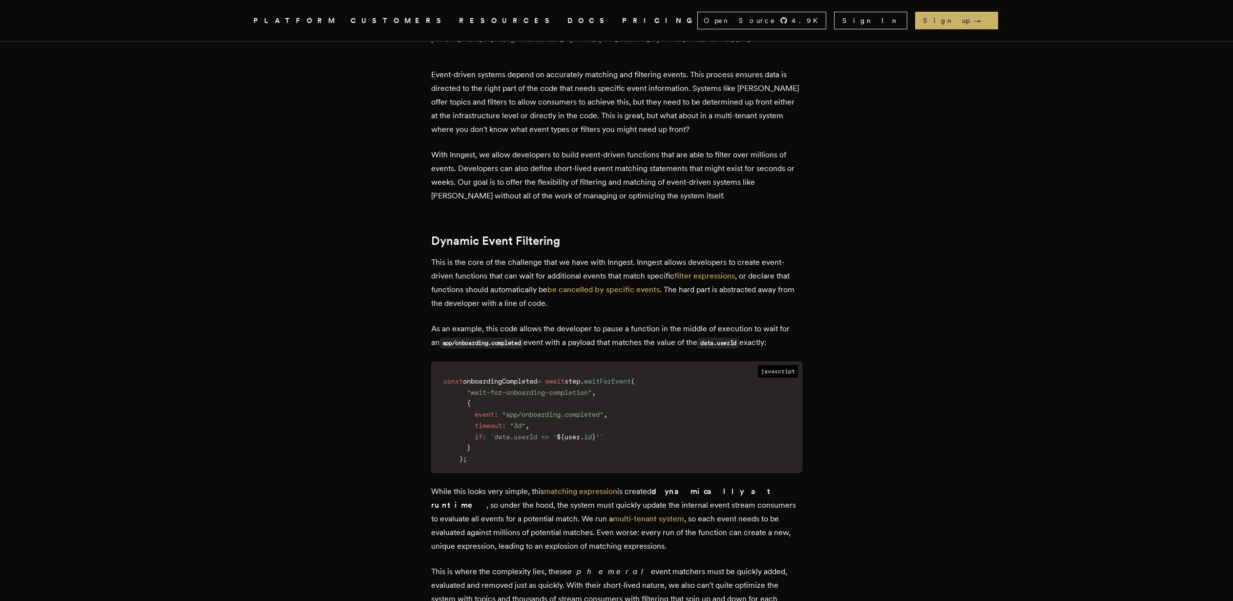
click at [689, 489] on strong "dynamically at runtime" at bounding box center [602, 497] width 343 height 23
click at [477, 521] on p "While this looks very simple, this matching expression is created dynamically a…" at bounding box center [616, 518] width 371 height 68
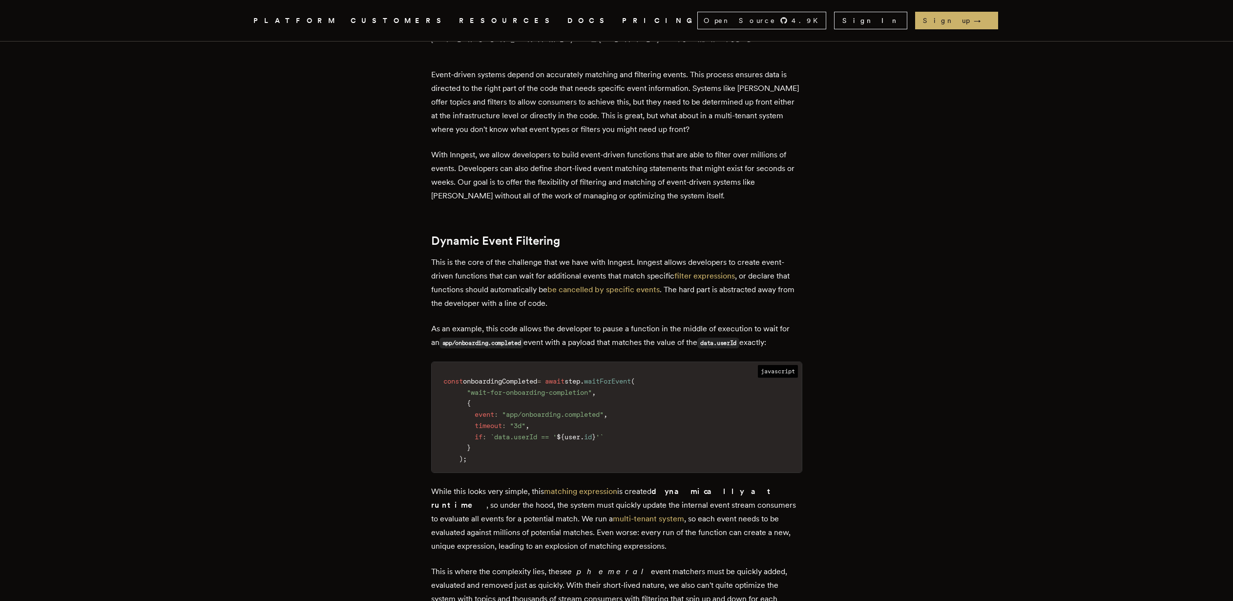
click at [477, 516] on p "While this looks very simple, this matching expression is created dynamically a…" at bounding box center [616, 518] width 371 height 68
click at [620, 526] on p "While this looks very simple, this matching expression is created dynamically a…" at bounding box center [616, 518] width 371 height 68
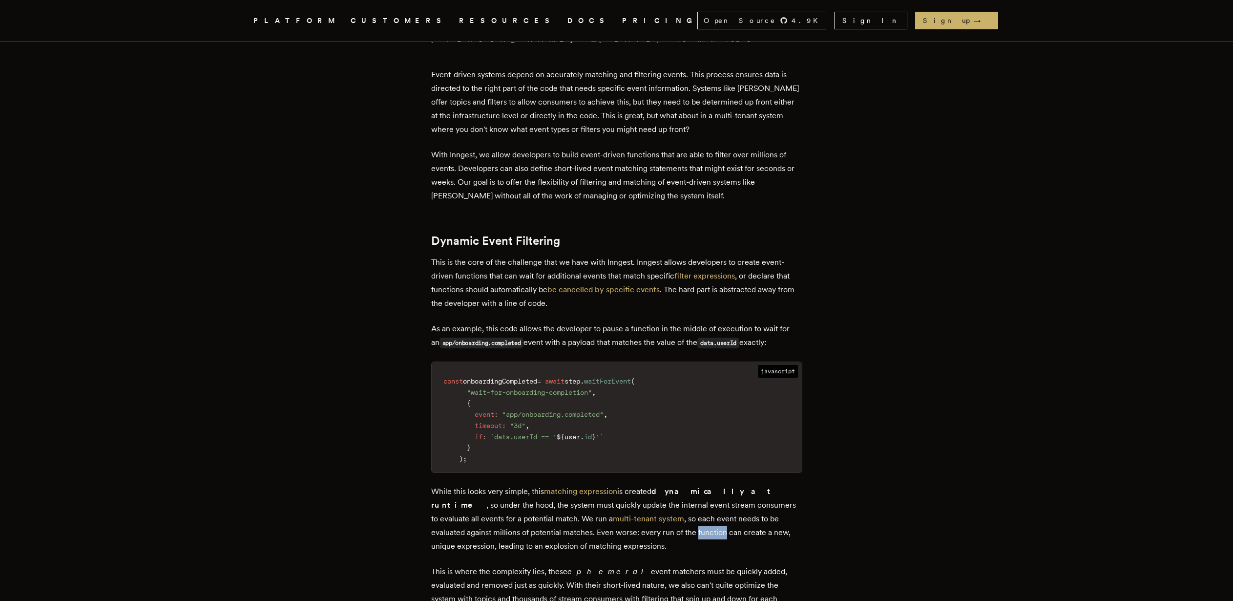
click at [617, 532] on p "While this looks very simple, this matching expression is created dynamically a…" at bounding box center [616, 518] width 371 height 68
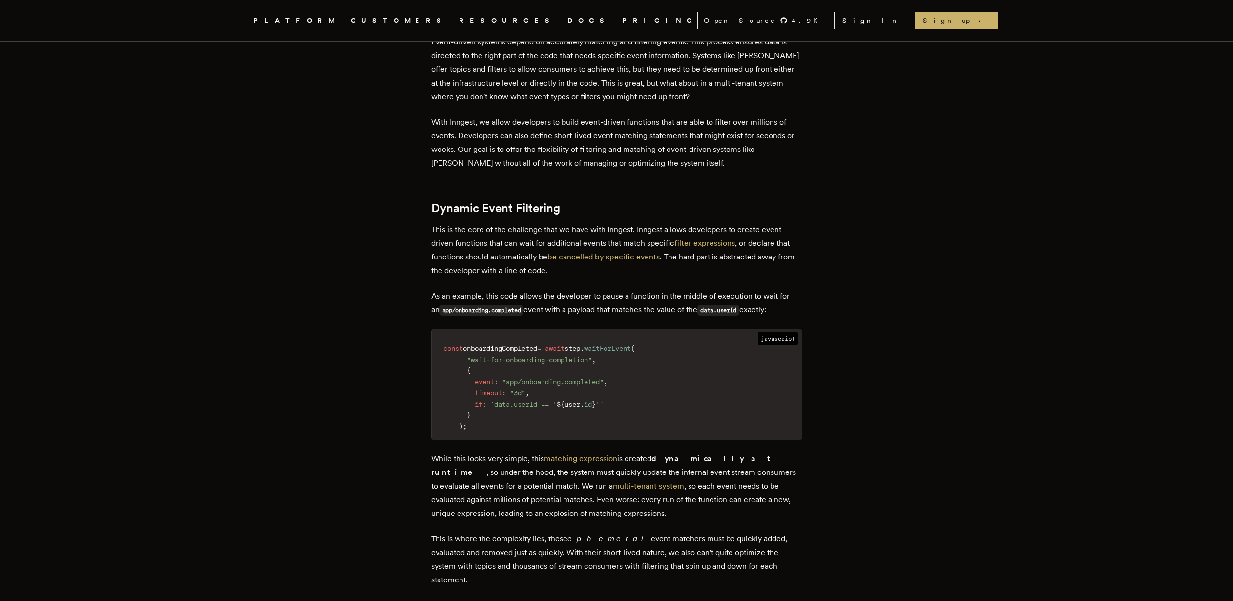
scroll to position [410, 0]
click at [629, 539] on p "This is where the complexity lies, these ephemeral event matchers must be quick…" at bounding box center [616, 557] width 371 height 55
click at [629, 534] on p "This is where the complexity lies, these ephemeral event matchers must be quick…" at bounding box center [616, 557] width 371 height 55
click at [635, 534] on p "This is where the complexity lies, these ephemeral event matchers must be quick…" at bounding box center [616, 557] width 371 height 55
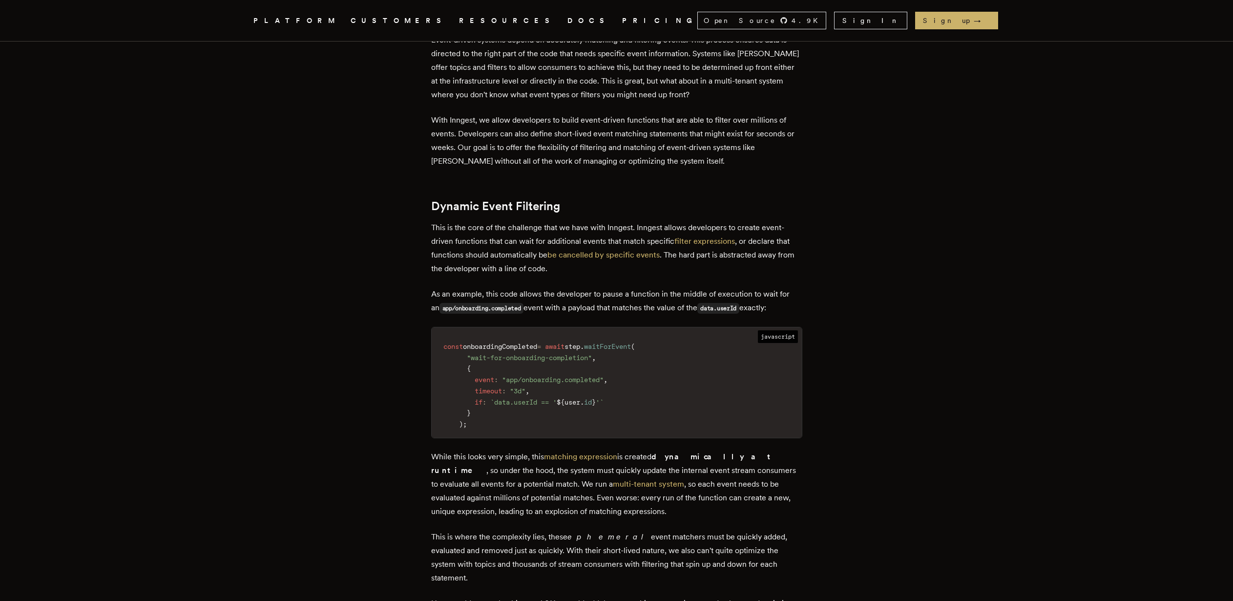
click at [636, 533] on p "This is where the complexity lies, these ephemeral event matchers must be quick…" at bounding box center [616, 557] width 371 height 55
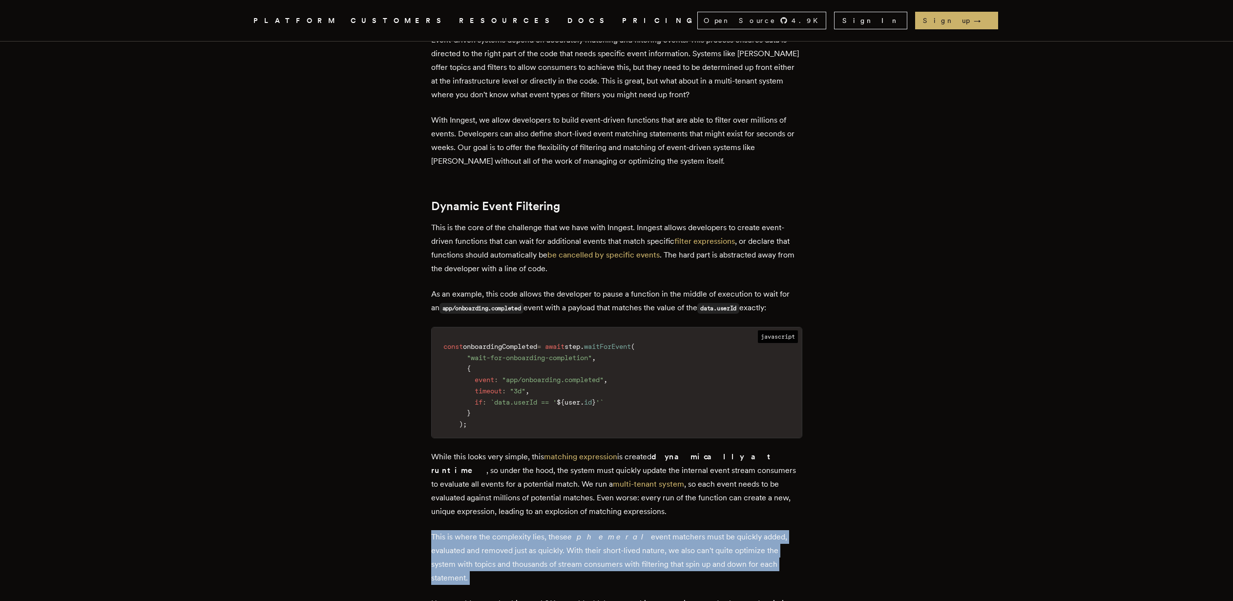
click at [636, 533] on p "This is where the complexity lies, these ephemeral event matchers must be quick…" at bounding box center [616, 557] width 371 height 55
click at [638, 531] on p "This is where the complexity lies, these ephemeral event matchers must be quick…" at bounding box center [616, 557] width 371 height 55
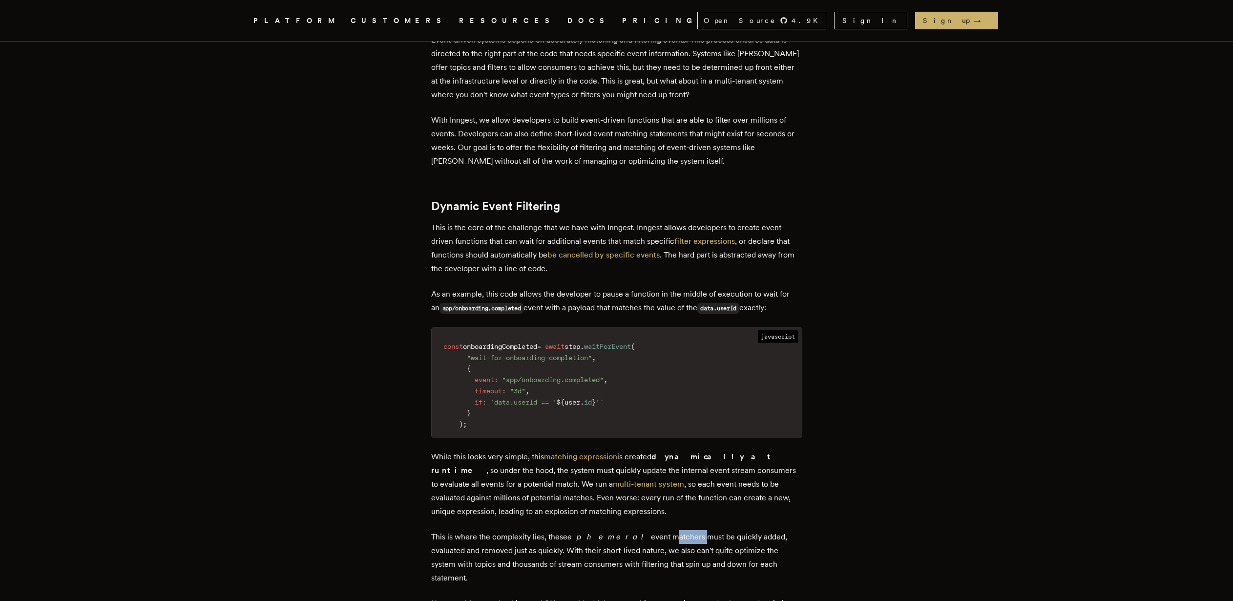
click at [638, 531] on p "This is where the complexity lies, these ephemeral event matchers must be quick…" at bounding box center [616, 557] width 371 height 55
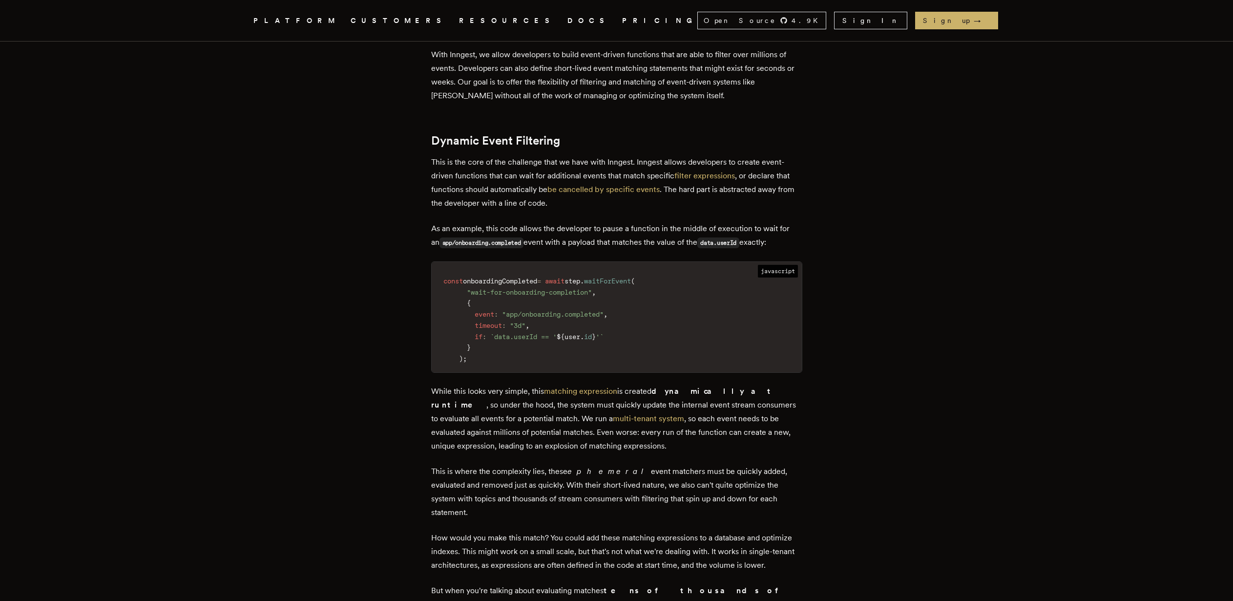
scroll to position [477, 0]
click at [688, 529] on p "How would you make this match? You could add these matching expressions to a da…" at bounding box center [616, 549] width 371 height 41
click at [716, 529] on p "How would you make this match? You could add these matching expressions to a da…" at bounding box center [616, 549] width 371 height 41
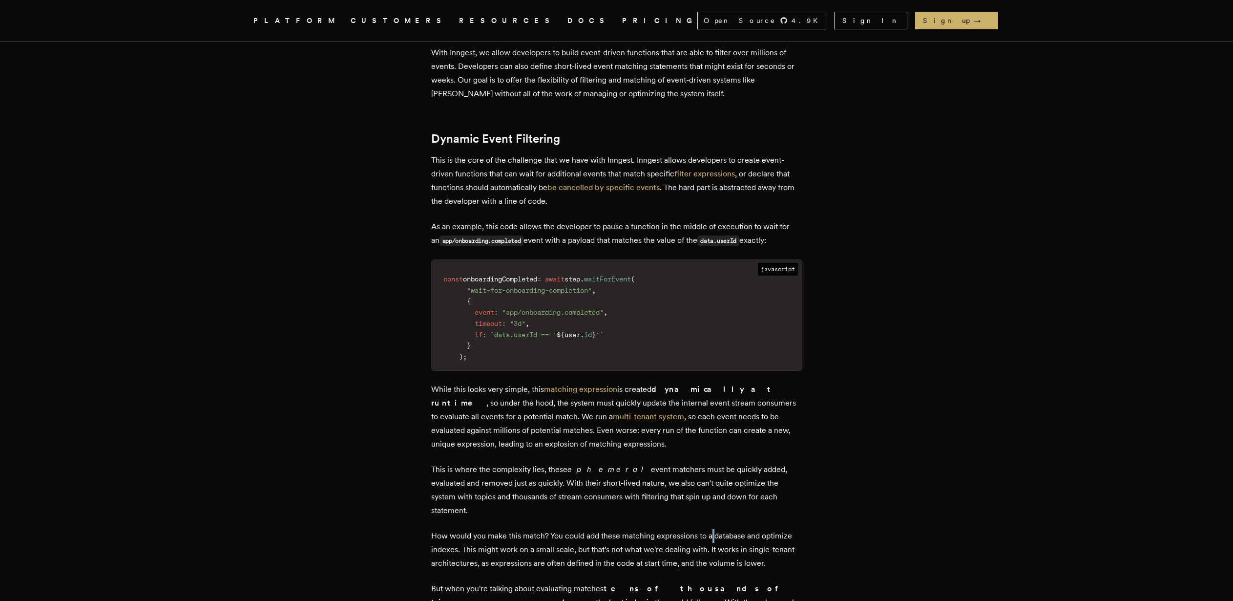
click at [713, 529] on p "How would you make this match? You could add these matching expressions to a da…" at bounding box center [616, 549] width 371 height 41
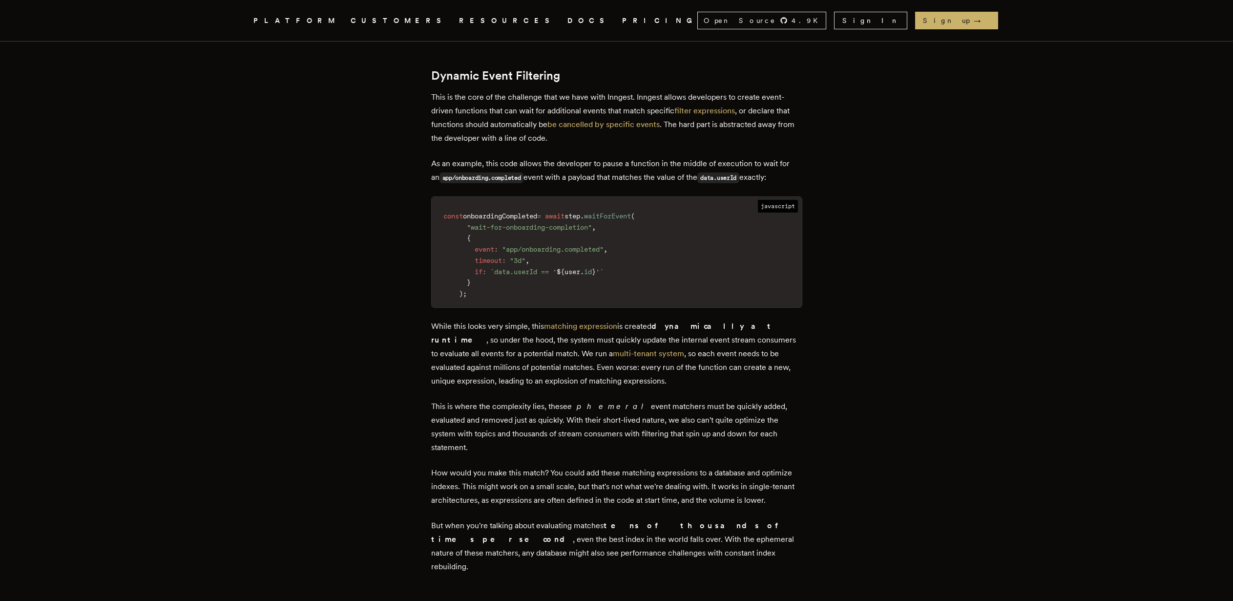
scroll to position [542, 0]
click at [690, 520] on p "But when you're talking about evaluating matches tens of thousands of times per…" at bounding box center [616, 544] width 371 height 55
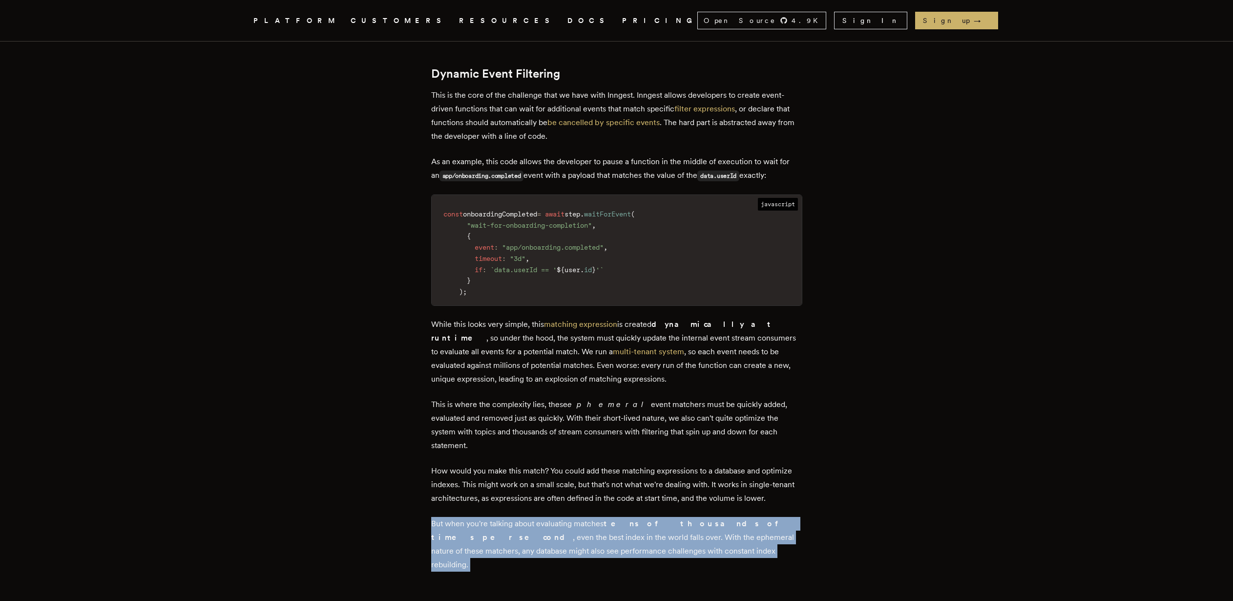
click at [690, 520] on p "But when you're talking about evaluating matches tens of thousands of times per…" at bounding box center [616, 544] width 371 height 55
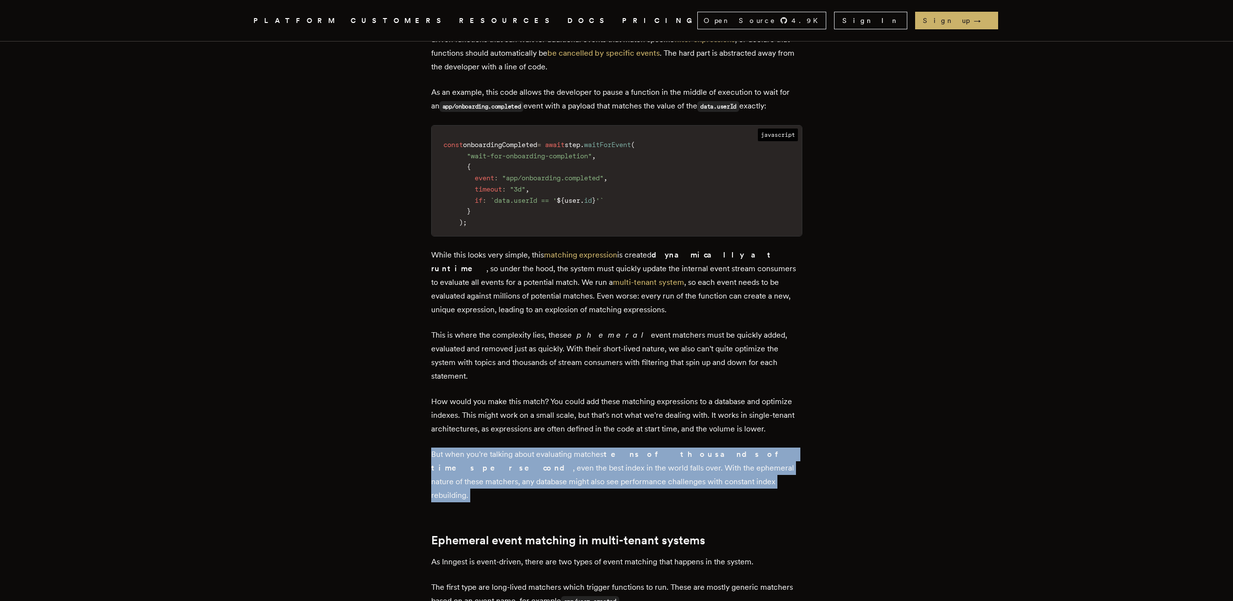
scroll to position [686, 0]
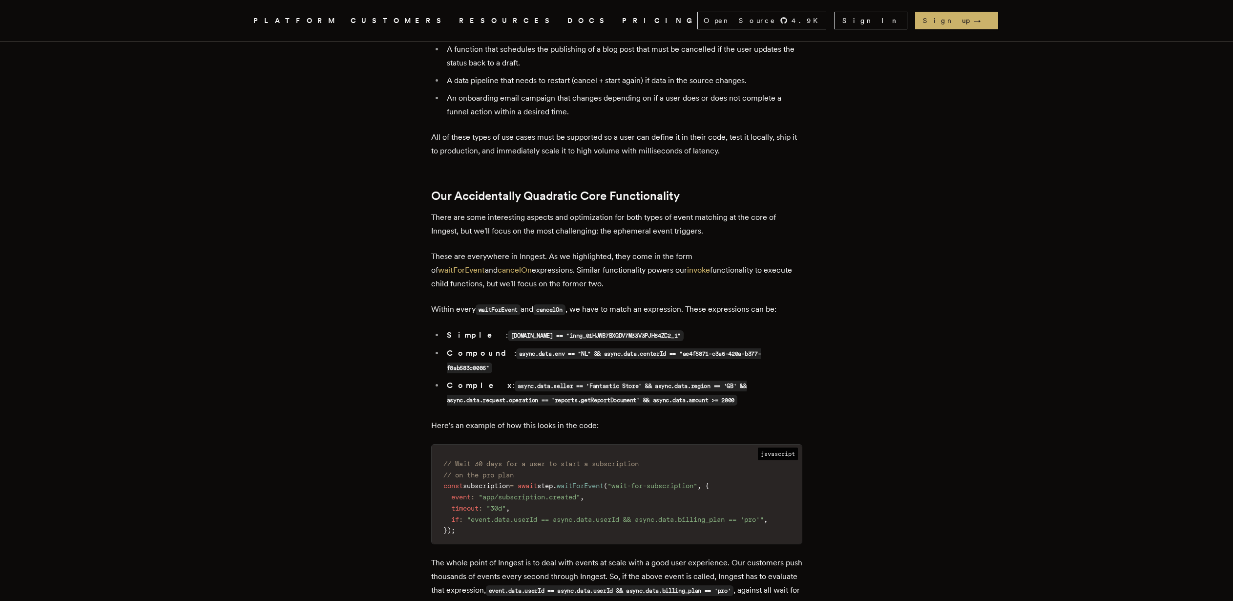
scroll to position [1730, 0]
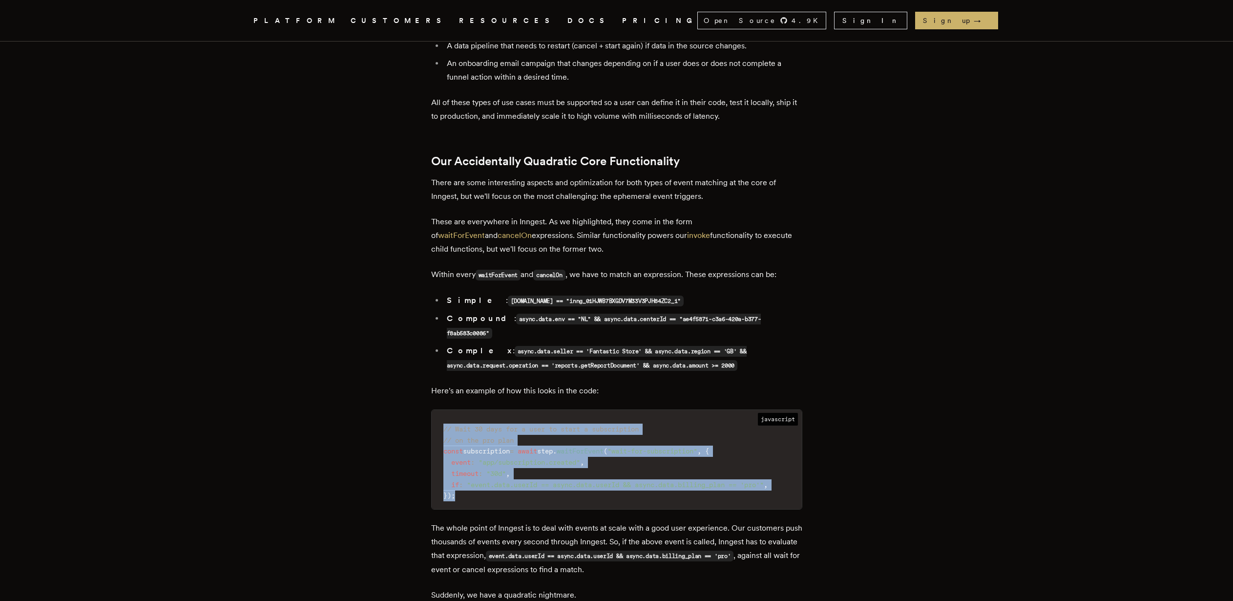
drag, startPoint x: 446, startPoint y: 404, endPoint x: 473, endPoint y: 463, distance: 65.5
click at [473, 463] on code "// Wait 30 days for a user to start a subscription // on the pro plan const sub…" at bounding box center [617, 462] width 370 height 93
copy code "// Wait 30 days for a user to start a subscription // on the pro plan const sub…"
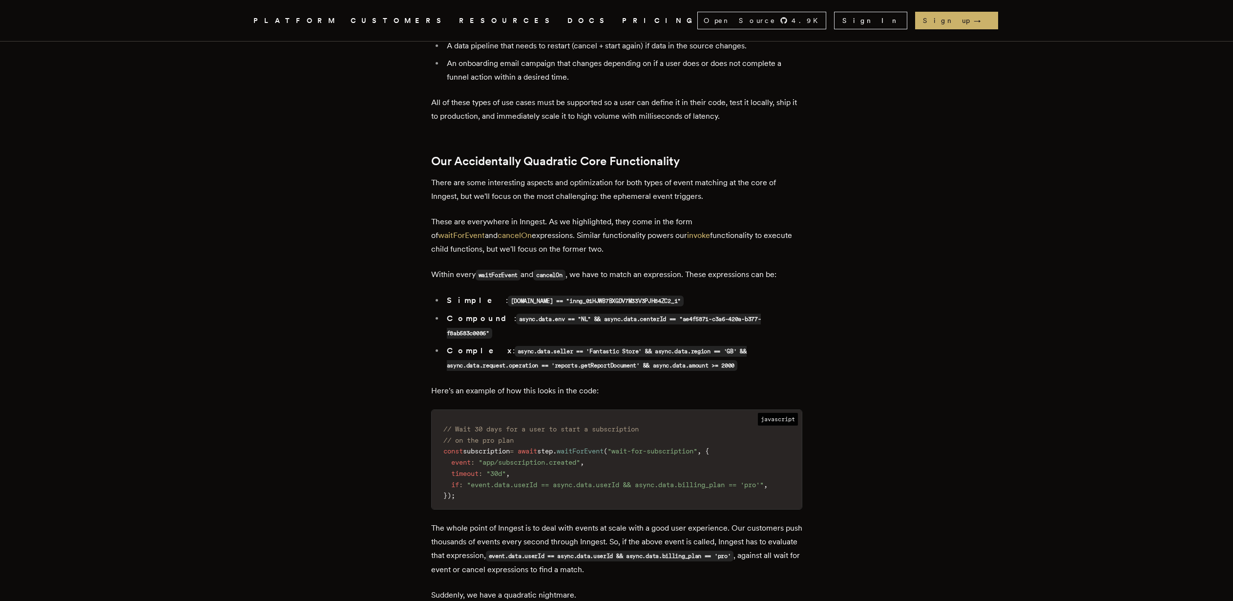
click at [948, 367] on article "Image by Rick Rothenberg on Unsplash Accidentally Quadratic: Evaluating trillio…" at bounding box center [616, 316] width 703 height 3971
click at [947, 365] on article "Image by Rick Rothenberg on Unsplash Accidentally Quadratic: Evaluating trillio…" at bounding box center [616, 316] width 703 height 3971
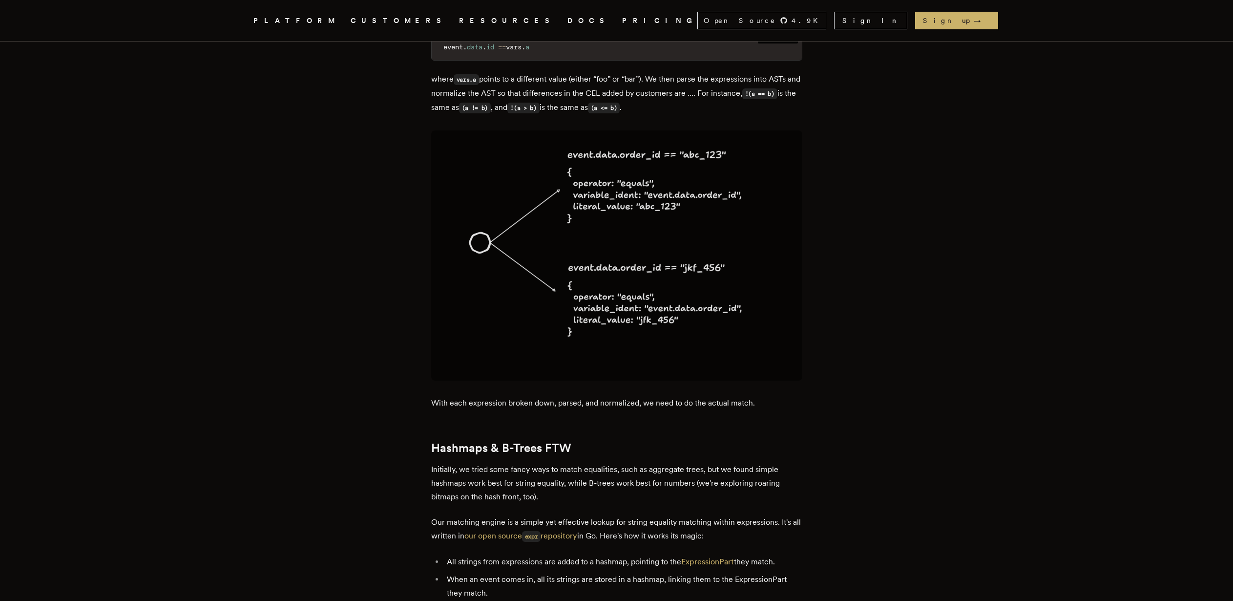
scroll to position [2938, 0]
click at [715, 555] on link "ExpressionPart" at bounding box center [707, 559] width 53 height 9
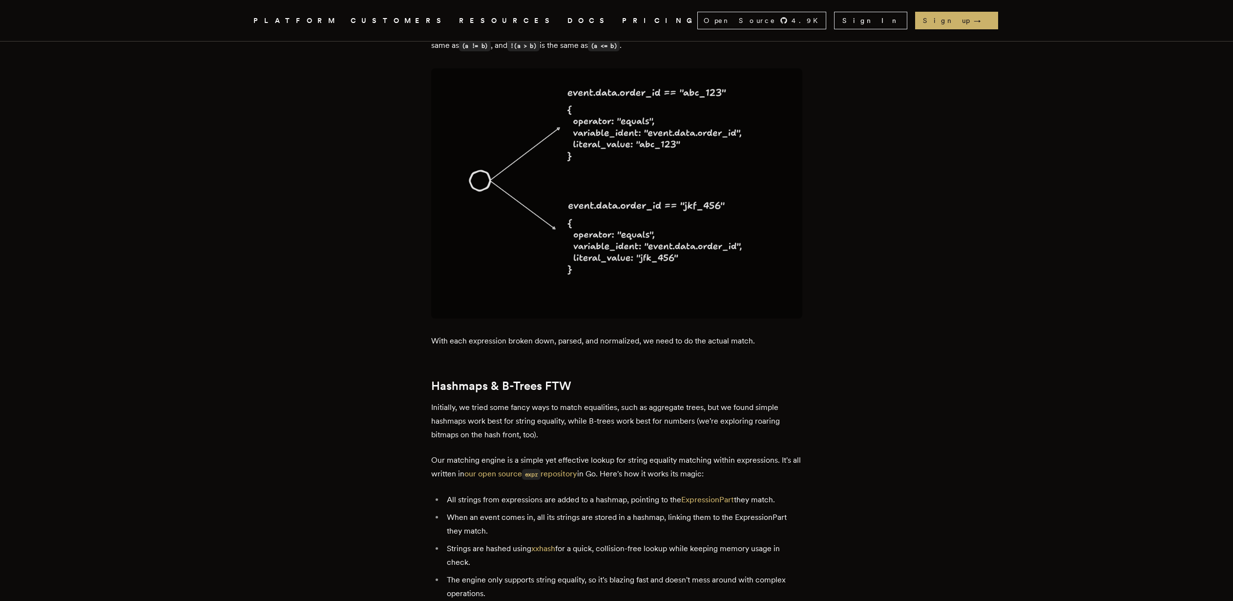
scroll to position [3063, 0]
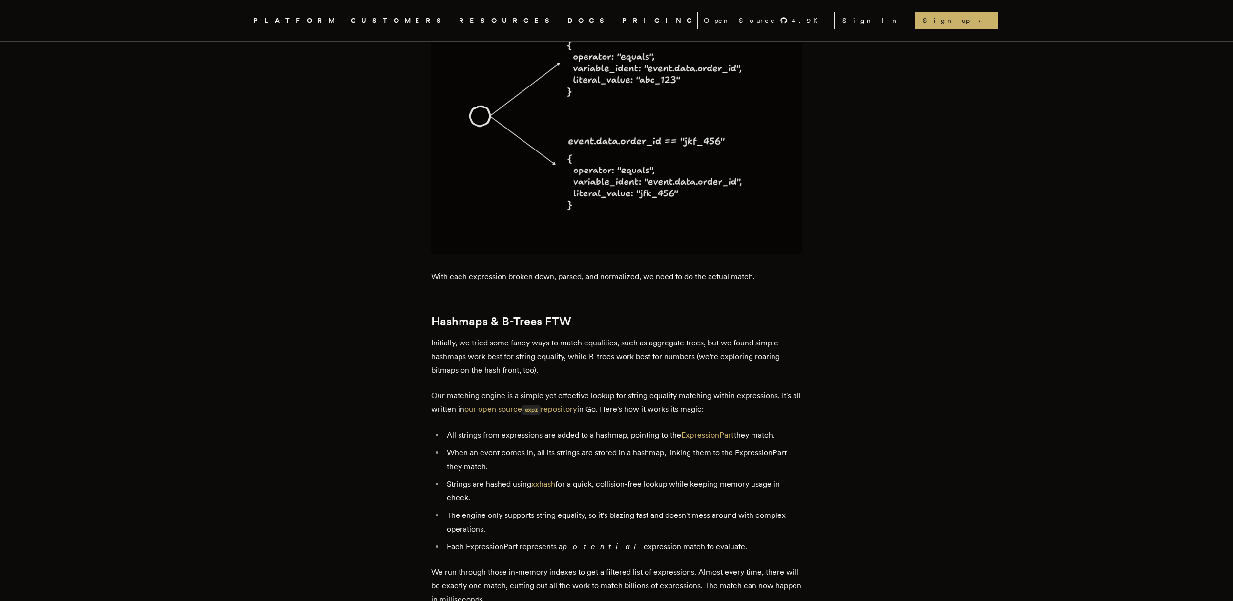
click at [645, 477] on li "Strings are hashed using xxhash for a quick, collision-free lookup while keepin…" at bounding box center [623, 490] width 358 height 27
click at [646, 477] on li "Strings are hashed using xxhash for a quick, collision-free lookup while keepin…" at bounding box center [623, 490] width 358 height 27
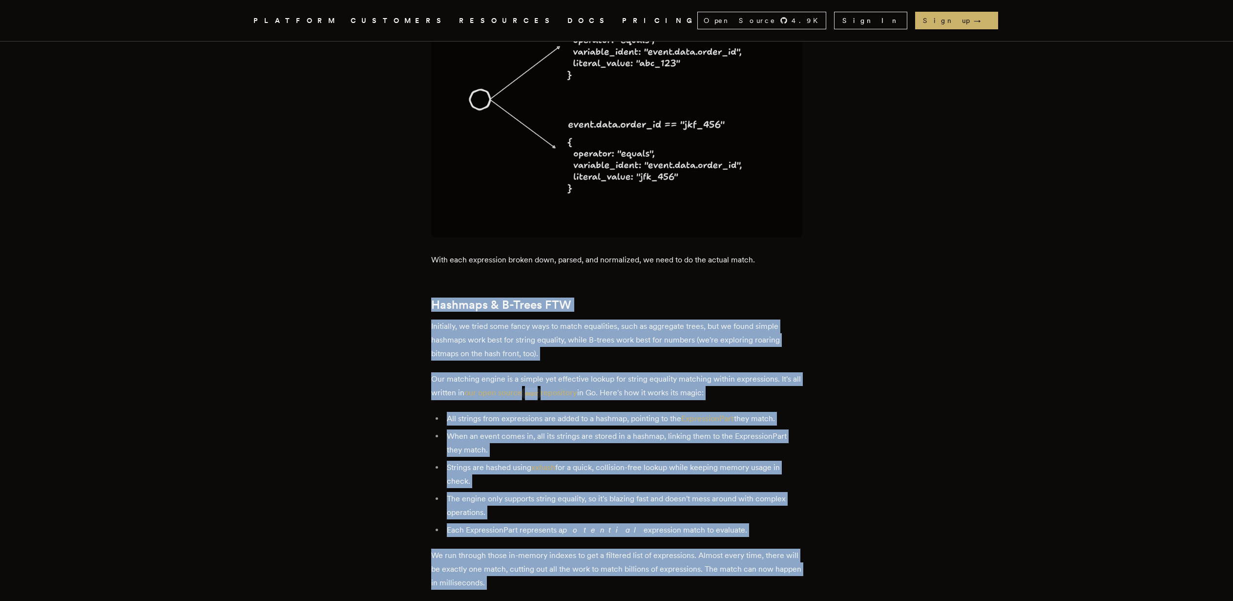
scroll to position [3087, 0]
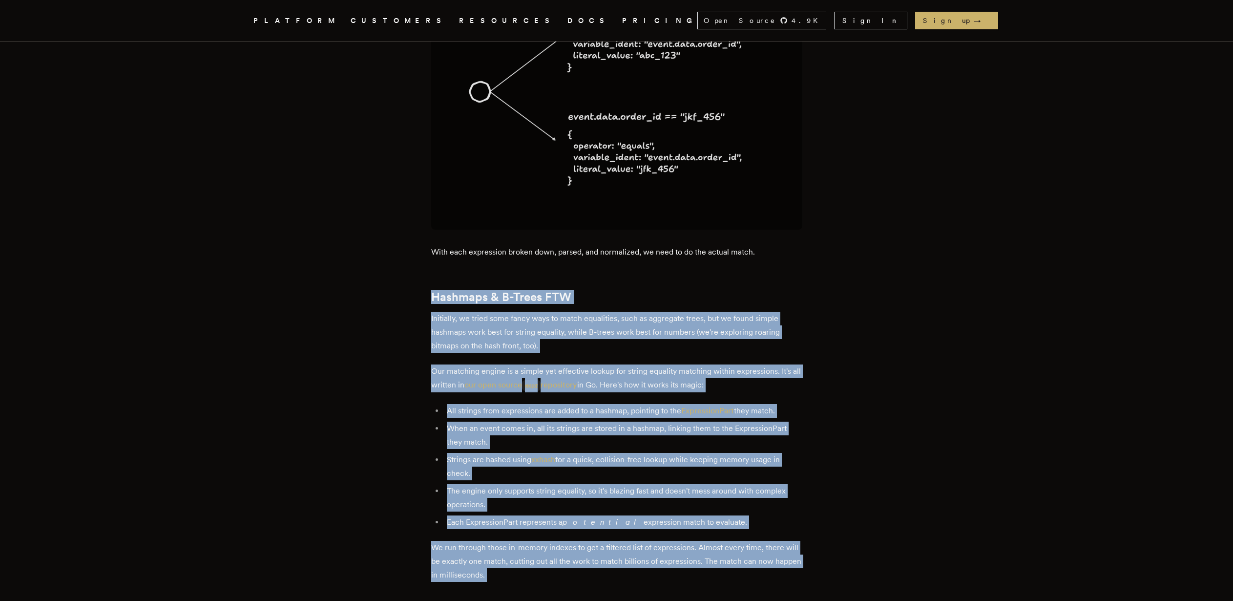
drag, startPoint x: 435, startPoint y: 325, endPoint x: 622, endPoint y: 560, distance: 300.5
copy div "Hashmaps & B-Trees FTW Initially, we tried some fancy ways to match equalities,…"
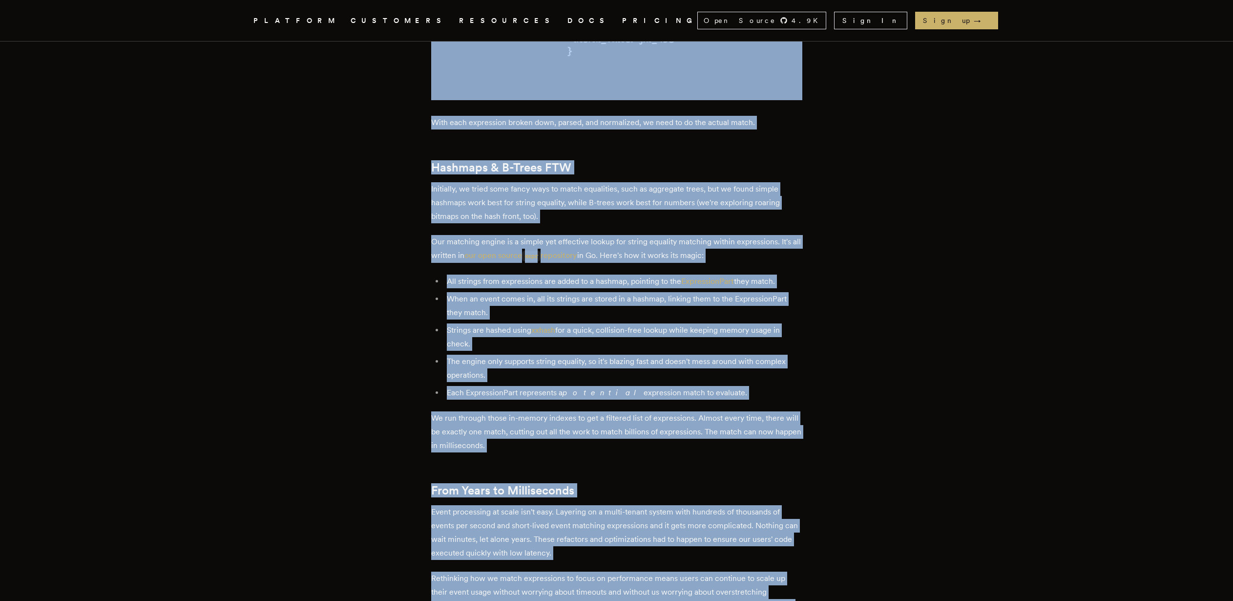
scroll to position [3301, 0]
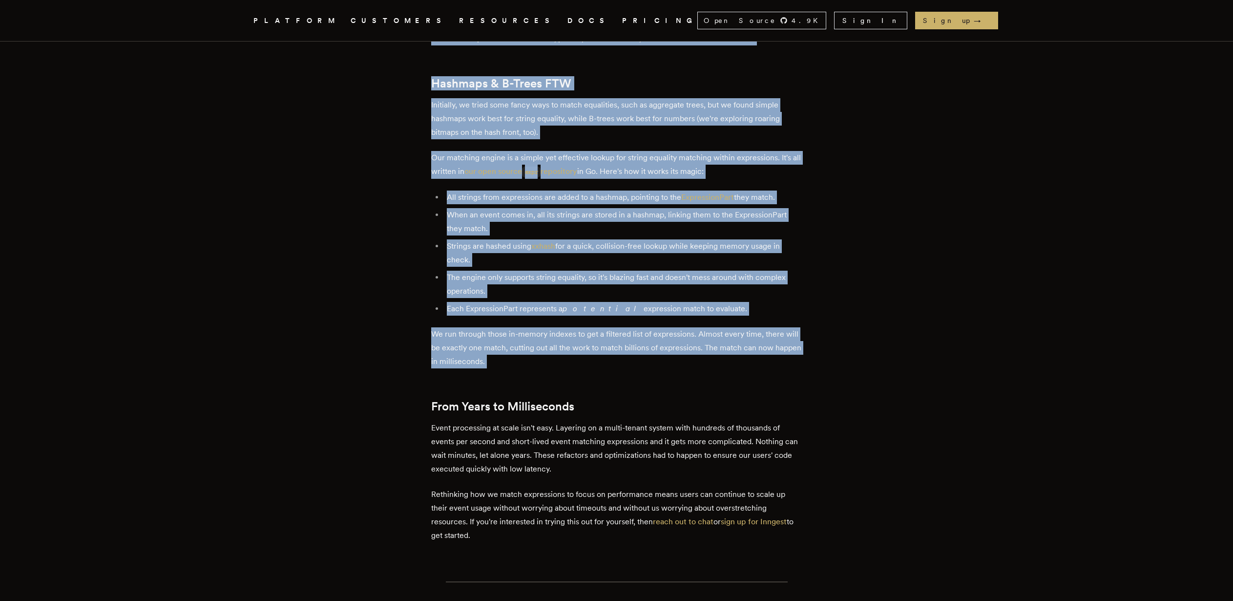
drag, startPoint x: 433, startPoint y: 134, endPoint x: 606, endPoint y: 343, distance: 271.1
copy div "Ignore Everything (Except The One Thing You Care About) The only insight that m…"
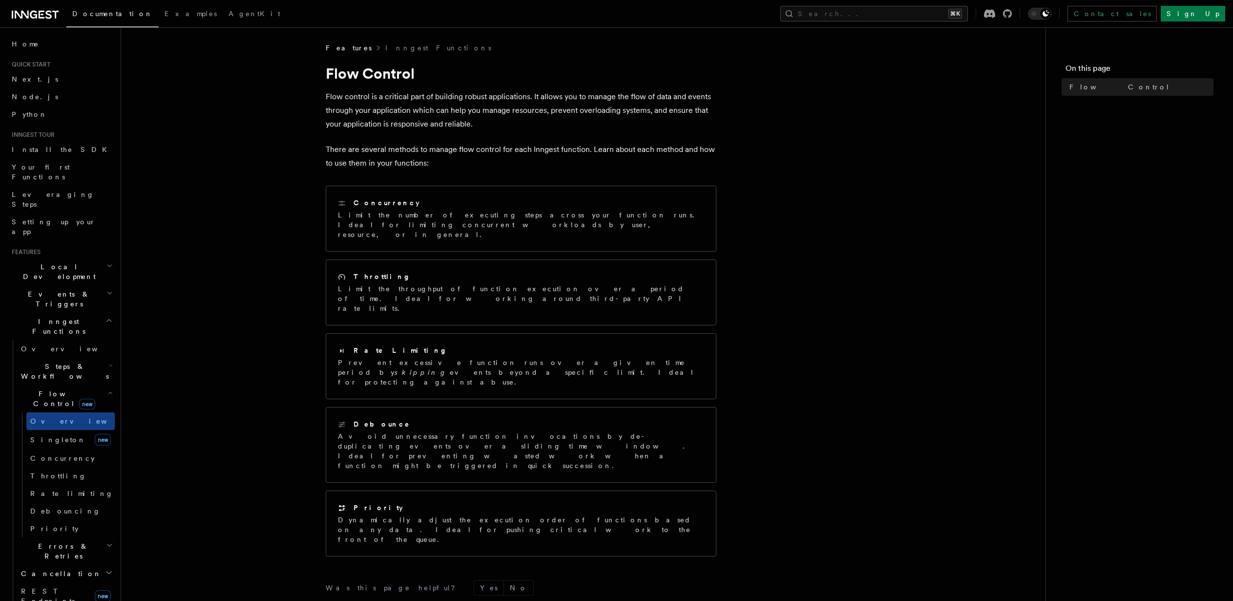
click at [917, 249] on article "Features Inngest Functions Flow Control Flow control is a critical part of buil…" at bounding box center [583, 392] width 893 height 699
click at [879, 271] on article "Features Inngest Functions Flow Control Flow control is a critical part of buil…" at bounding box center [583, 392] width 893 height 699
click at [843, 291] on article "Features Inngest Functions Flow Control Flow control is a critical part of buil…" at bounding box center [583, 392] width 893 height 699
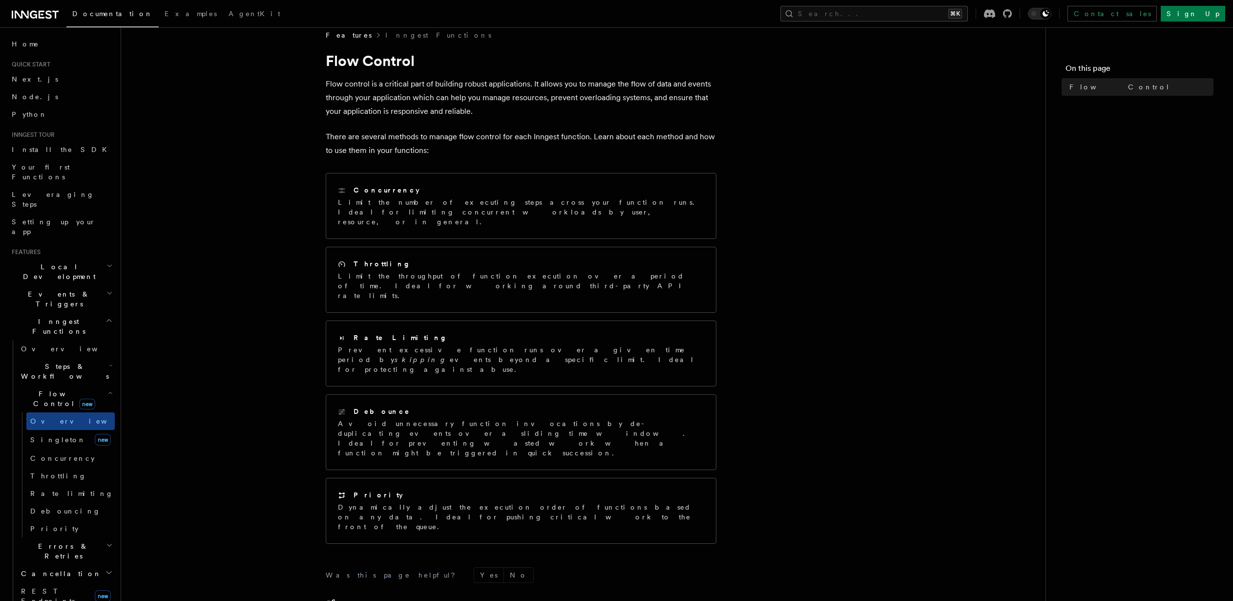
click at [842, 291] on article "Features Inngest Functions Flow Control Flow control is a critical part of buil…" at bounding box center [583, 379] width 893 height 699
click at [841, 291] on article "Features Inngest Functions Flow Control Flow control is a critical part of buil…" at bounding box center [583, 379] width 893 height 699
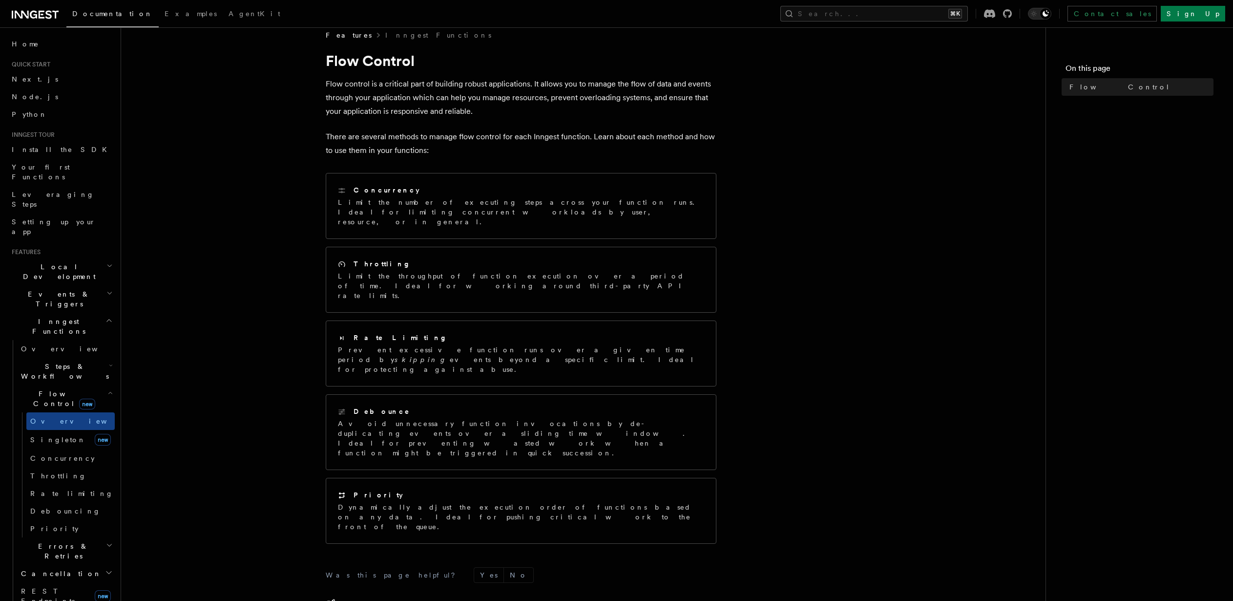
click at [841, 291] on article "Features Inngest Functions Flow Control Flow control is a critical part of buil…" at bounding box center [583, 379] width 893 height 699
click at [841, 291] on article "Features Inngest Functions Flow Control Flow control is a critical part of buil…" at bounding box center [583, 377] width 893 height 699
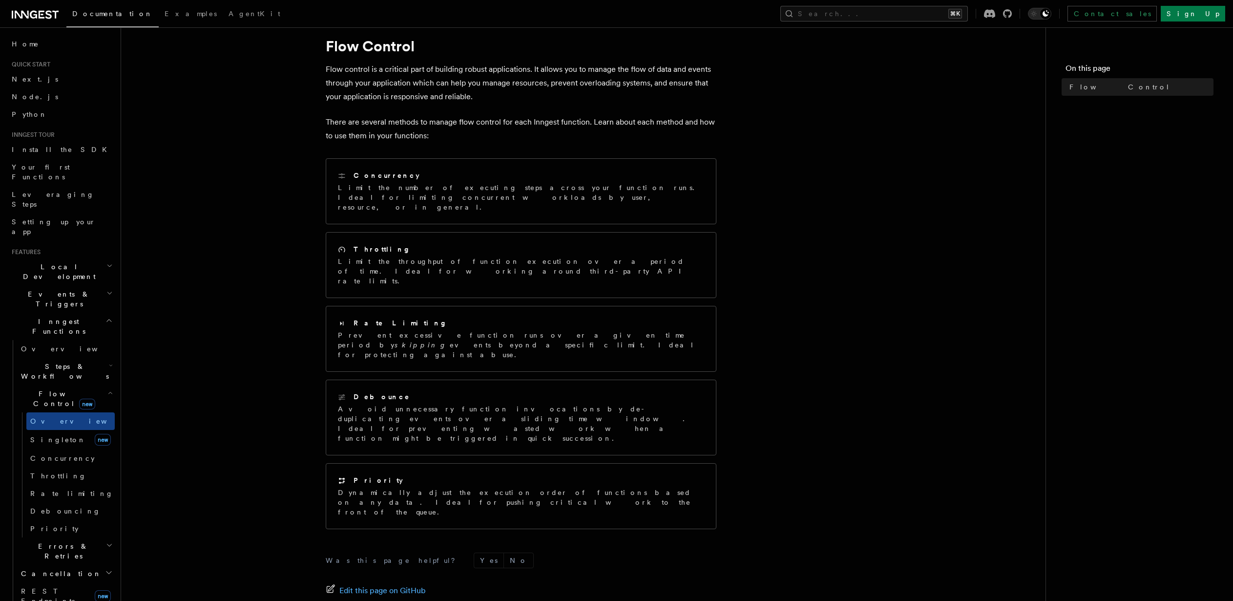
click at [841, 291] on article "Features Inngest Functions Flow Control Flow control is a critical part of buil…" at bounding box center [583, 365] width 893 height 699
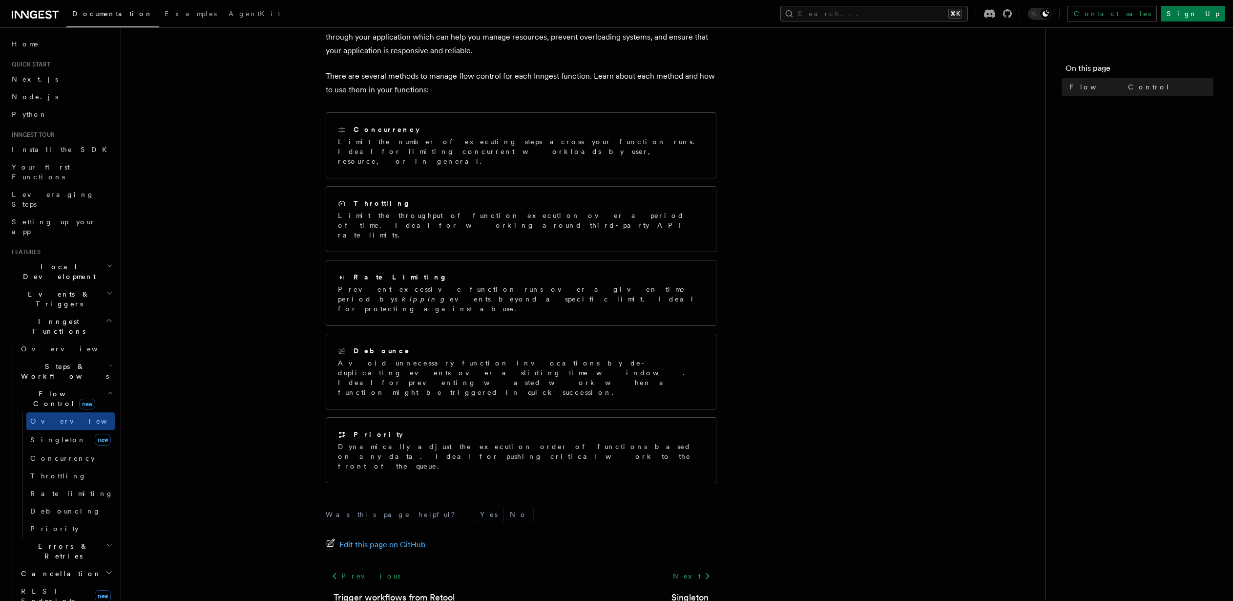
click at [841, 291] on article "Features Inngest Functions Flow Control Flow control is a critical part of buil…" at bounding box center [583, 319] width 893 height 699
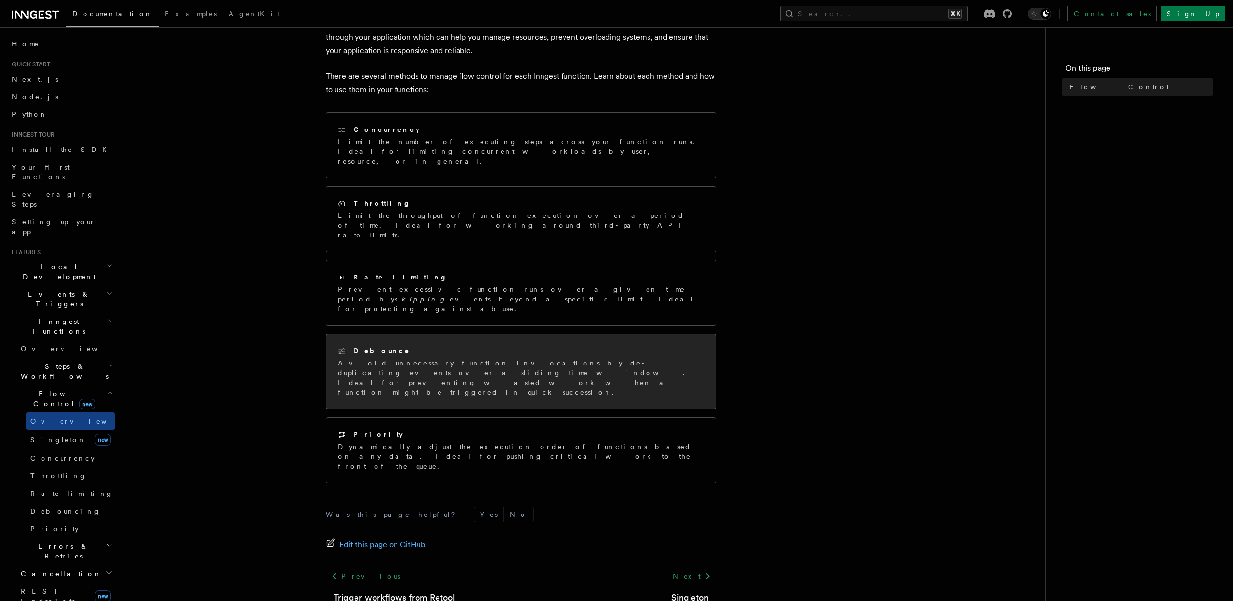
click at [565, 358] on p "Avoid unnecessary function invocations by de-duplicating events over a sliding …" at bounding box center [521, 377] width 366 height 39
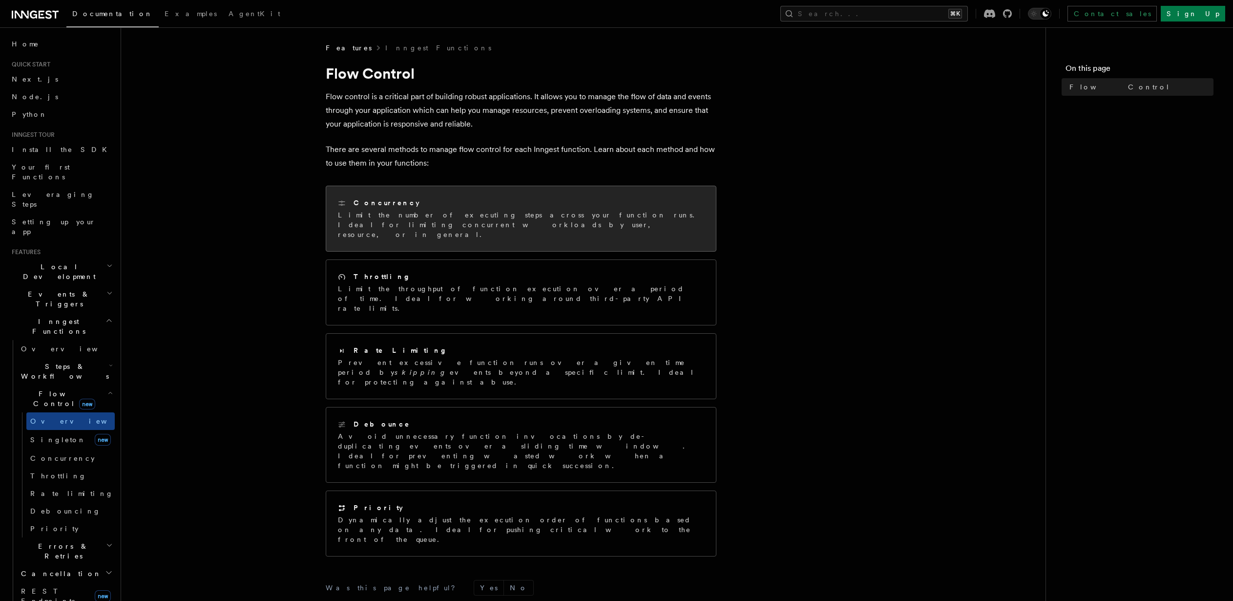
click at [425, 219] on p "Limit the number of executing steps across your function runs. Ideal for limiti…" at bounding box center [521, 224] width 366 height 29
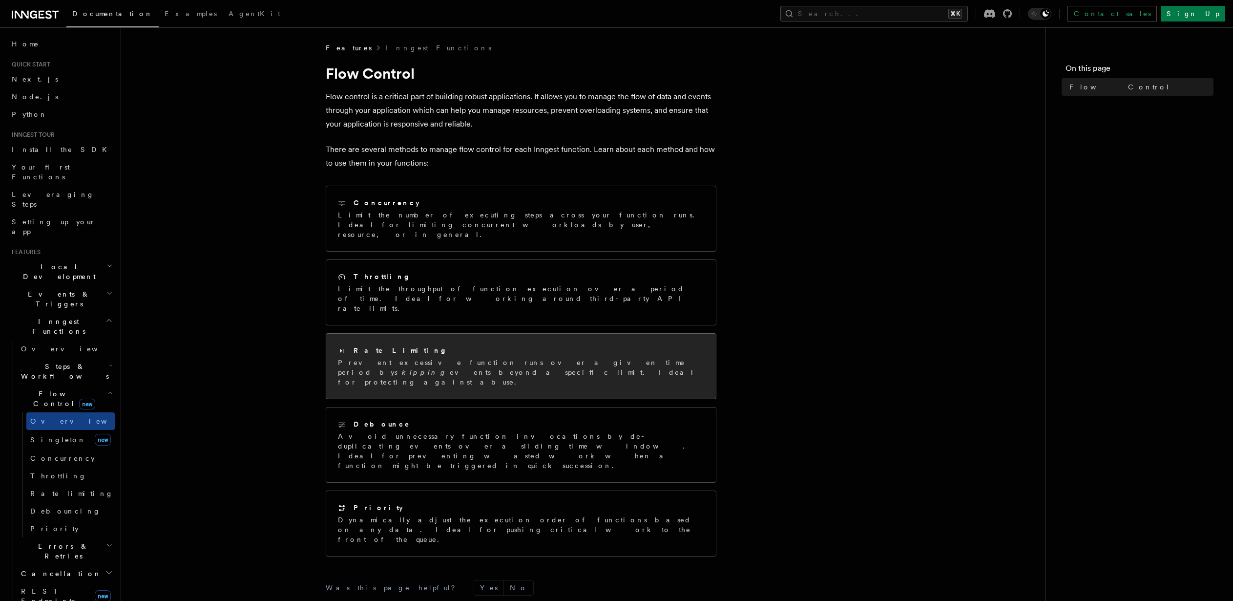
click at [347, 347] on div at bounding box center [345, 351] width 14 height 8
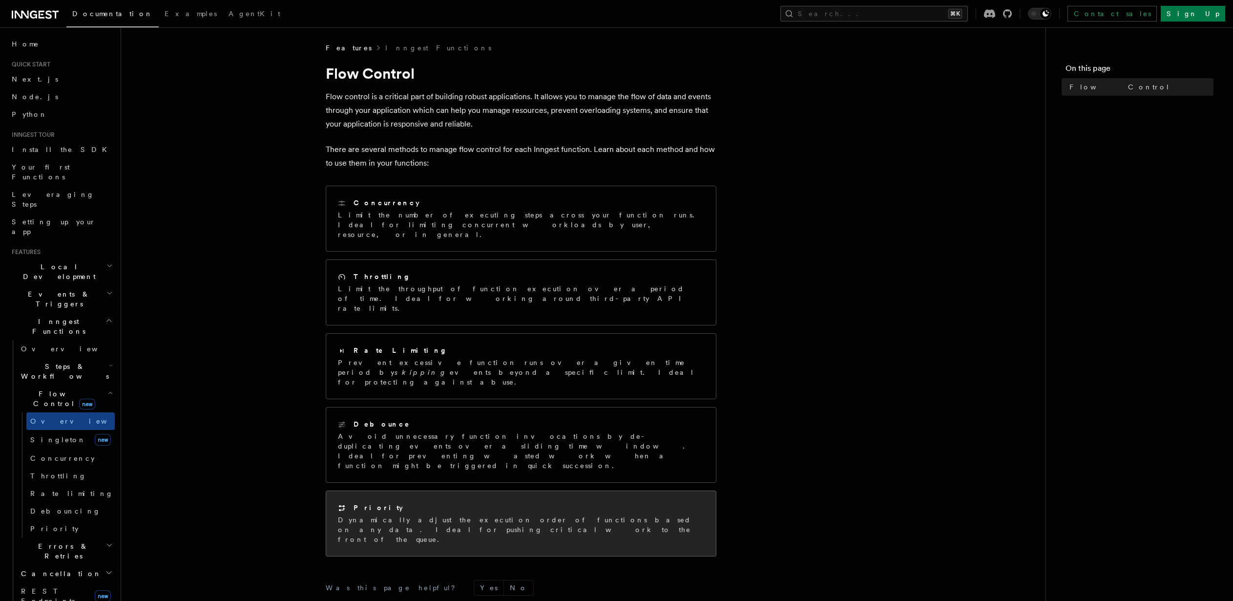
click at [403, 502] on div "Priority" at bounding box center [521, 507] width 366 height 10
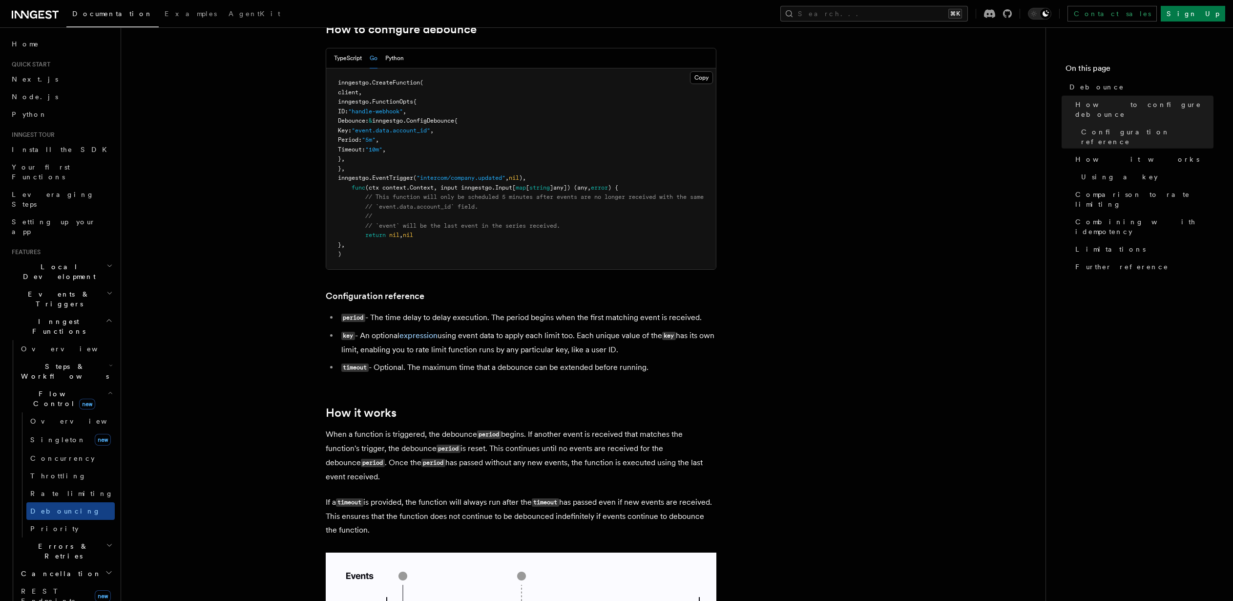
scroll to position [202, 0]
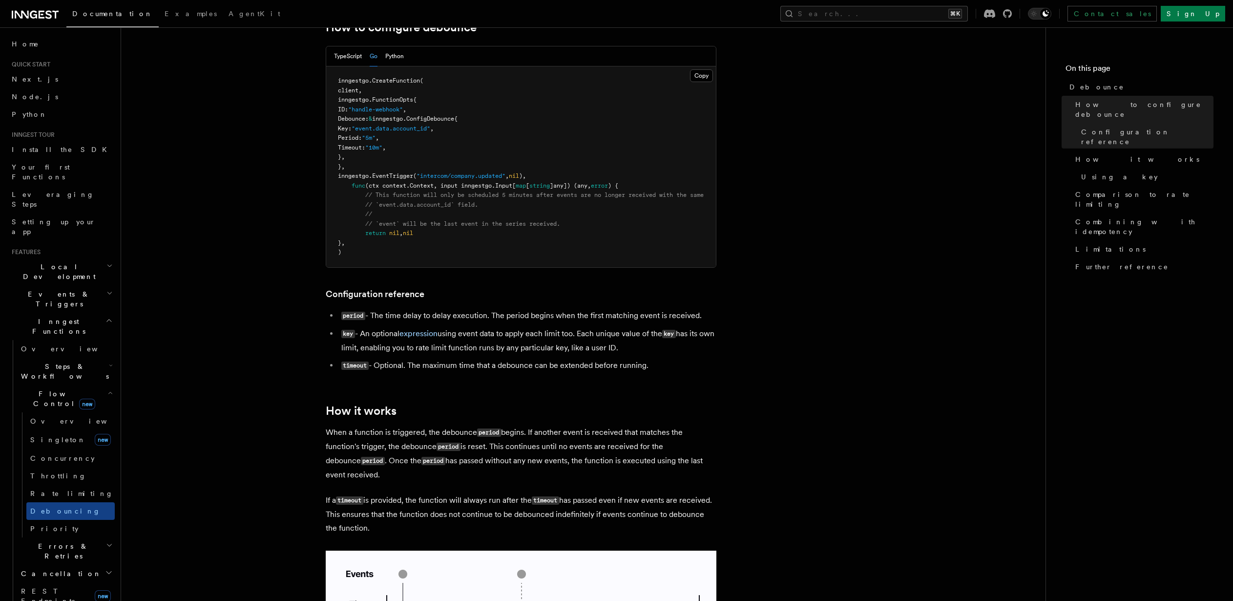
click at [813, 292] on article "Features Inngest Functions Flow Control Debounce Debounce delays function execu…" at bounding box center [583, 598] width 893 height 1514
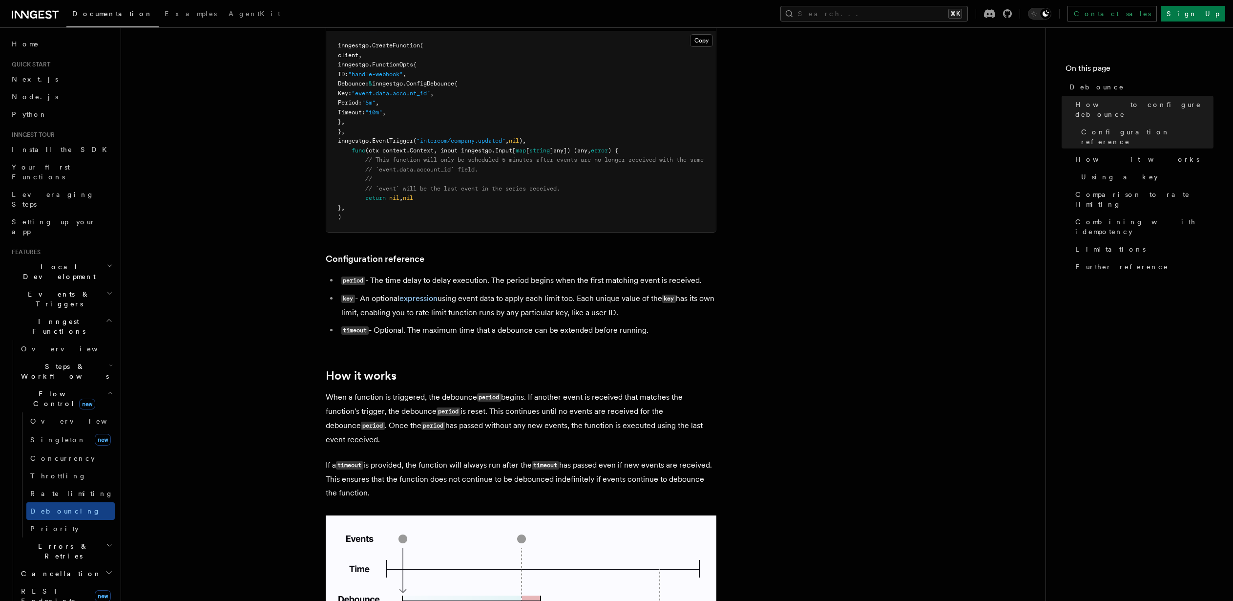
click at [813, 292] on article "Features Inngest Functions Flow Control Debounce Debounce delays function execu…" at bounding box center [583, 563] width 893 height 1514
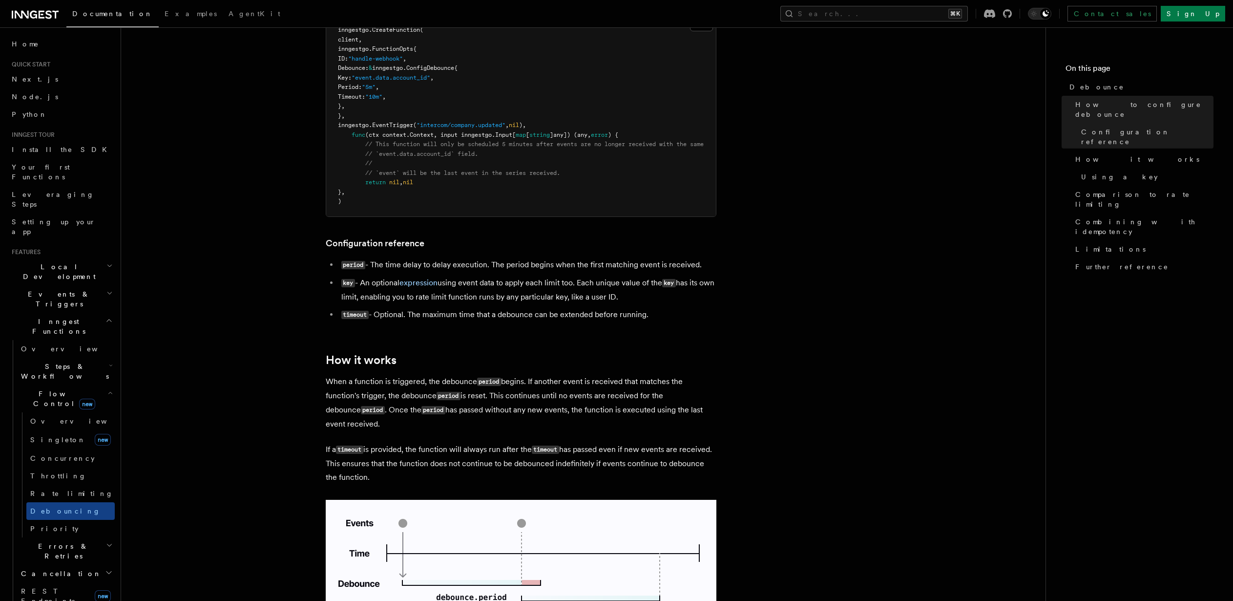
click at [813, 292] on article "Features Inngest Functions Flow Control Debounce Debounce delays function execu…" at bounding box center [583, 547] width 893 height 1514
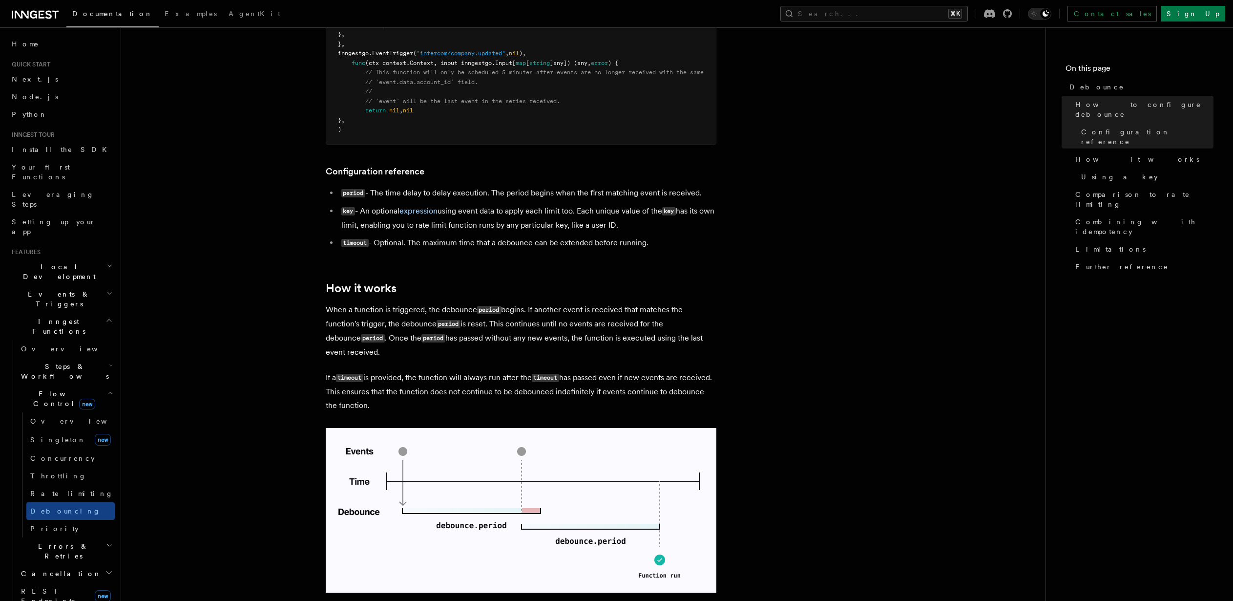
scroll to position [394, 0]
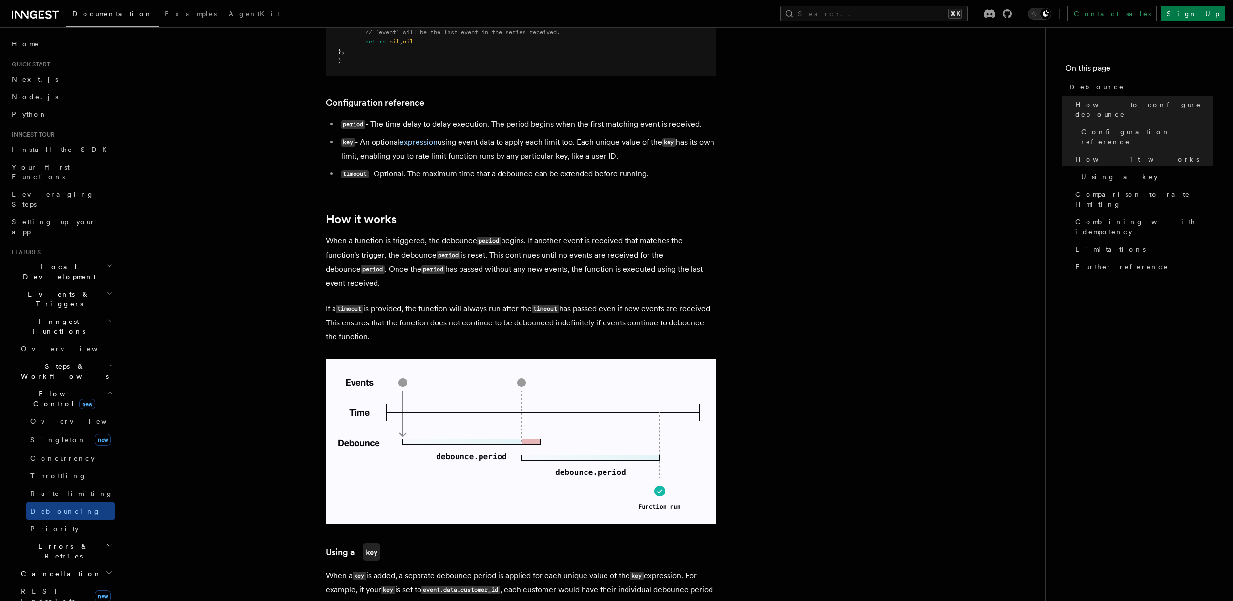
click at [813, 292] on article "Features Inngest Functions Flow Control Debounce Debounce delays function execu…" at bounding box center [583, 406] width 893 height 1514
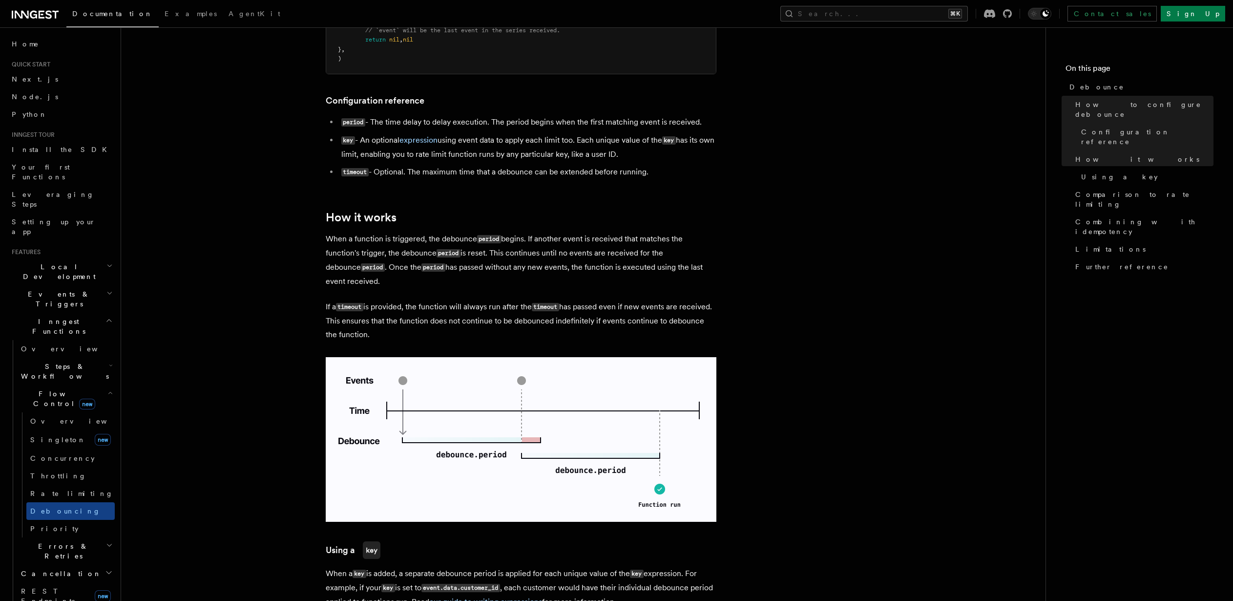
click at [813, 292] on article "Features Inngest Functions Flow Control Debounce Debounce delays function execu…" at bounding box center [583, 404] width 893 height 1514
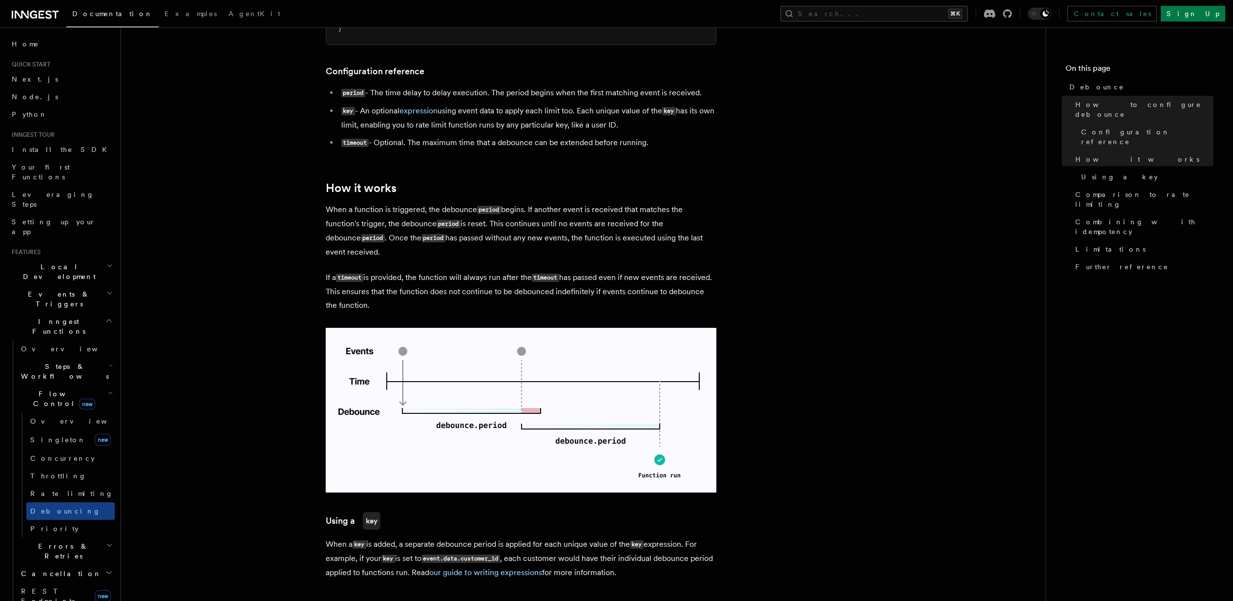
scroll to position [249, 0]
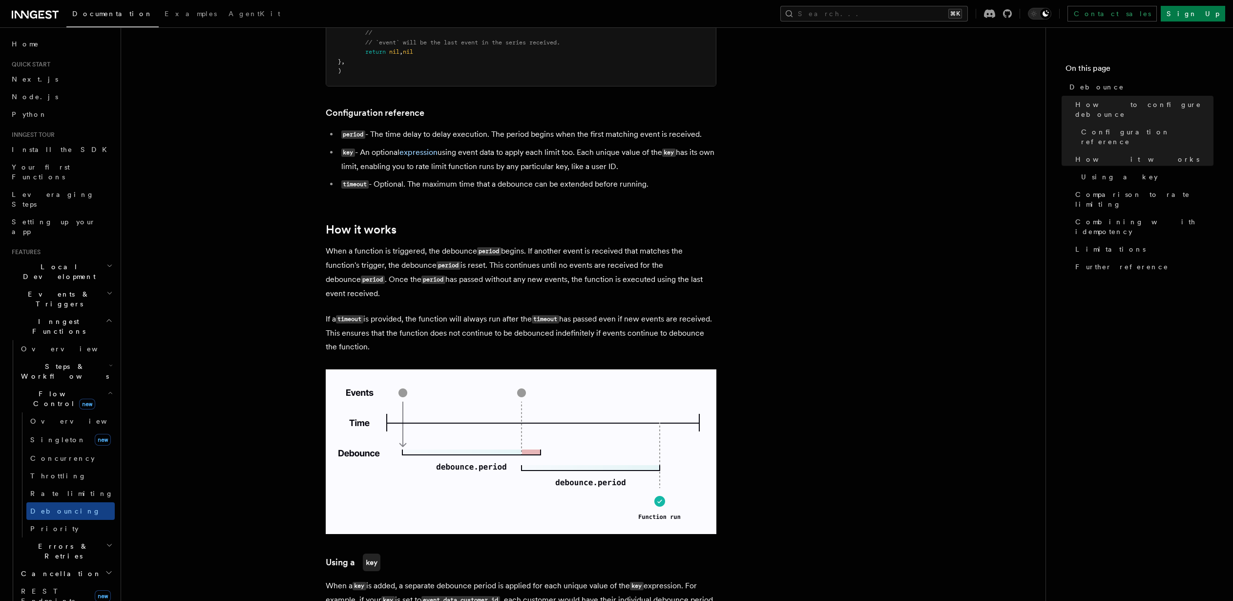
click at [778, 297] on article "Features Inngest Functions Flow Control Debounce Debounce delays function execu…" at bounding box center [583, 417] width 893 height 1514
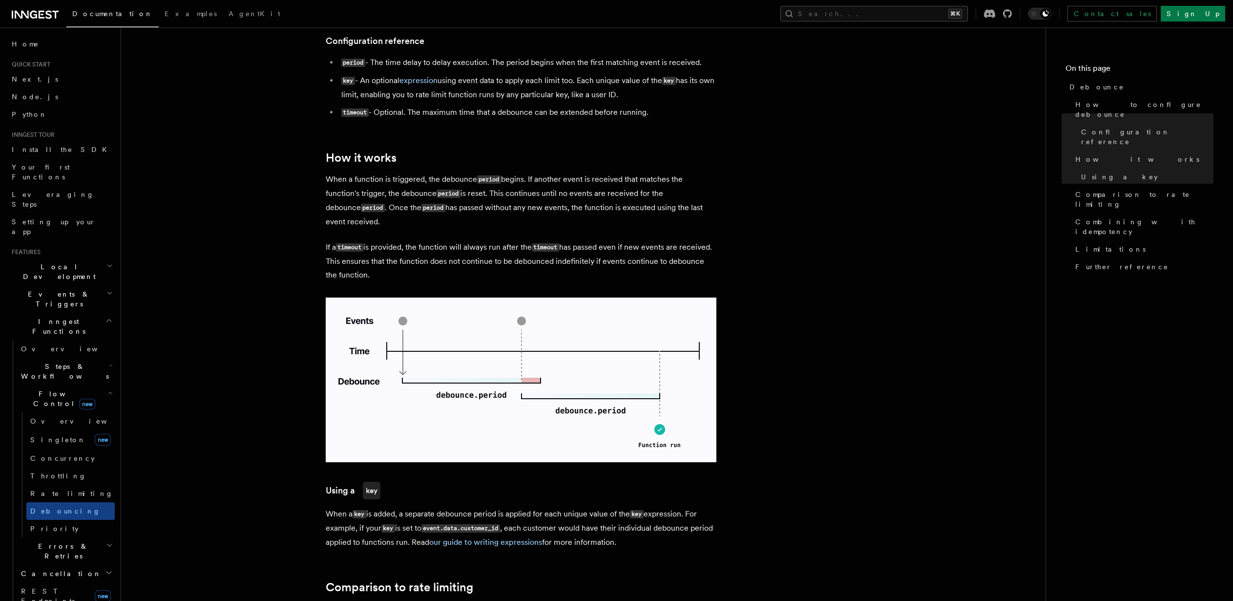
scroll to position [612, 0]
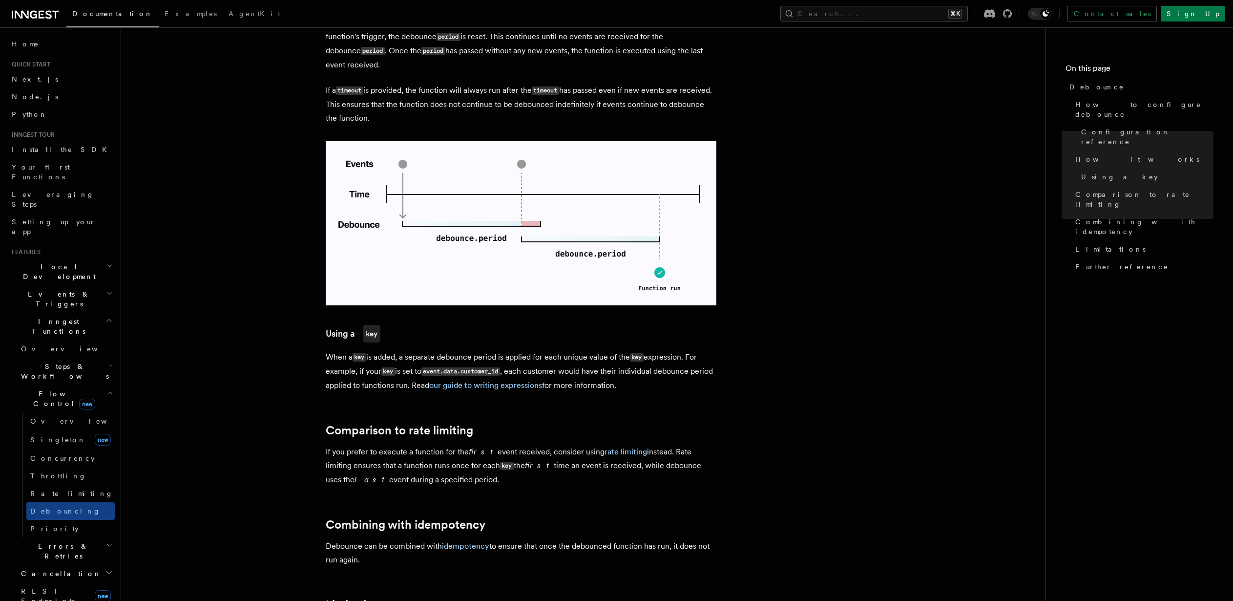
click at [777, 297] on article "Features Inngest Functions Flow Control Debounce Debounce delays function execu…" at bounding box center [583, 188] width 893 height 1514
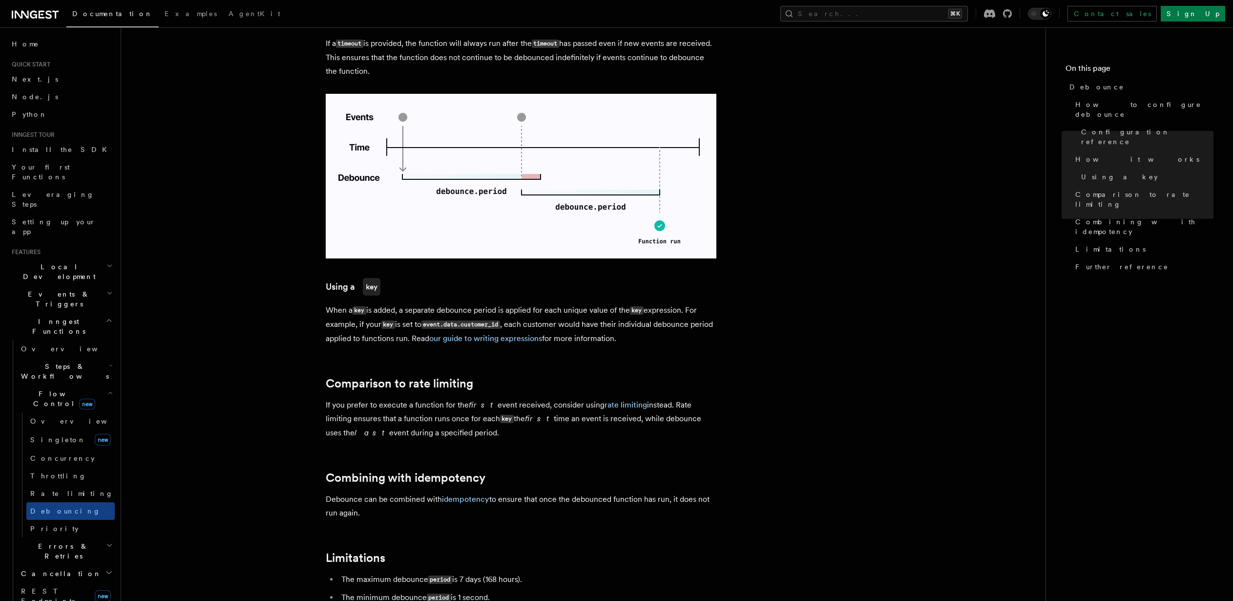
scroll to position [699, 0]
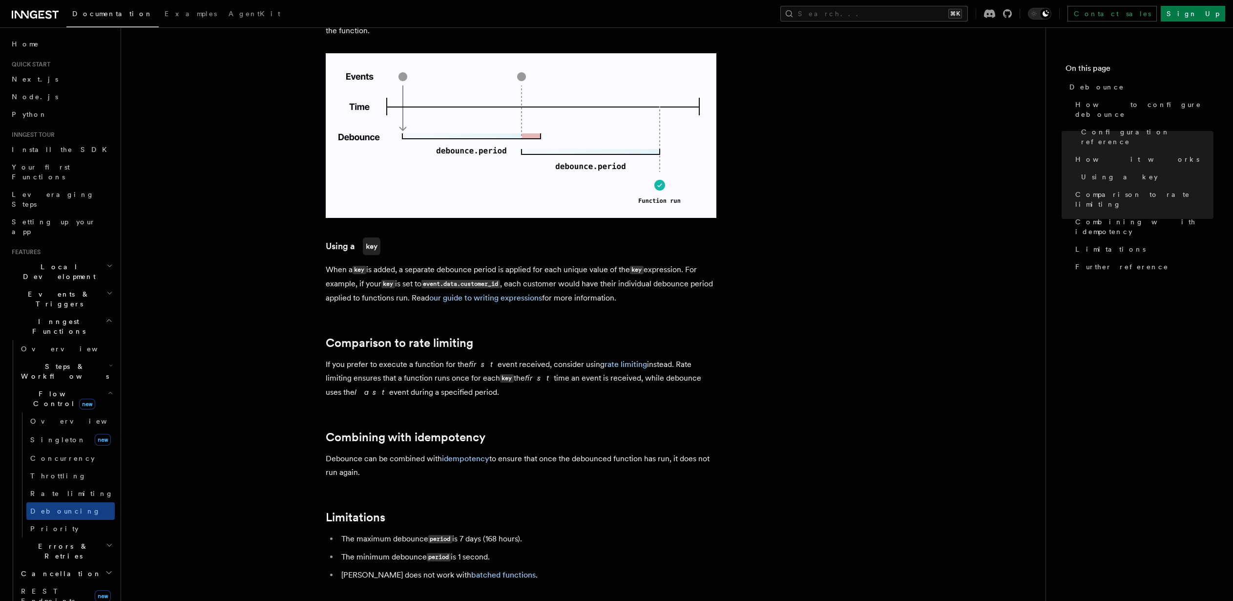
click at [769, 313] on article "Features Inngest Functions Flow Control Debounce Debounce delays function execu…" at bounding box center [583, 101] width 893 height 1514
click at [768, 313] on article "Features Inngest Functions Flow Control Debounce Debounce delays function execu…" at bounding box center [583, 101] width 893 height 1514
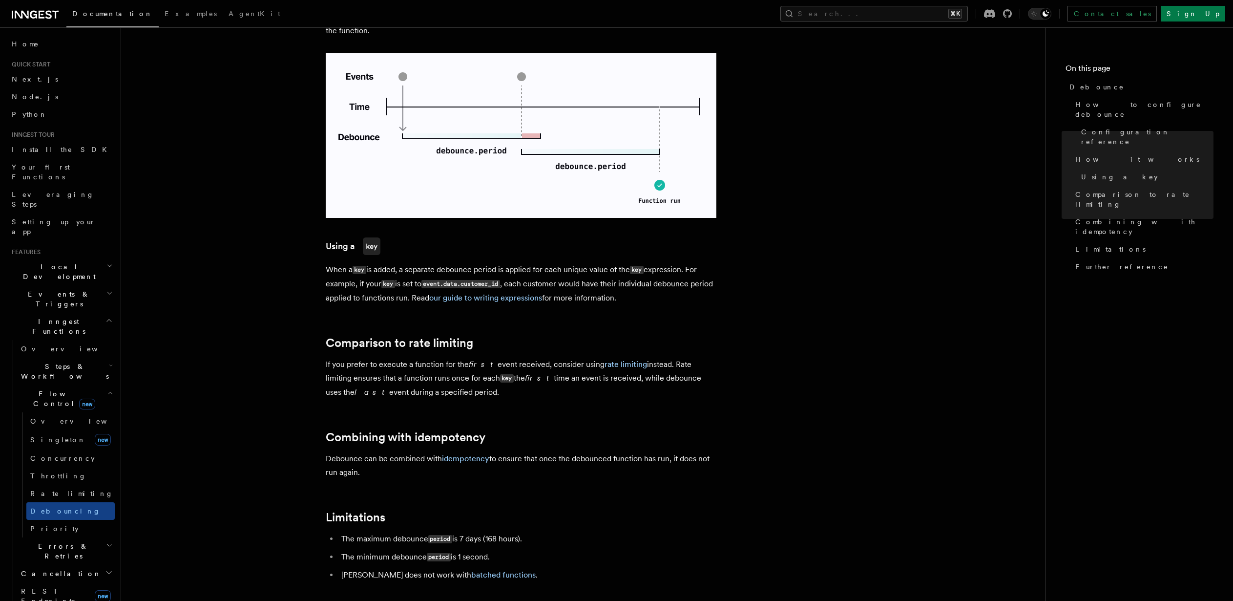
click at [768, 313] on article "Features Inngest Functions Flow Control Debounce Debounce delays function execu…" at bounding box center [583, 101] width 893 height 1514
click at [767, 312] on article "Features Inngest Functions Flow Control Debounce Debounce delays function execu…" at bounding box center [583, 101] width 893 height 1514
click at [767, 322] on article "Features Inngest Functions Flow Control Debounce Debounce delays function execu…" at bounding box center [583, 101] width 893 height 1514
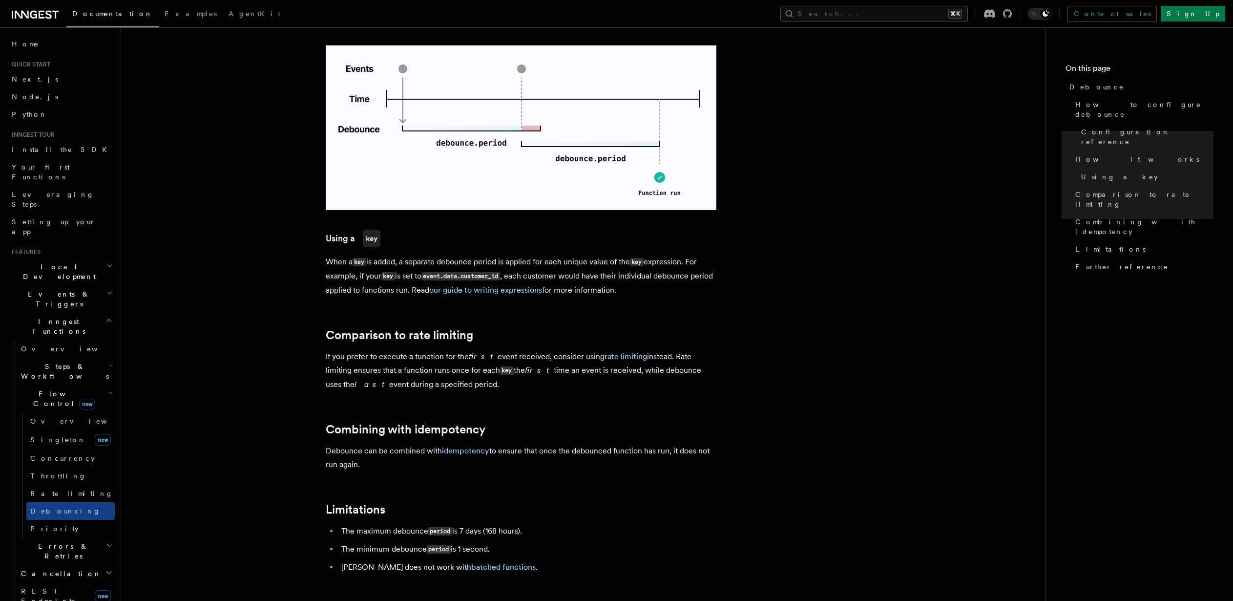
scroll to position [709, 0]
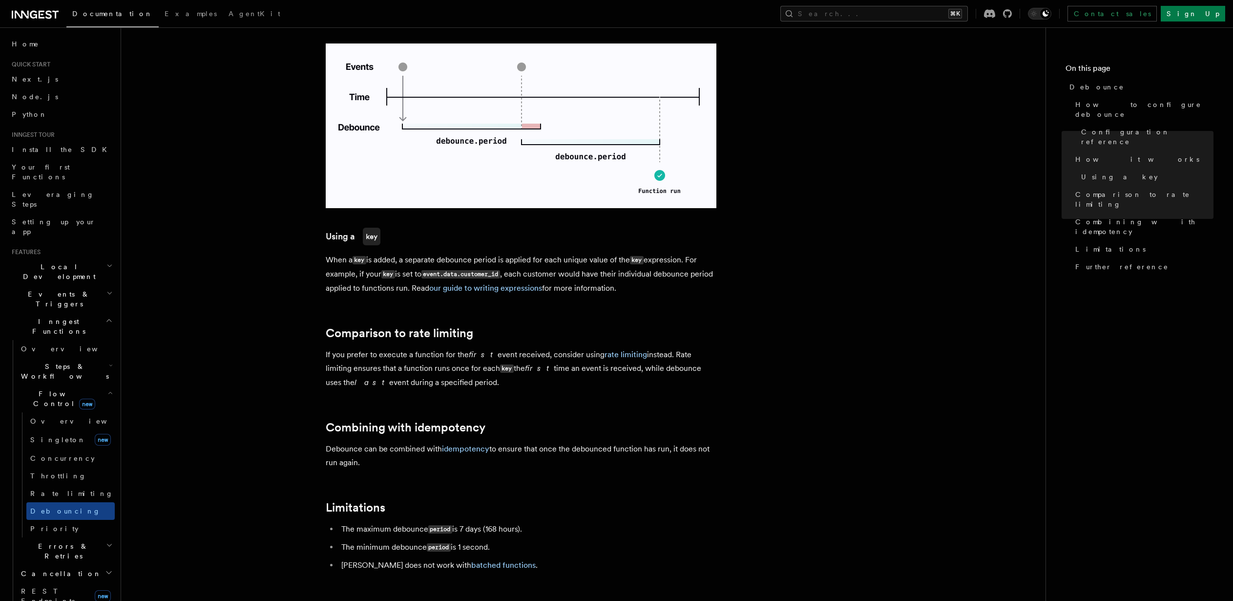
click at [804, 300] on article "Features Inngest Functions Flow Control Debounce Debounce delays function execu…" at bounding box center [583, 91] width 893 height 1514
click at [799, 301] on article "Features Inngest Functions Flow Control Debounce Debounce delays function execu…" at bounding box center [583, 91] width 893 height 1514
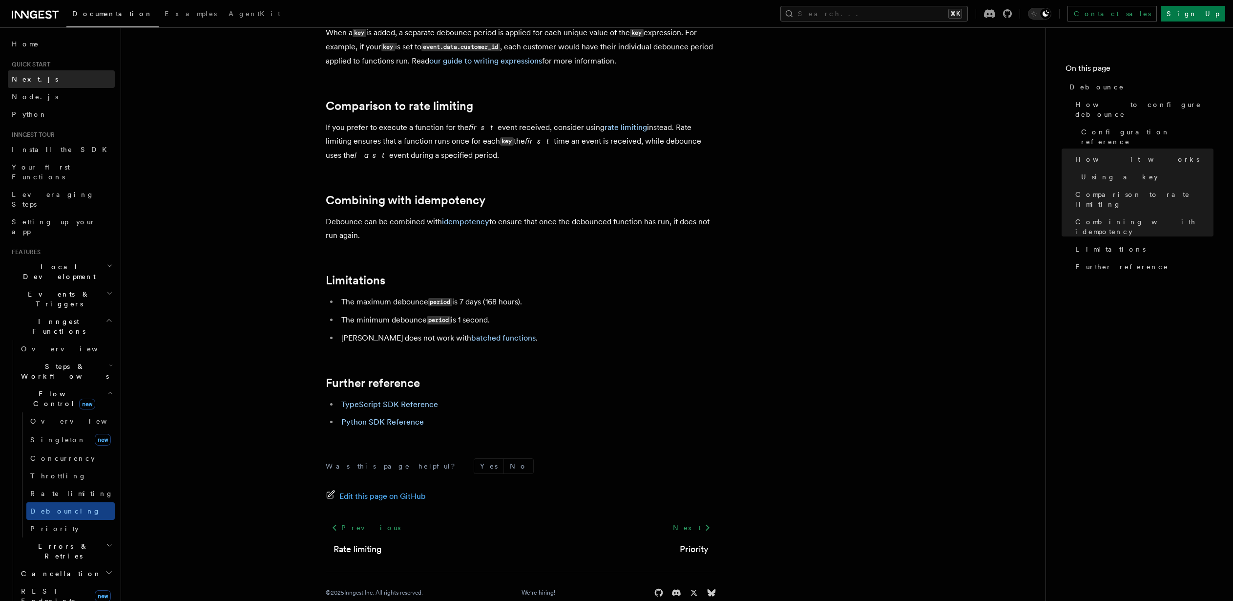
scroll to position [959, 0]
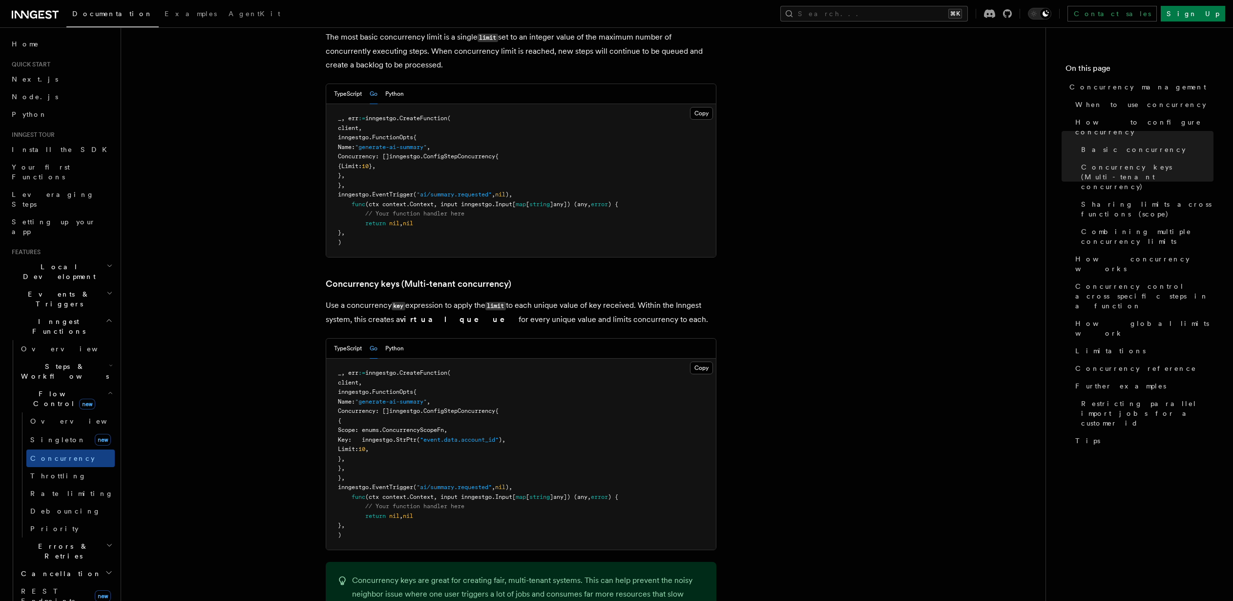
scroll to position [725, 0]
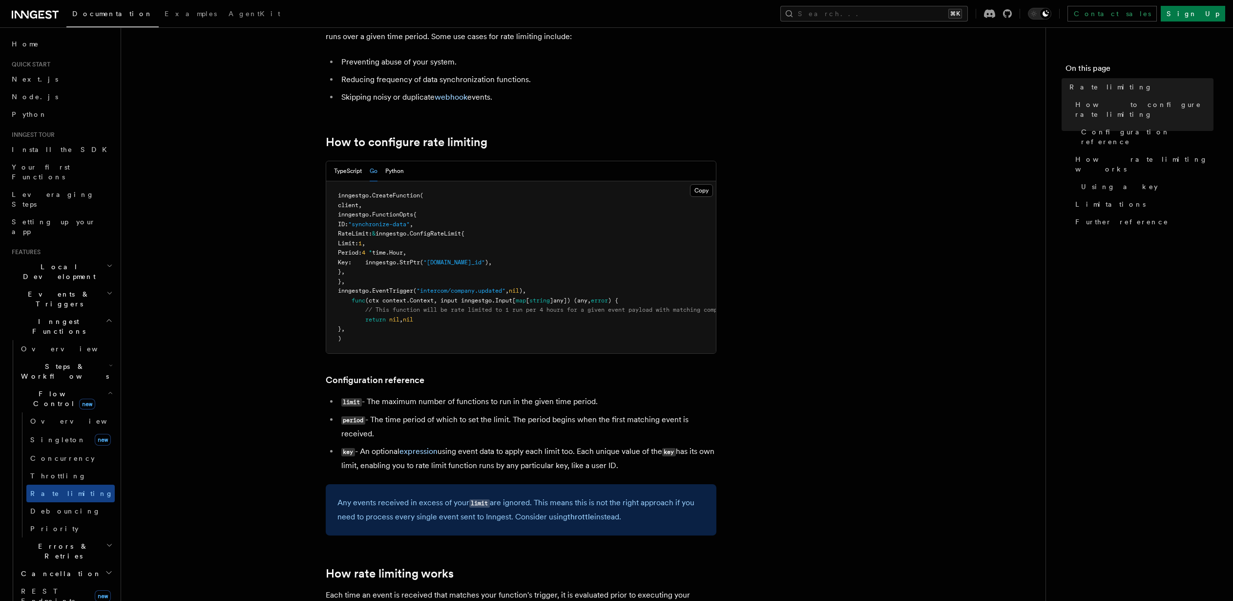
scroll to position [176, 0]
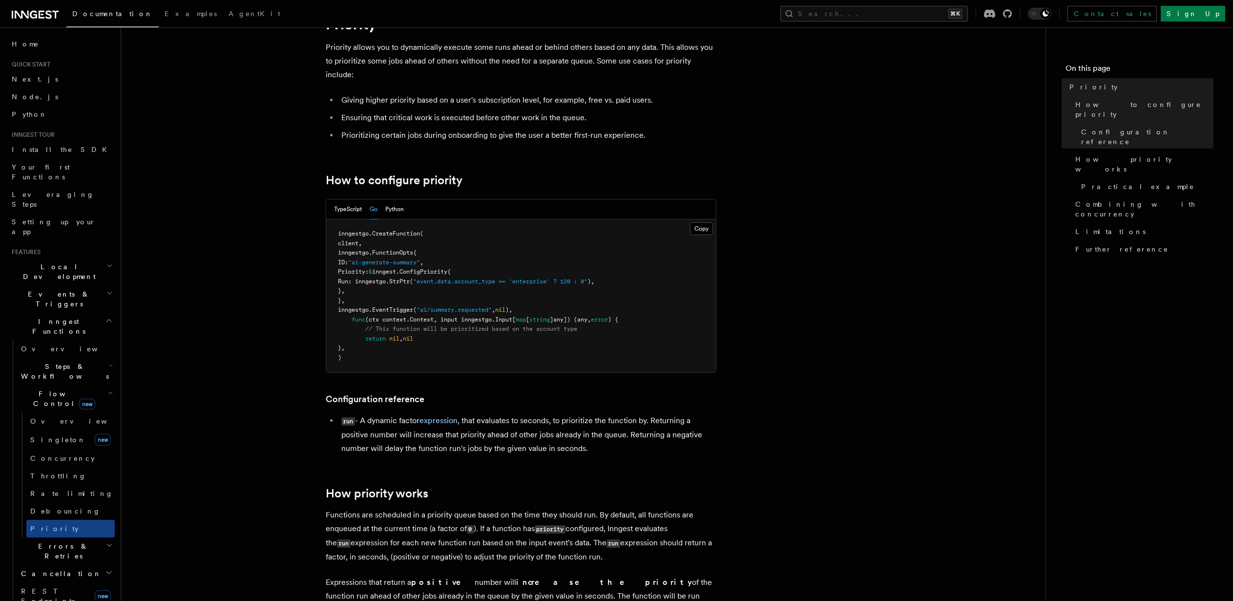
scroll to position [51, 0]
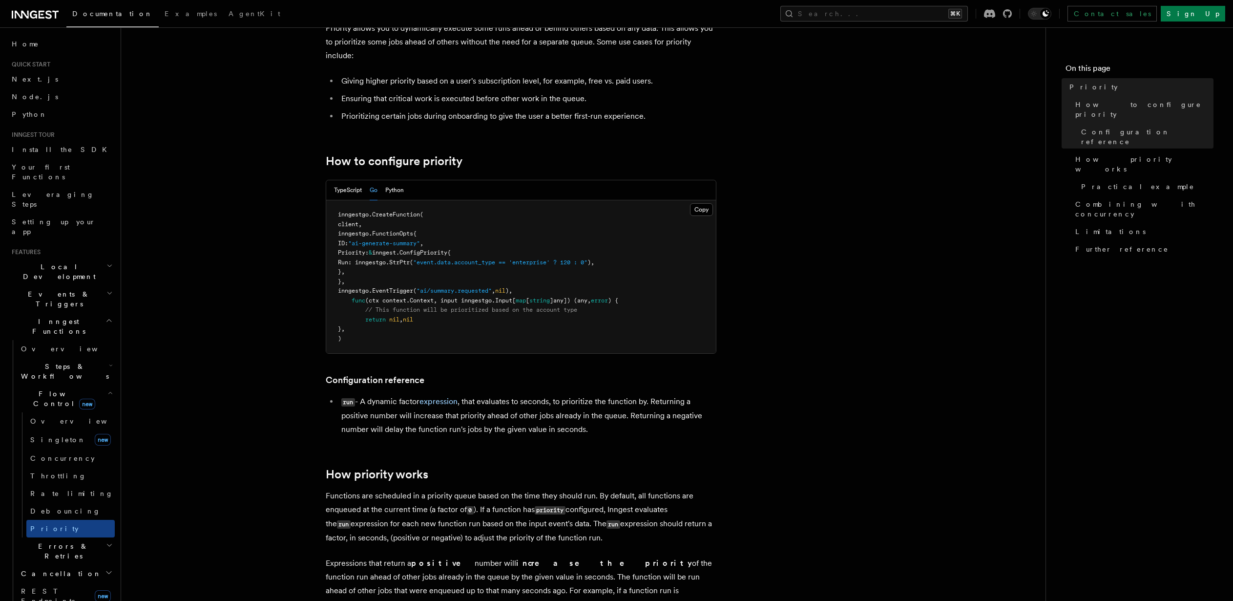
scroll to position [107, 0]
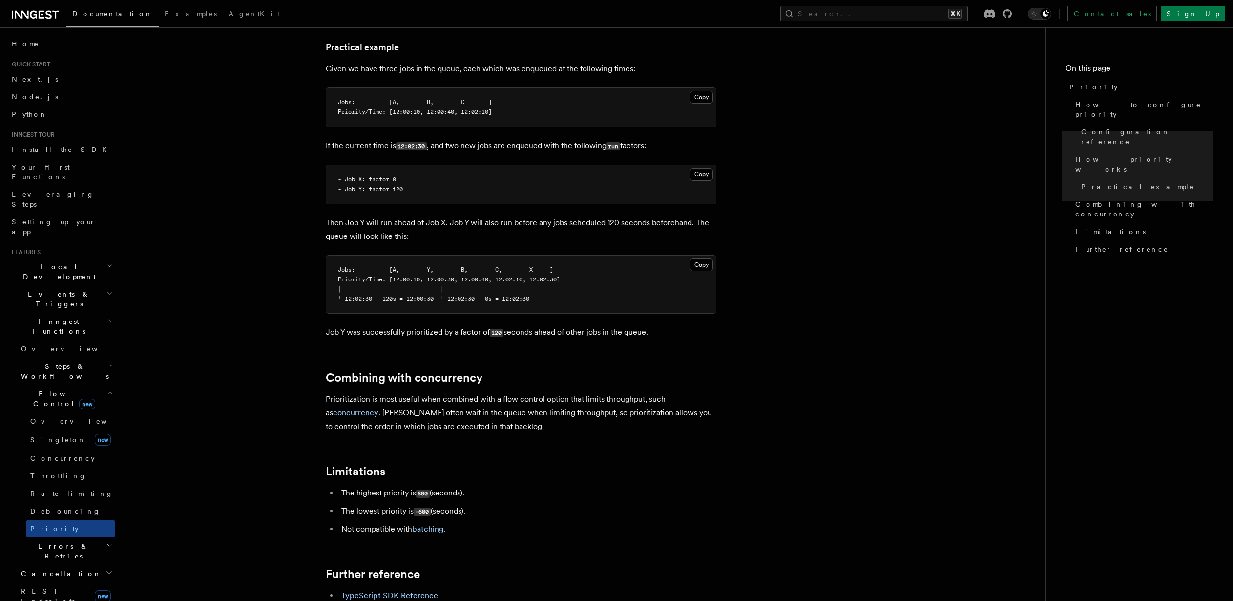
scroll to position [785, 0]
